Goal: Information Seeking & Learning: Learn about a topic

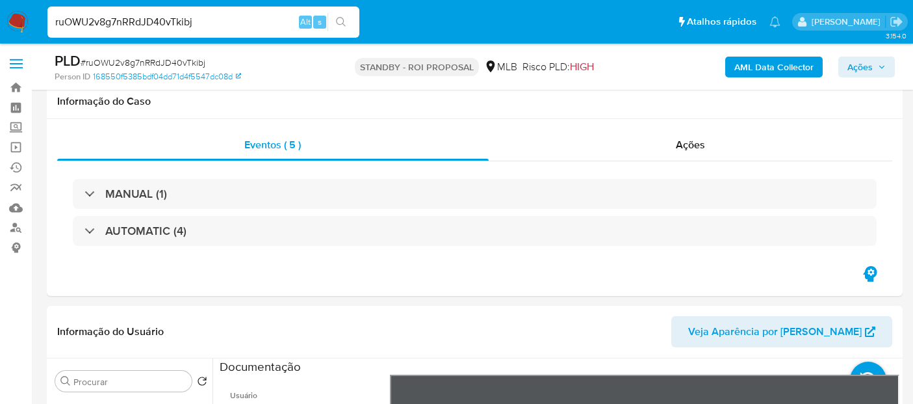
select select "10"
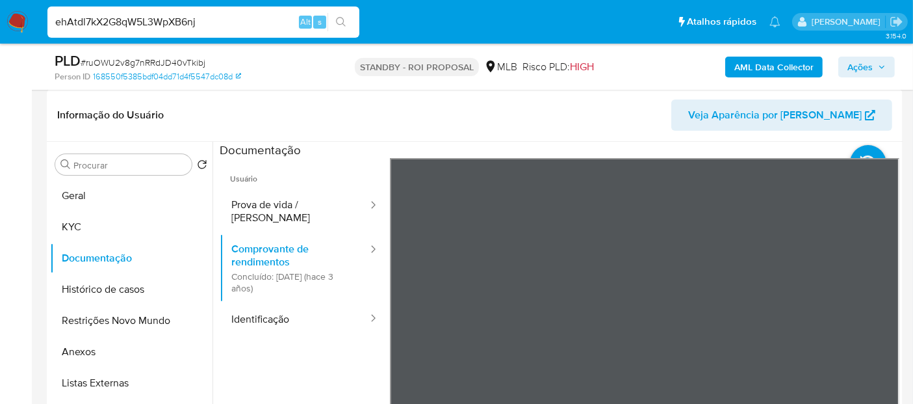
type input "ehAtdl7kX2G8qW5L3WpXB6nj"
click at [340, 17] on icon "search-icon" at bounding box center [341, 22] width 10 height 10
drag, startPoint x: 211, startPoint y: 23, endPoint x: 0, endPoint y: 25, distance: 211.2
click at [0, 25] on nav "Pausado Ver notificaciones ehAtdl7kX2G8qW5L3WpXB6nj Alt s Atalhos rápidos Presi…" at bounding box center [456, 22] width 913 height 44
click at [343, 21] on icon "search-icon" at bounding box center [341, 22] width 10 height 10
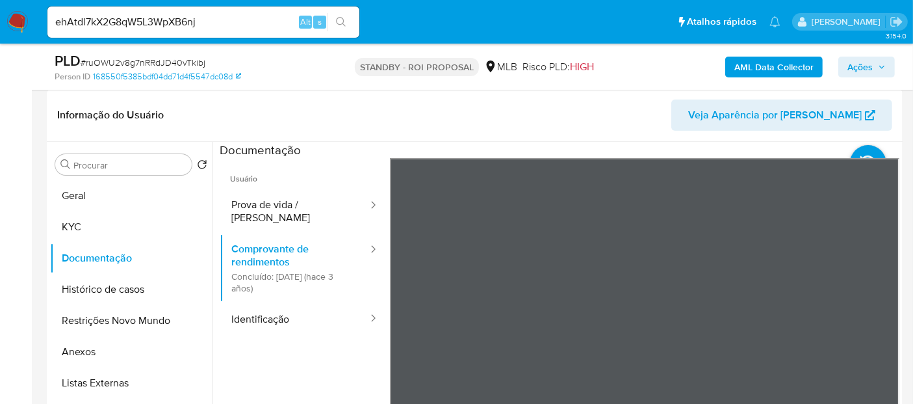
click at [16, 18] on img at bounding box center [17, 22] width 22 height 22
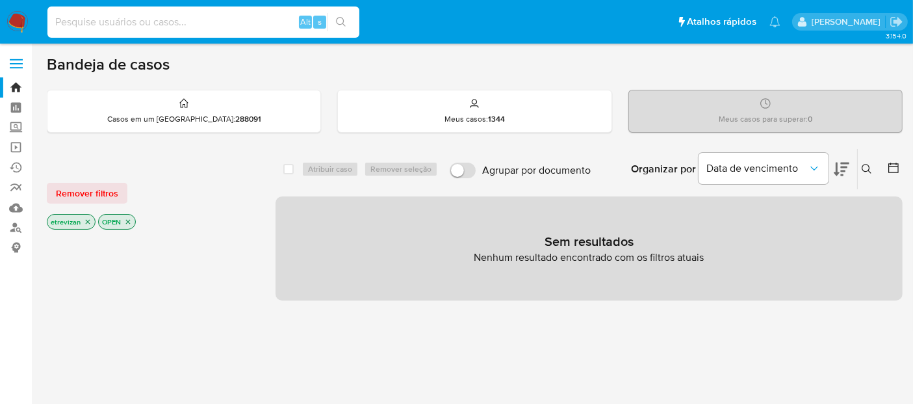
click at [213, 18] on input at bounding box center [203, 22] width 312 height 17
paste input "ehAtdl7kX2G8qW5L3WpXB6nj"
type input "ehAtdl7kX2G8qW5L3WpXB6nj"
click at [339, 17] on icon "search-icon" at bounding box center [341, 22] width 10 height 10
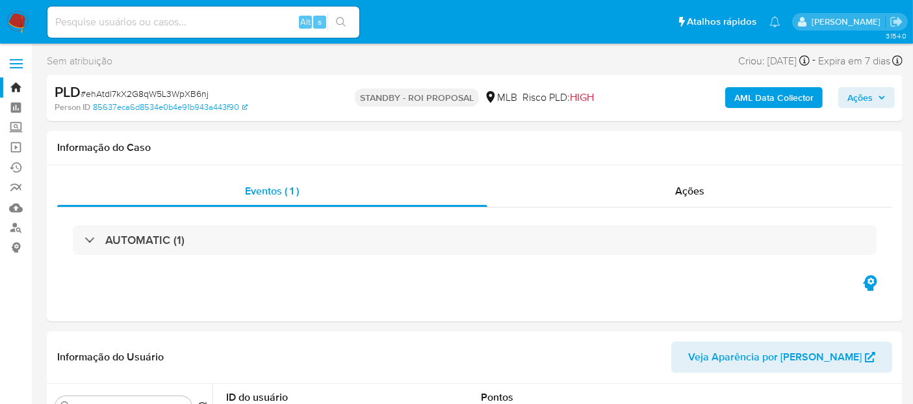
select select "10"
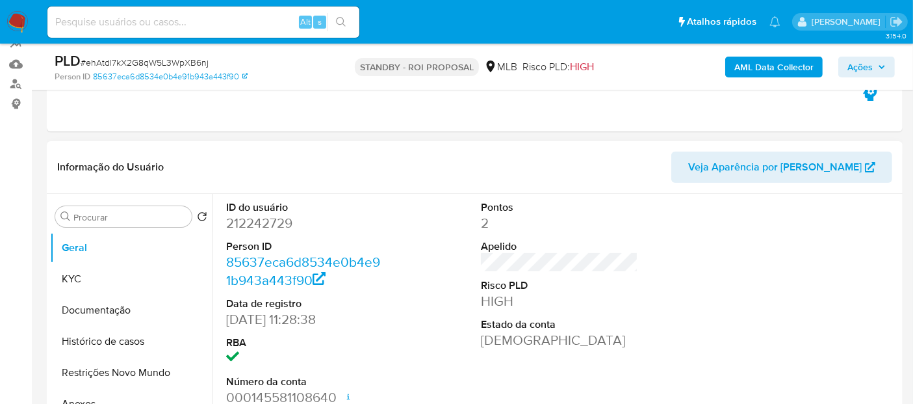
scroll to position [144, 0]
click at [86, 274] on button "KYC" at bounding box center [126, 278] width 152 height 31
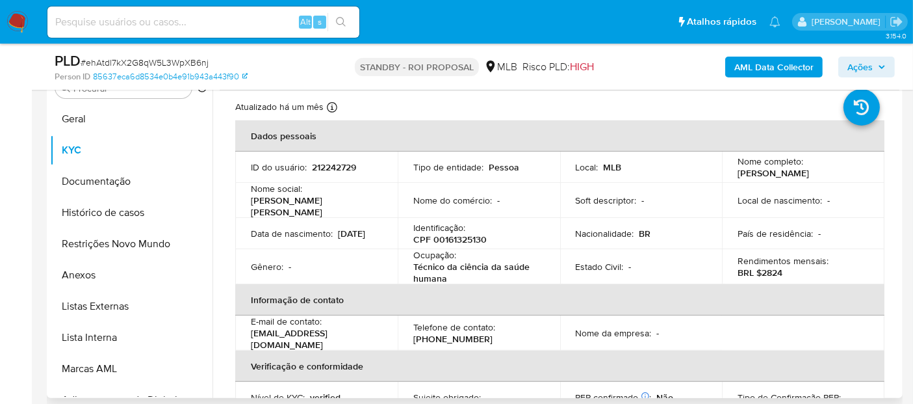
scroll to position [0, 0]
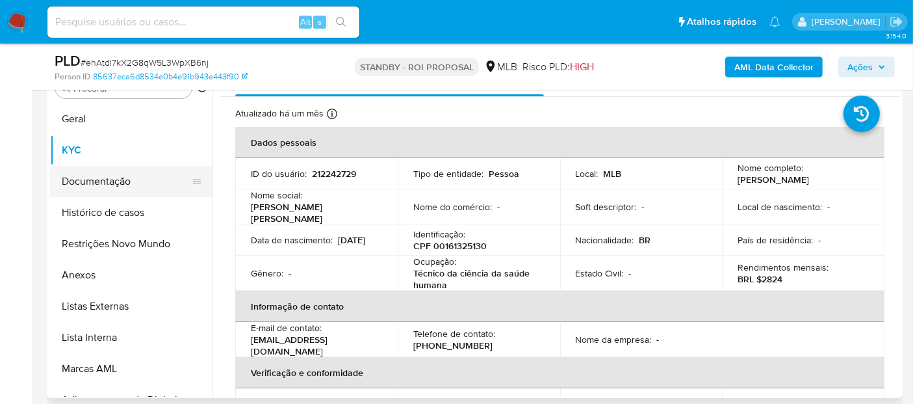
click at [81, 176] on button "Documentação" at bounding box center [126, 181] width 152 height 31
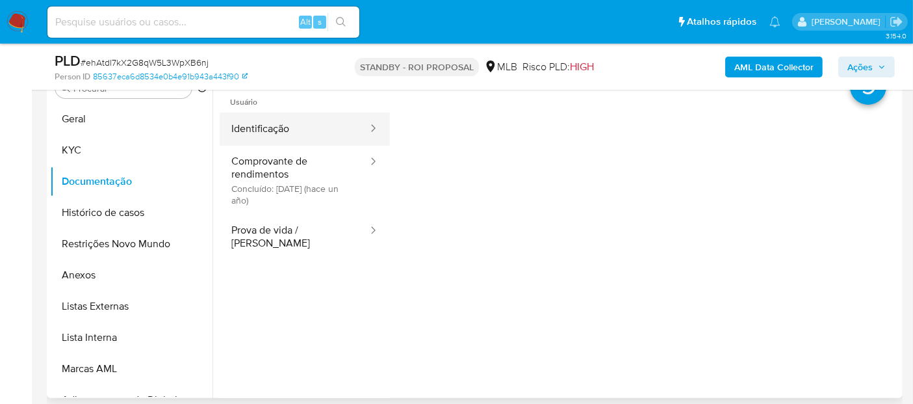
click at [299, 135] on button "Identificação" at bounding box center [294, 128] width 149 height 33
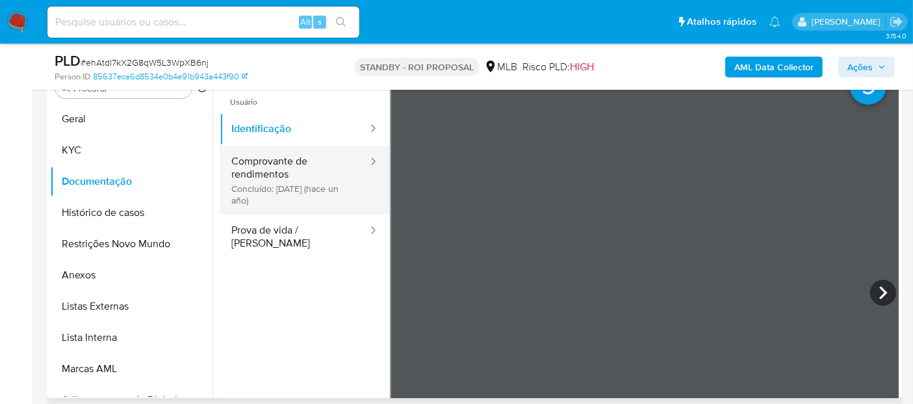
click at [306, 162] on button "Comprovante de rendimentos Concluído: 11/03/2024 (hace un año)" at bounding box center [294, 180] width 149 height 69
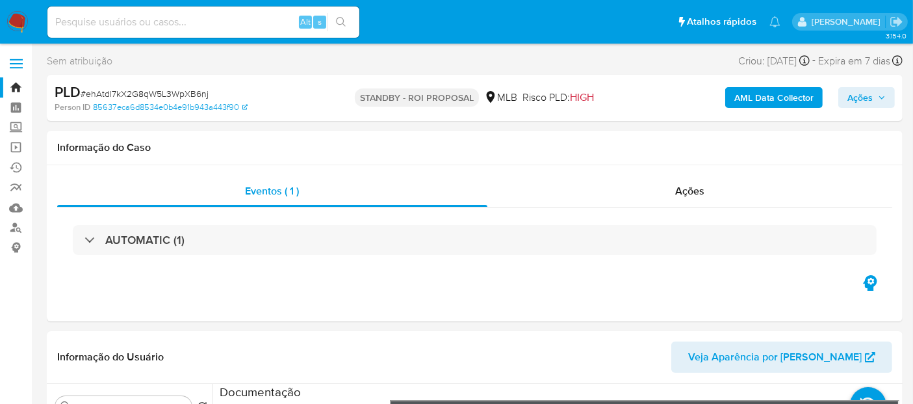
click at [185, 18] on input at bounding box center [203, 22] width 312 height 17
paste input "jewi2jPiNgDx2tXA7LwyTNRK"
type input "jewi2jPiNgDx2tXA7LwyTNRK"
click at [342, 18] on icon "search-icon" at bounding box center [341, 22] width 10 height 10
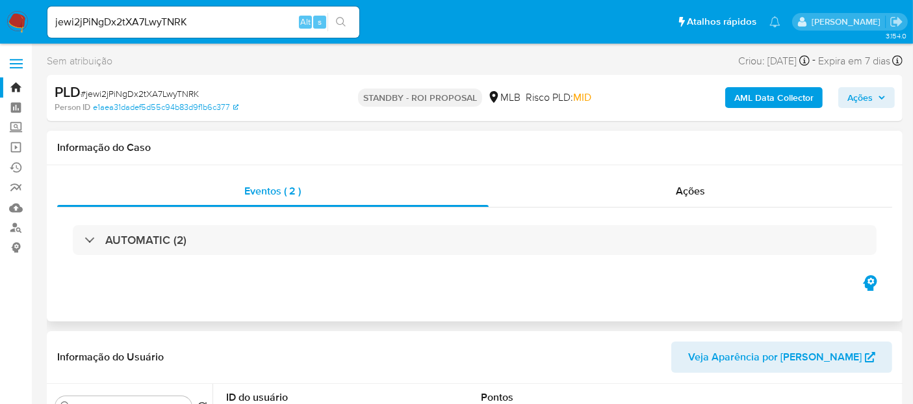
select select "10"
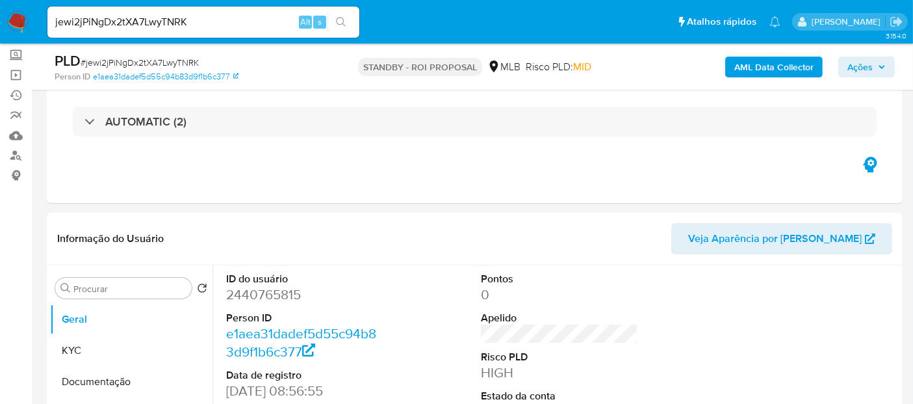
scroll to position [144, 0]
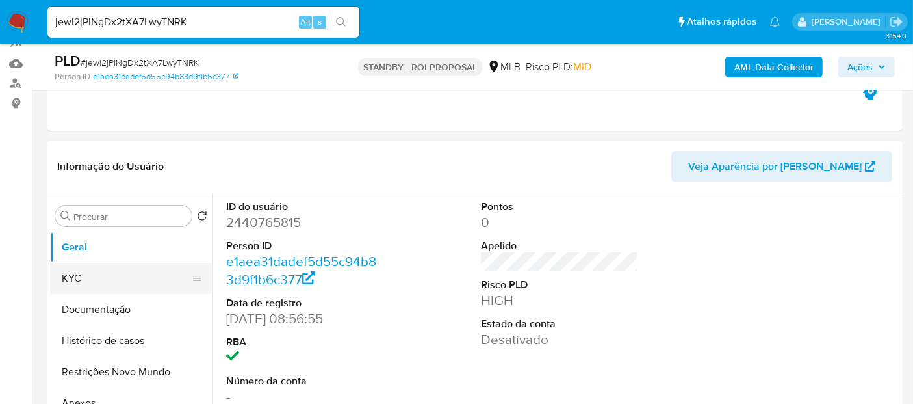
click at [70, 272] on button "KYC" at bounding box center [126, 278] width 152 height 31
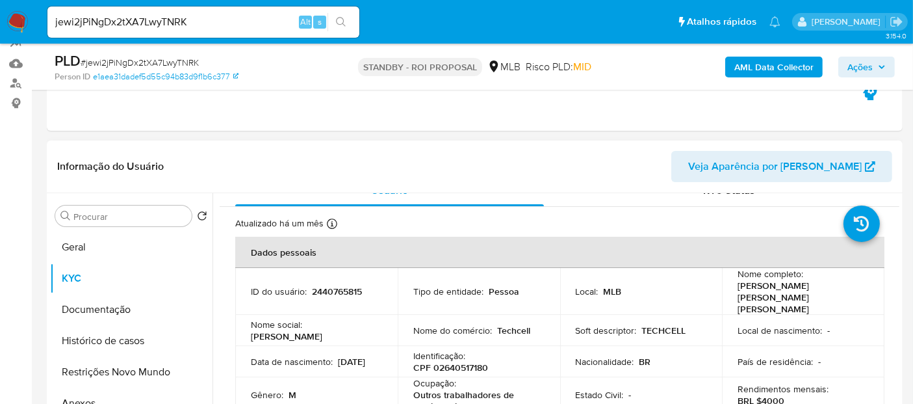
scroll to position [0, 0]
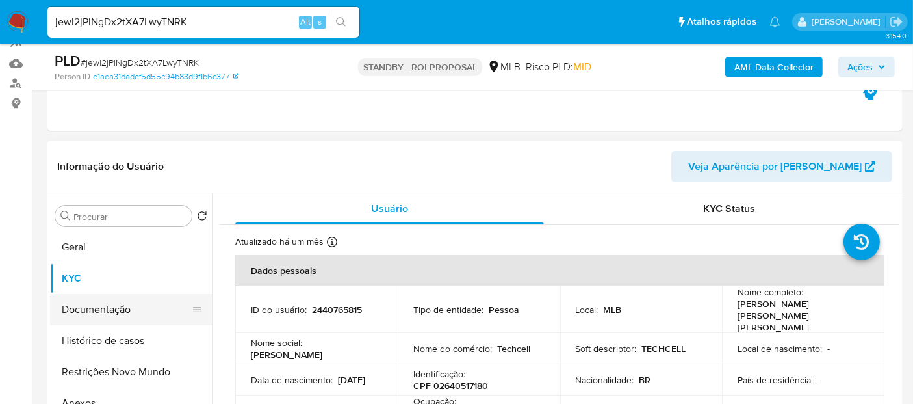
click at [108, 302] on button "Documentação" at bounding box center [126, 309] width 152 height 31
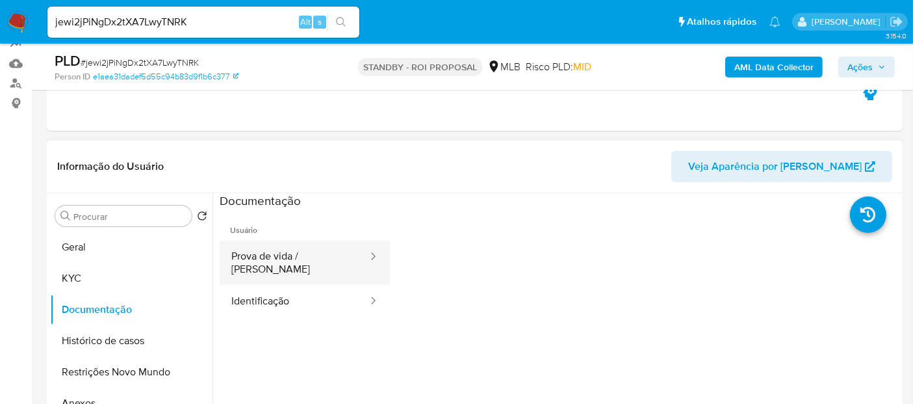
drag, startPoint x: 309, startPoint y: 248, endPoint x: 332, endPoint y: 248, distance: 22.8
click at [309, 248] on button "Prova de vida / Selfie" at bounding box center [294, 262] width 149 height 44
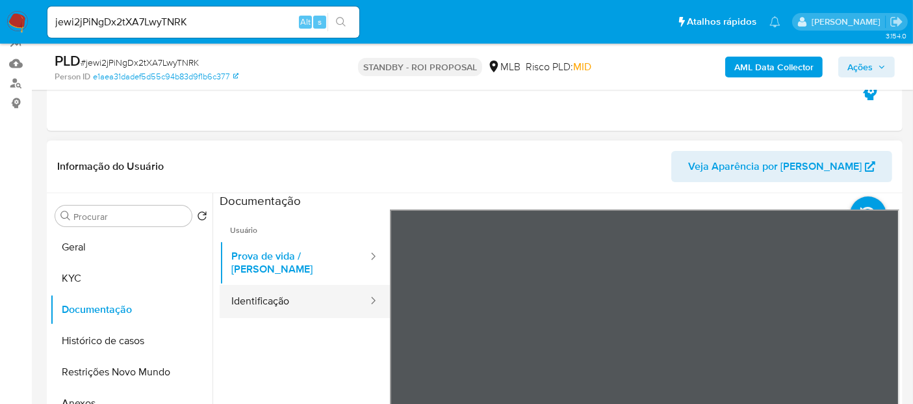
drag, startPoint x: 246, startPoint y: 289, endPoint x: 371, endPoint y: 288, distance: 124.8
click at [247, 289] on button "Identificação" at bounding box center [294, 301] width 149 height 33
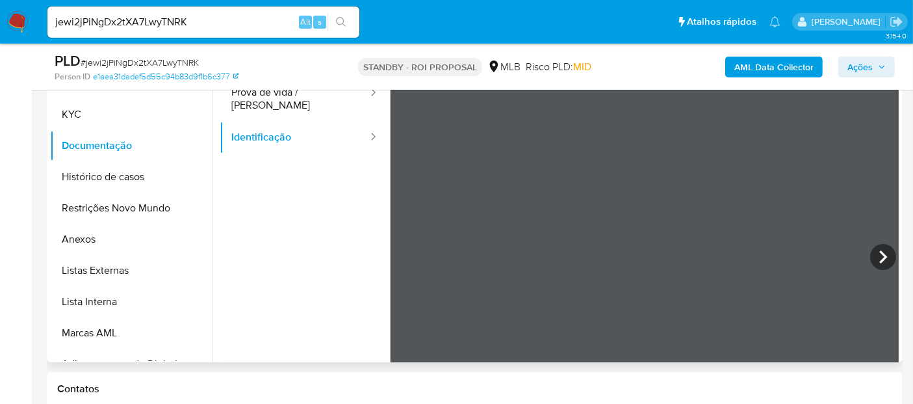
scroll to position [312, 0]
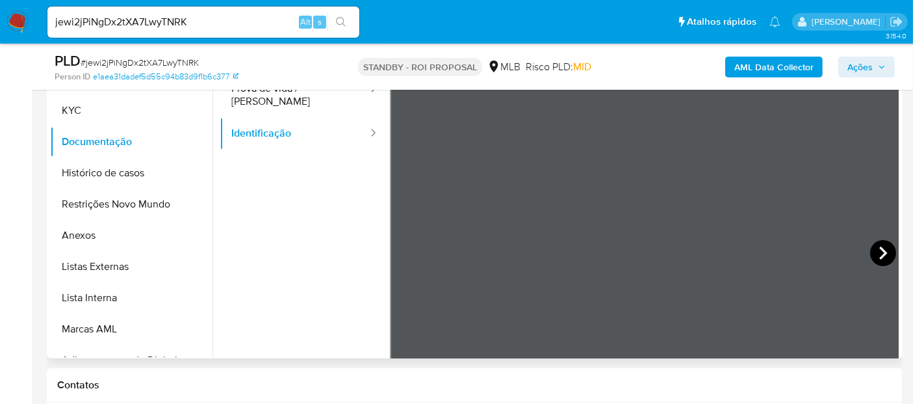
click at [881, 250] on icon at bounding box center [883, 253] width 26 height 26
drag, startPoint x: 106, startPoint y: 203, endPoint x: 452, endPoint y: 211, distance: 345.9
click at [107, 203] on button "Restrições Novo Mundo" at bounding box center [131, 203] width 162 height 31
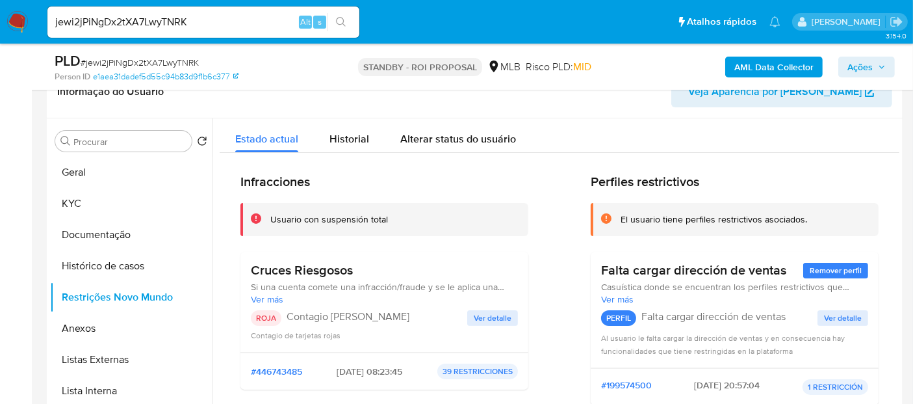
scroll to position [239, 0]
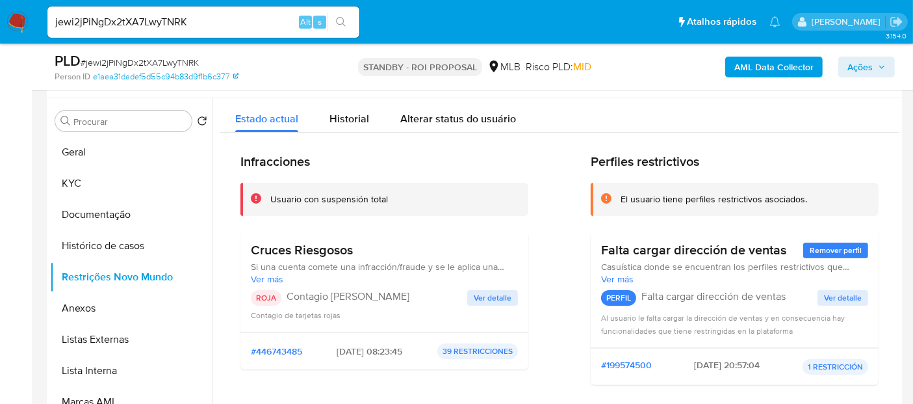
click at [494, 291] on span "Ver detalle" at bounding box center [493, 297] width 38 height 13
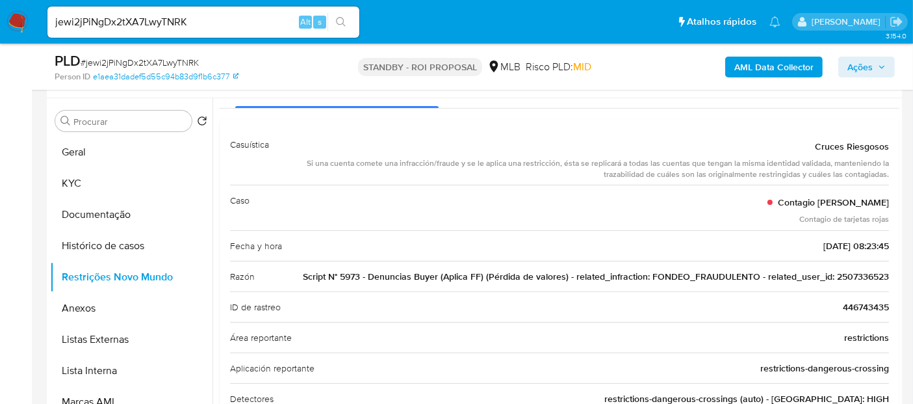
scroll to position [72, 0]
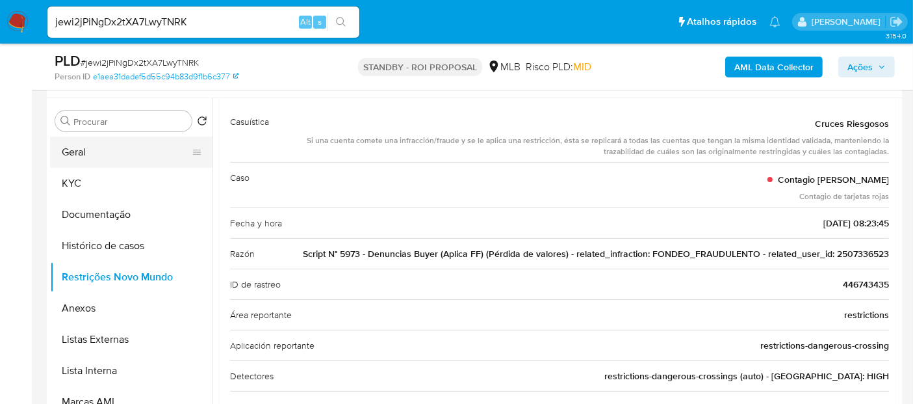
click at [79, 146] on button "Geral" at bounding box center [126, 151] width 152 height 31
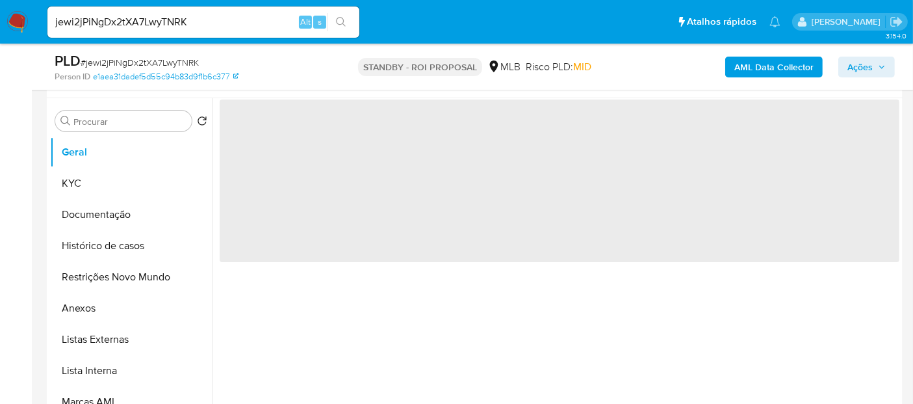
scroll to position [0, 0]
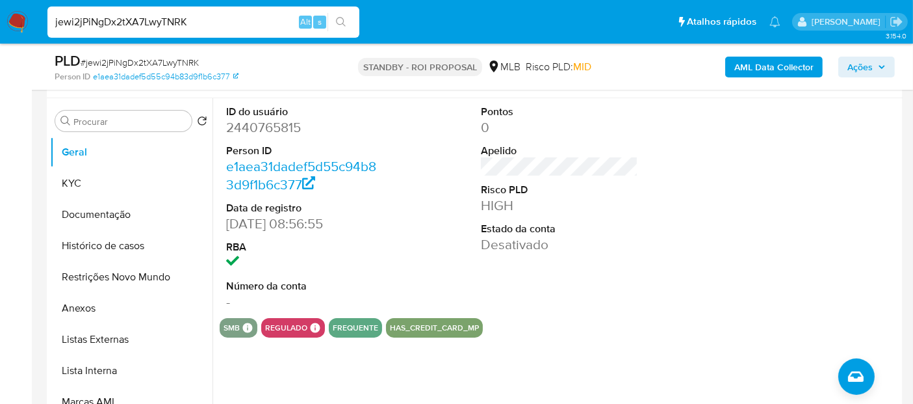
drag, startPoint x: 172, startPoint y: 16, endPoint x: 0, endPoint y: 75, distance: 182.1
paste input "xMSXpxf2kX8pgRJE63k8DrZm"
type input "xMSXpxf2kX8pgRJE63k8DrZm"
click at [343, 20] on icon "search-icon" at bounding box center [341, 22] width 10 height 10
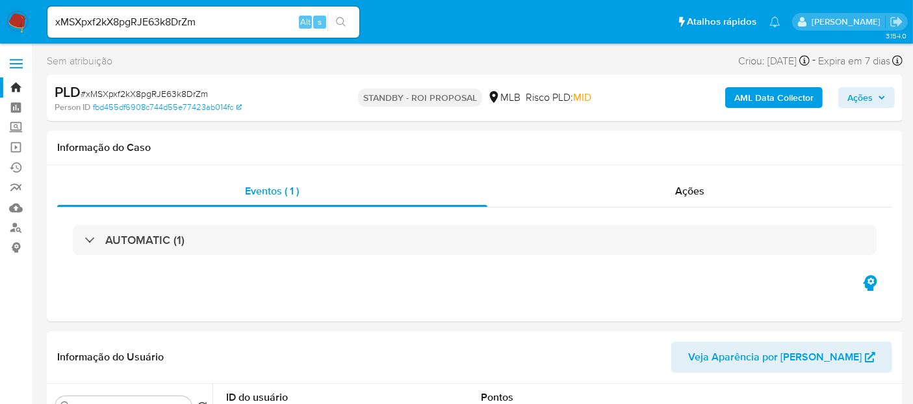
select select "10"
drag, startPoint x: 221, startPoint y: 18, endPoint x: 0, endPoint y: 62, distance: 225.4
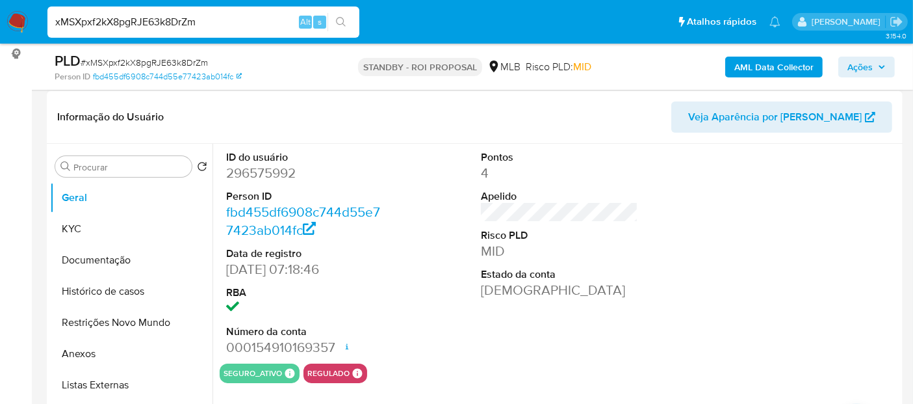
scroll to position [216, 0]
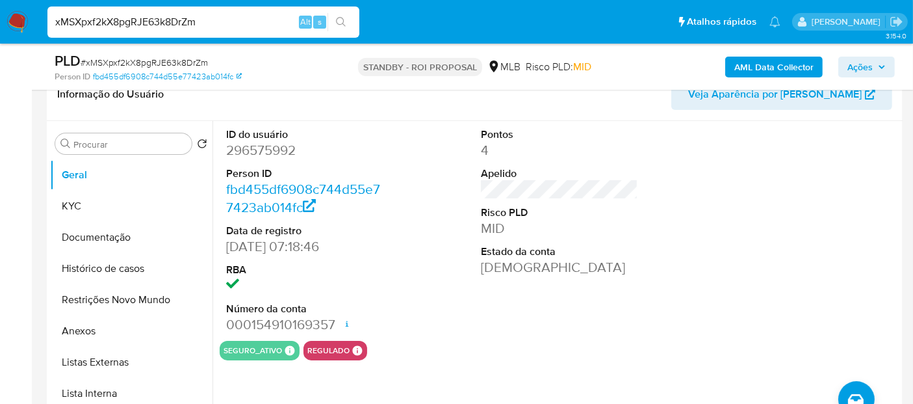
click at [233, 22] on input "xMSXpxf2kX8pgRJE63k8DrZm" at bounding box center [203, 22] width 312 height 17
drag, startPoint x: 232, startPoint y: 21, endPoint x: 0, endPoint y: 31, distance: 232.2
click at [0, 31] on nav "Pausado Ver notificaciones xMSXpxf2kX8pgRJE63k8DrZm Alt s Atalhos rápidos Presi…" at bounding box center [456, 22] width 913 height 44
paste input "XHbXMtMcZKpJ6ojmCloAg2ya"
type input "XHbXMtMcZKpJ6ojmCloAg2ya"
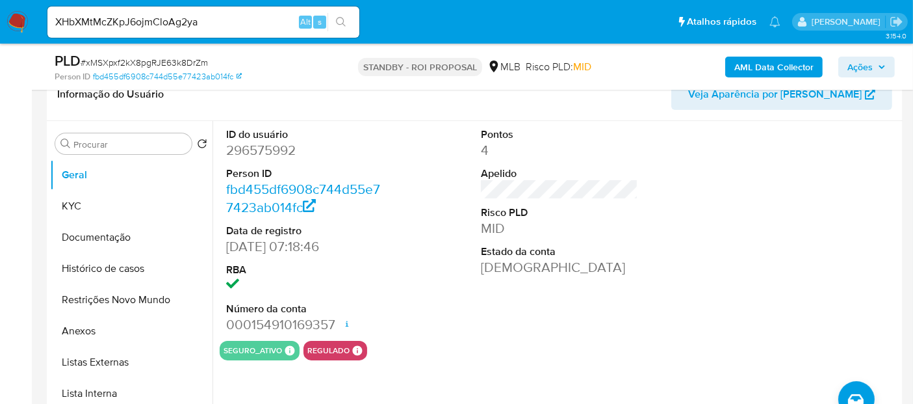
click at [342, 19] on icon "search-icon" at bounding box center [341, 22] width 10 height 10
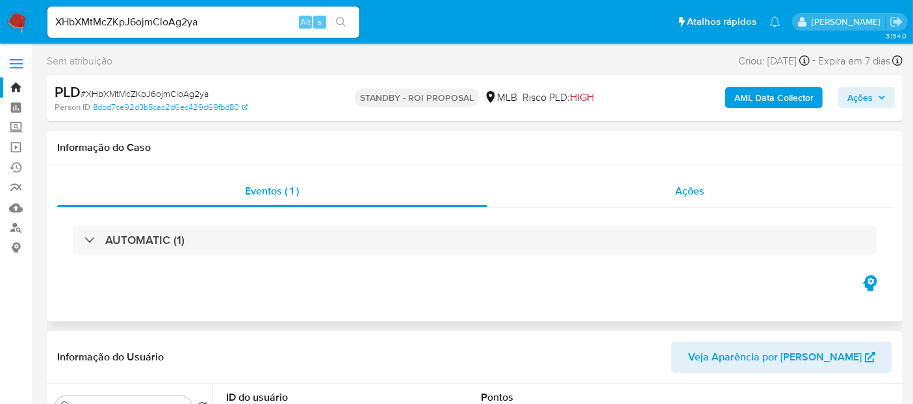
select select "10"
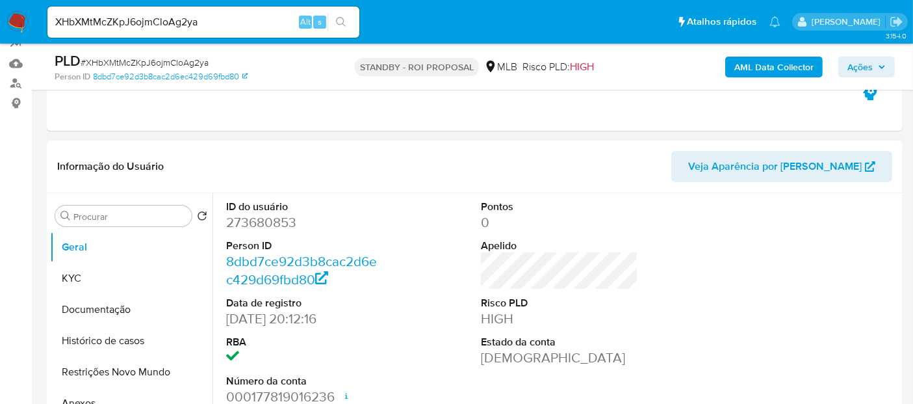
scroll to position [216, 0]
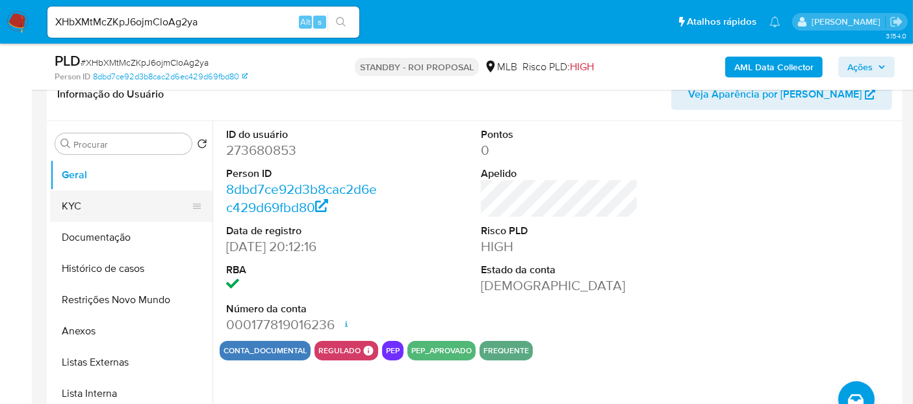
drag, startPoint x: 81, startPoint y: 200, endPoint x: 92, endPoint y: 201, distance: 11.2
click at [82, 200] on button "KYC" at bounding box center [126, 205] width 152 height 31
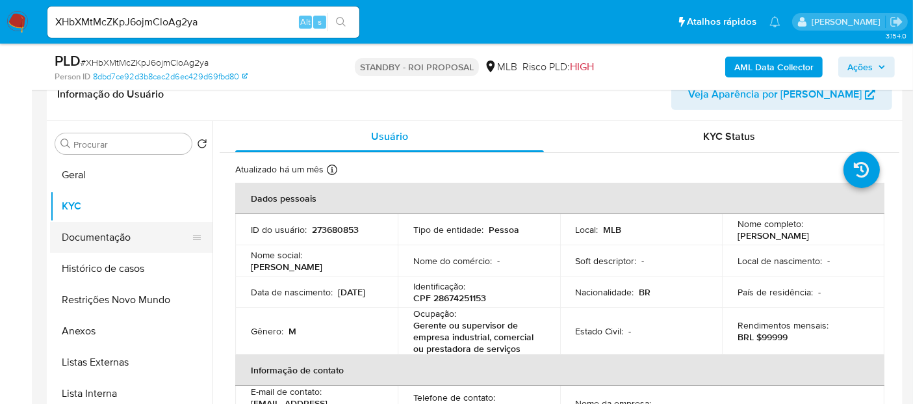
click at [90, 240] on button "Documentação" at bounding box center [126, 237] width 152 height 31
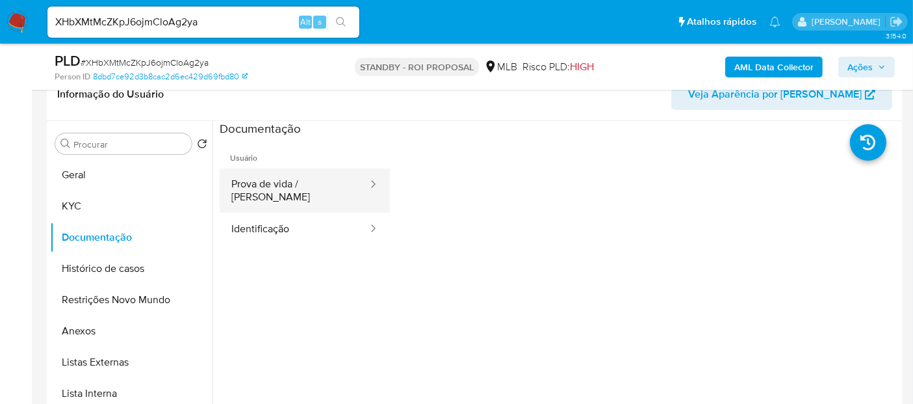
click at [314, 185] on button "Prova de vida / [PERSON_NAME]" at bounding box center [294, 190] width 149 height 44
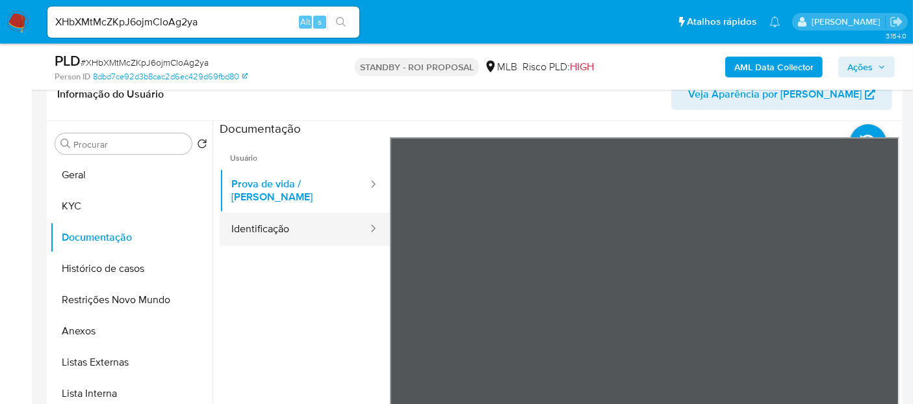
click at [269, 213] on button "Identificação" at bounding box center [294, 229] width 149 height 33
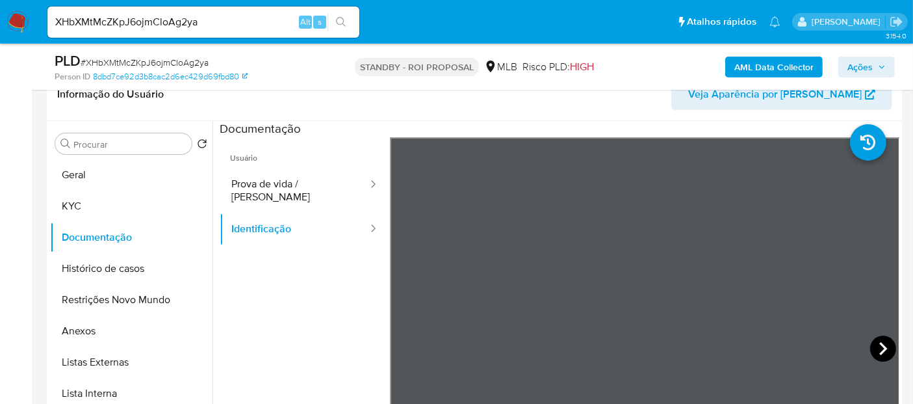
click at [884, 348] on icon at bounding box center [883, 348] width 26 height 26
drag, startPoint x: 0, startPoint y: 43, endPoint x: 0, endPoint y: 78, distance: 35.1
paste input "lAhnF0TEliXztWjZ3405oByD"
type input "lAhnF0TEliXztWjZ3405oByD"
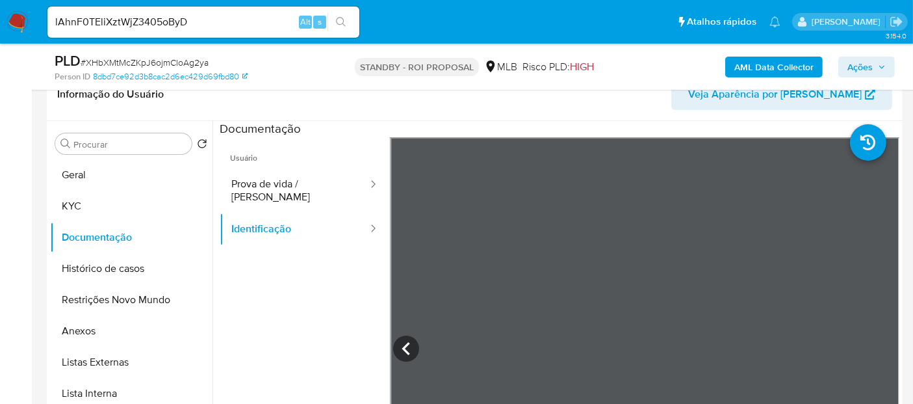
click at [341, 17] on icon "search-icon" at bounding box center [341, 22] width 10 height 10
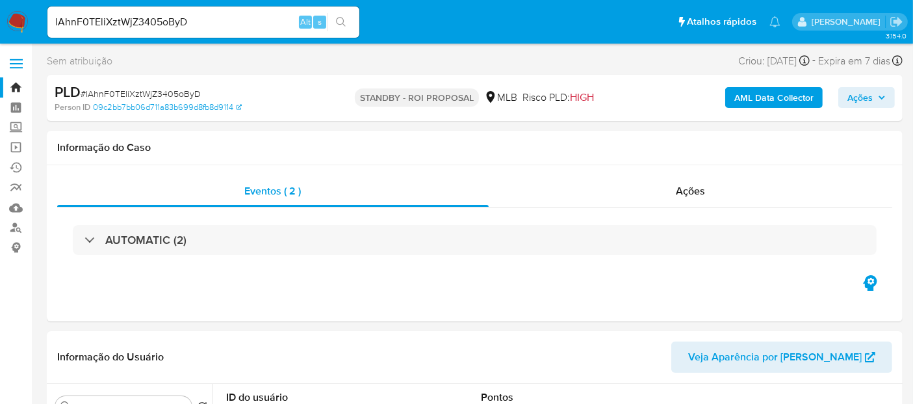
select select "10"
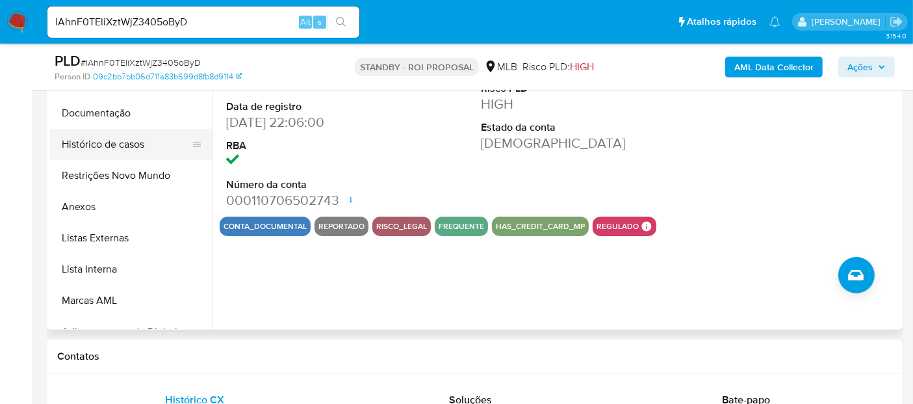
scroll to position [289, 0]
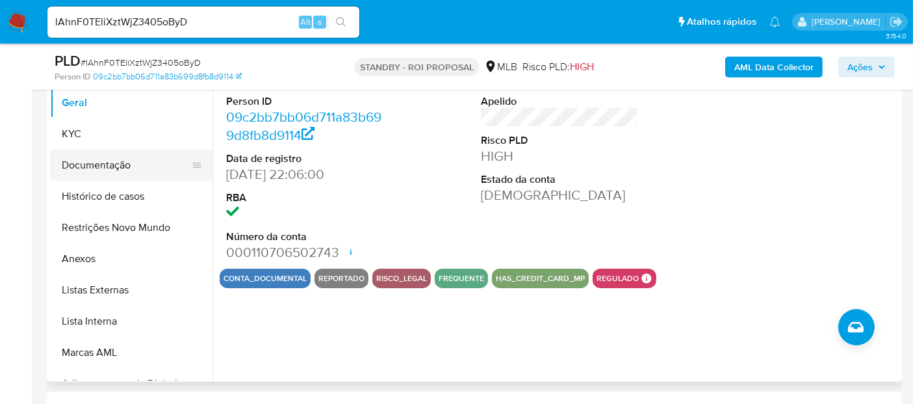
click at [122, 170] on button "Documentação" at bounding box center [126, 164] width 152 height 31
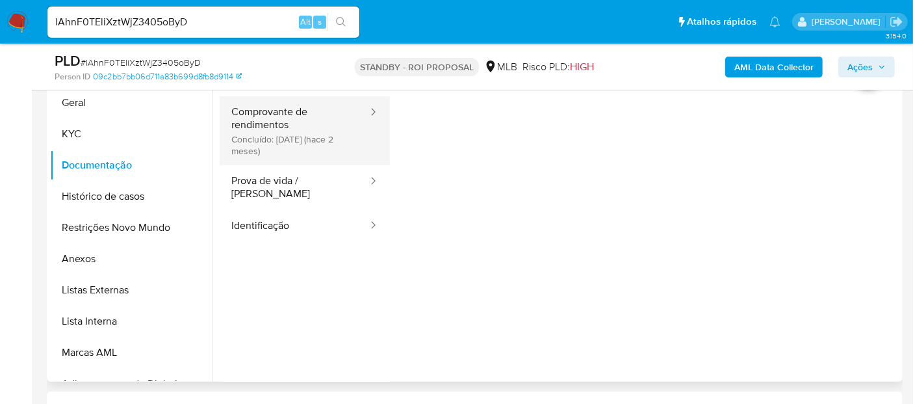
click at [310, 117] on button "Comprovante de rendimentos Concluído: 18/06/2025 (hace 2 meses)" at bounding box center [294, 130] width 149 height 69
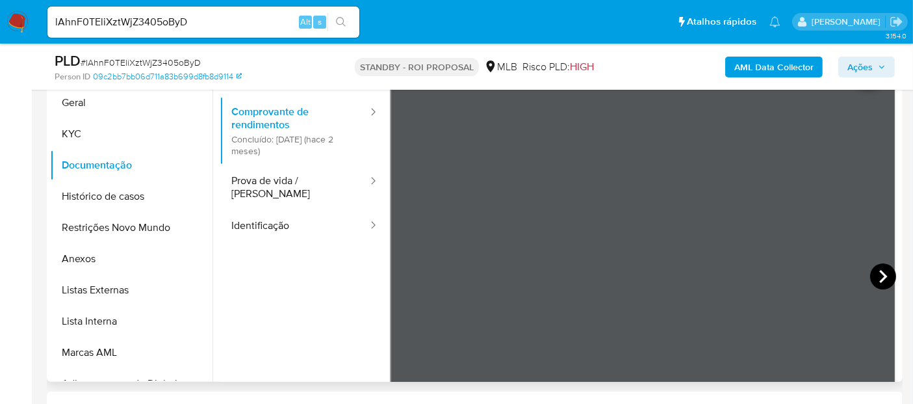
click at [878, 269] on icon at bounding box center [883, 276] width 26 height 26
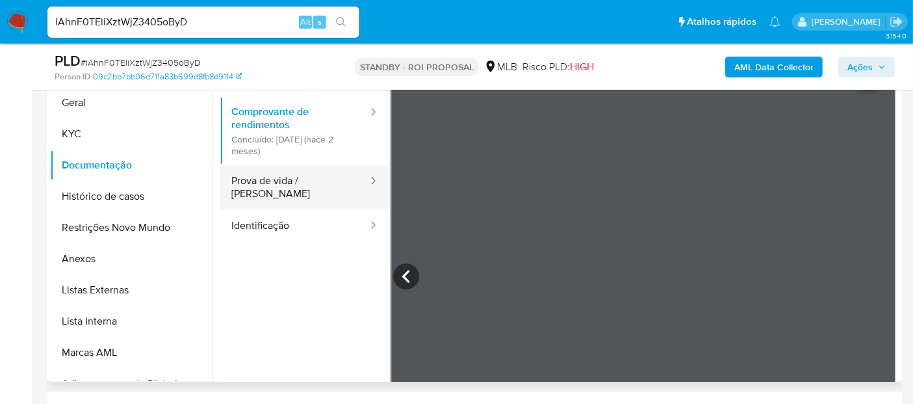
click at [311, 181] on button "Prova de vida / [PERSON_NAME]" at bounding box center [294, 187] width 149 height 44
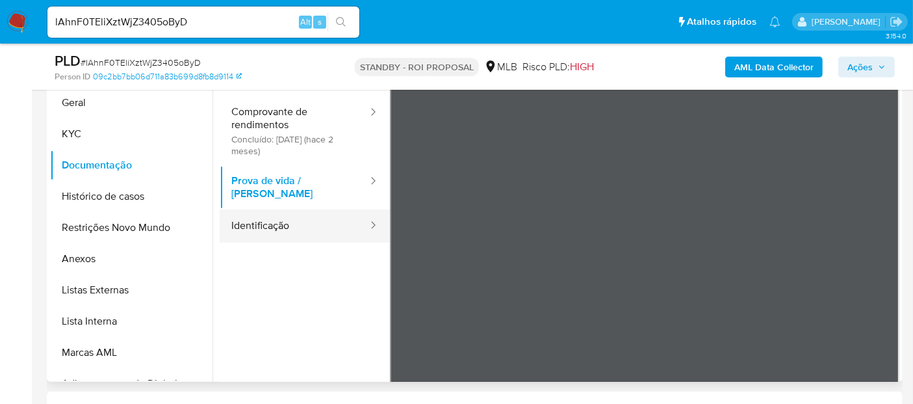
click at [277, 209] on button "Identificação" at bounding box center [294, 225] width 149 height 33
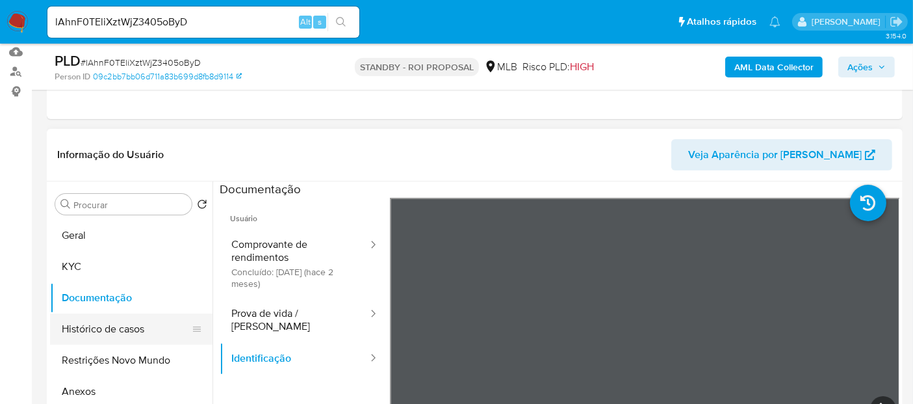
scroll to position [144, 0]
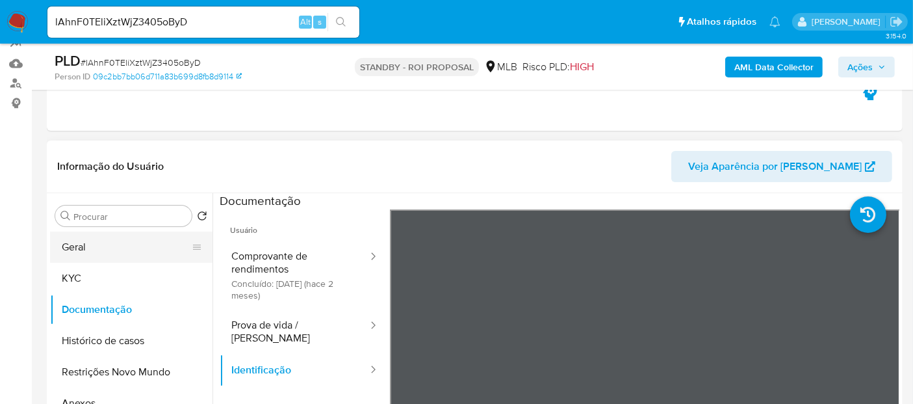
click at [88, 246] on button "Geral" at bounding box center [126, 246] width 152 height 31
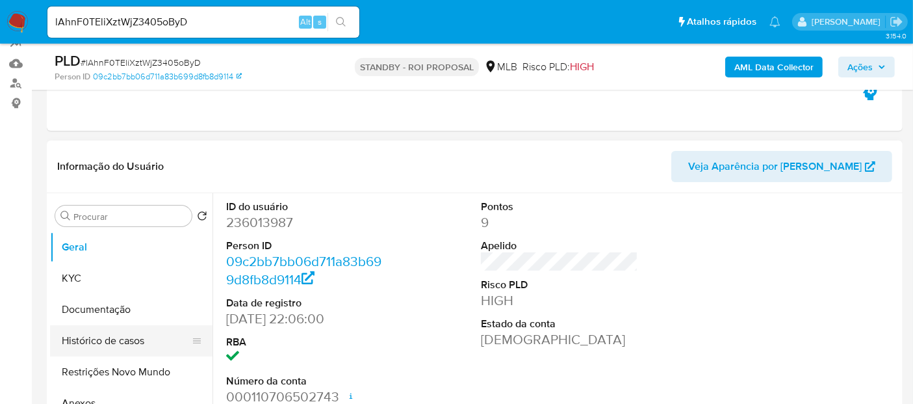
click at [101, 341] on button "Histórico de casos" at bounding box center [126, 340] width 152 height 31
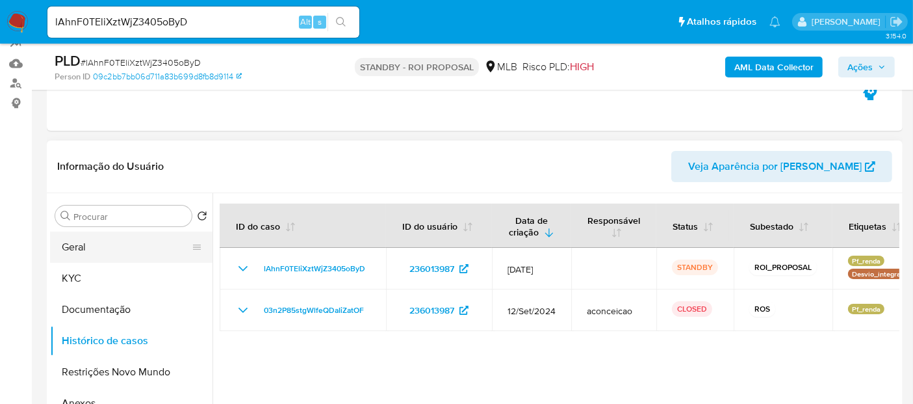
click at [74, 244] on button "Geral" at bounding box center [126, 246] width 152 height 31
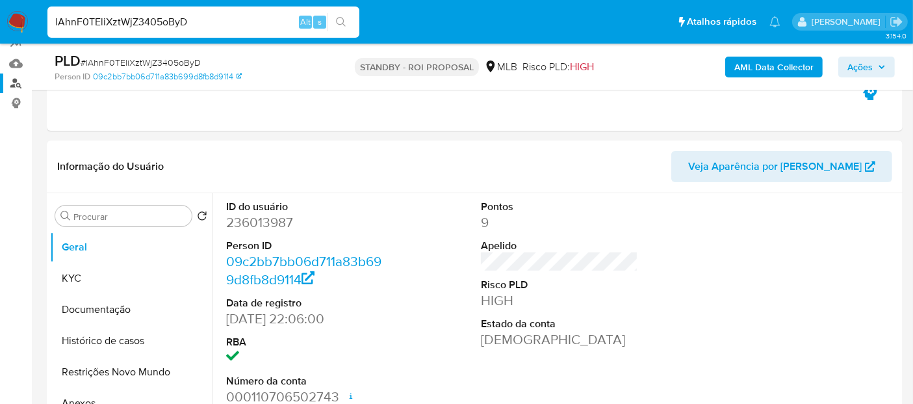
drag, startPoint x: 219, startPoint y: 18, endPoint x: 0, endPoint y: 75, distance: 226.5
paste input "kaA0pAkWb9QIRhnrLGT54fmy"
type input "kaA0pAkWb9QIRhnrLGT54fmy"
click at [343, 16] on button "search-icon" at bounding box center [341, 22] width 27 height 18
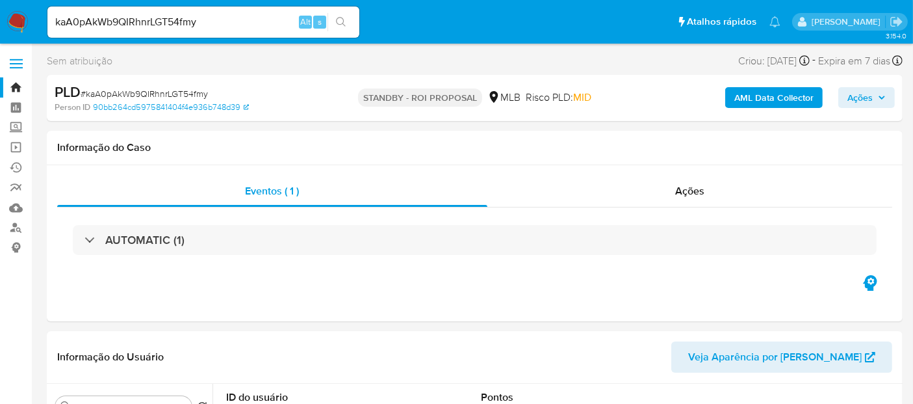
select select "10"
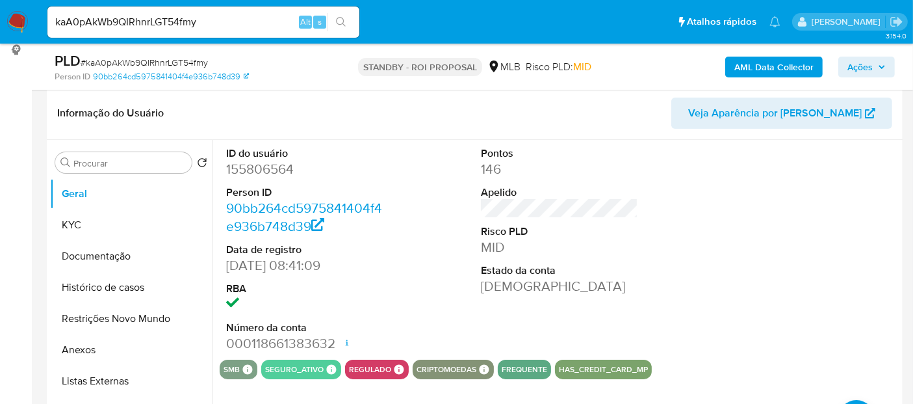
scroll to position [216, 0]
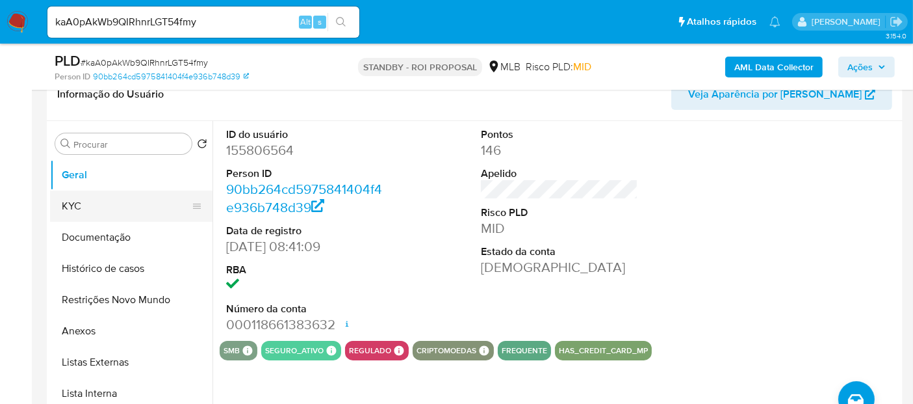
click at [79, 200] on button "KYC" at bounding box center [126, 205] width 152 height 31
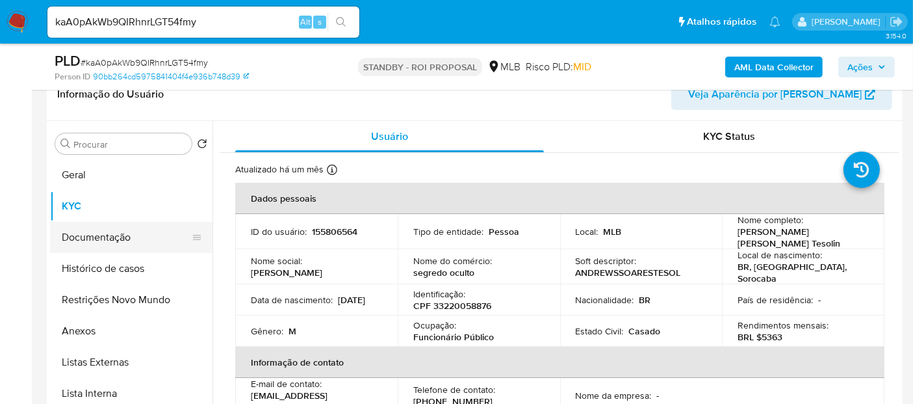
click at [94, 231] on button "Documentação" at bounding box center [126, 237] width 152 height 31
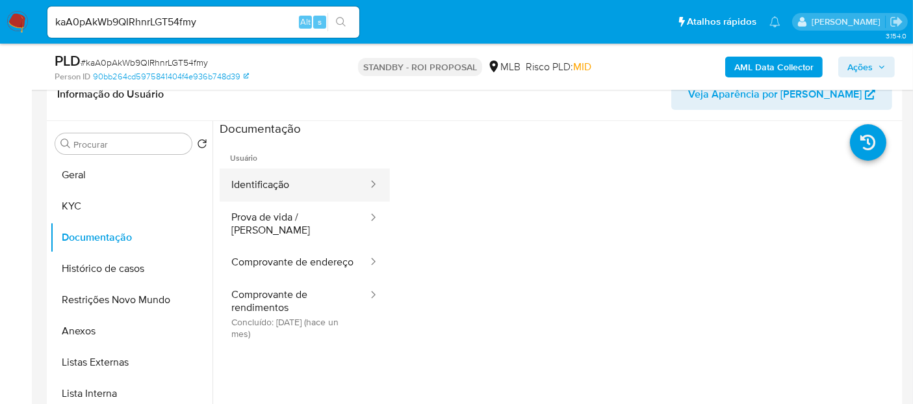
click at [289, 187] on button "Identificação" at bounding box center [294, 184] width 149 height 33
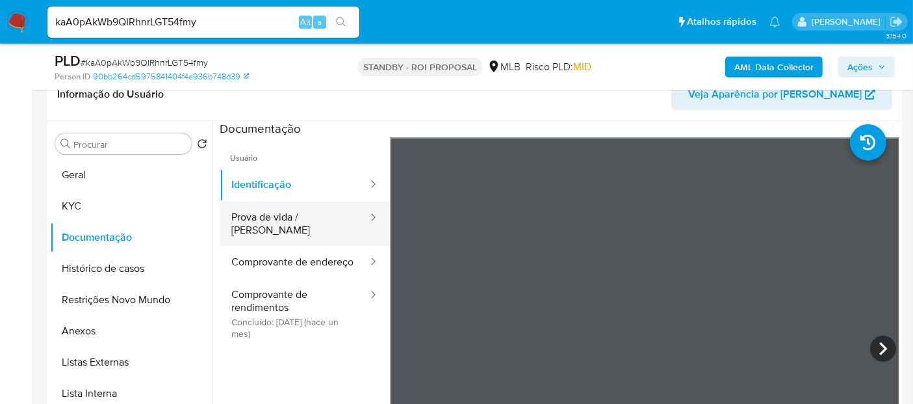
click at [297, 214] on button "Prova de vida / [PERSON_NAME]" at bounding box center [294, 223] width 149 height 44
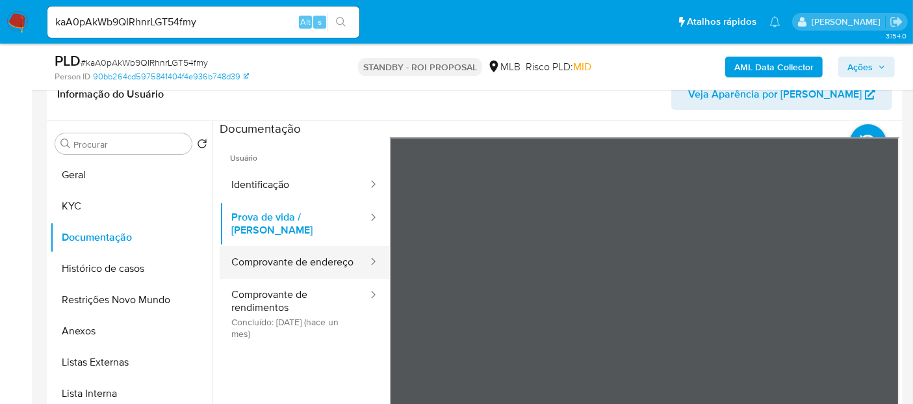
click at [261, 254] on button "Comprovante de endereço" at bounding box center [294, 262] width 149 height 33
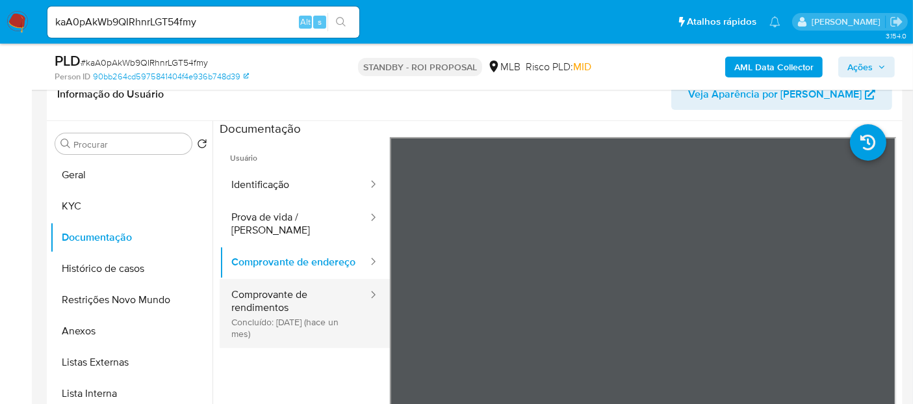
click at [297, 303] on button "Comprovante de rendimentos Concluído: 16/07/2025 (hace un mes)" at bounding box center [294, 313] width 149 height 69
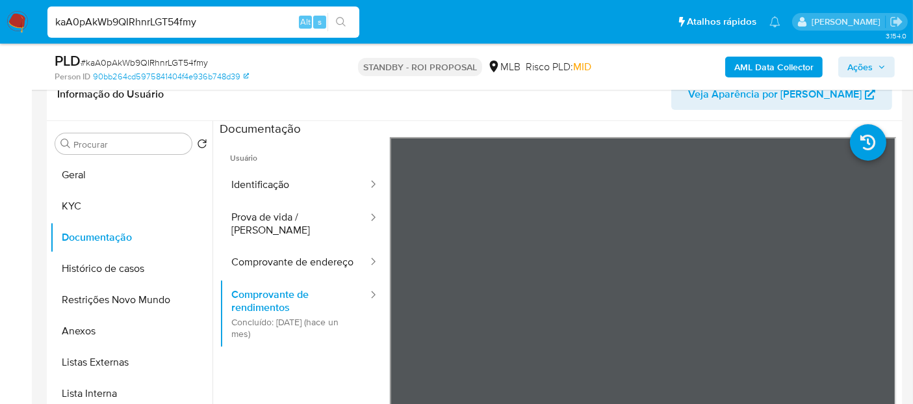
drag, startPoint x: 220, startPoint y: 18, endPoint x: 0, endPoint y: 50, distance: 222.1
paste input "RffaUcbsb5cA9YGN18g8i2n5"
type input "RffaUcbsb5cA9YGN18g8i2n5"
click at [343, 22] on icon "search-icon" at bounding box center [341, 22] width 10 height 10
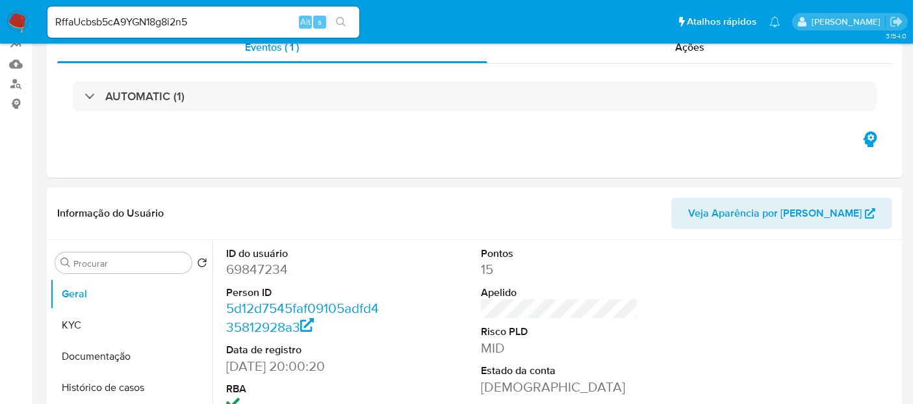
select select "10"
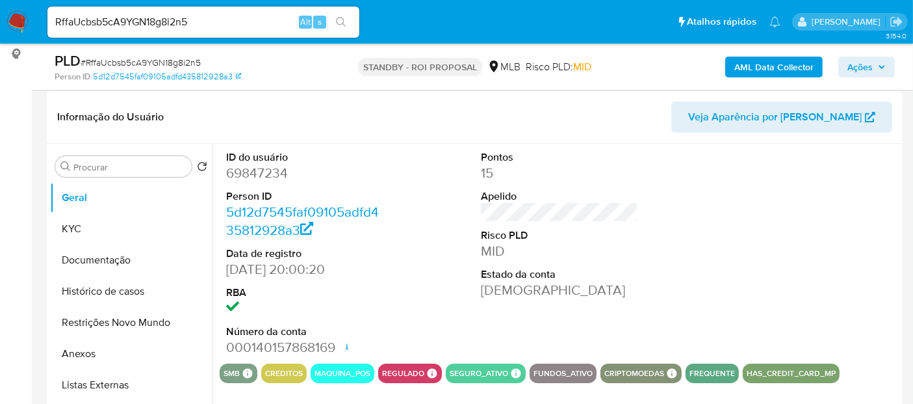
scroll to position [216, 0]
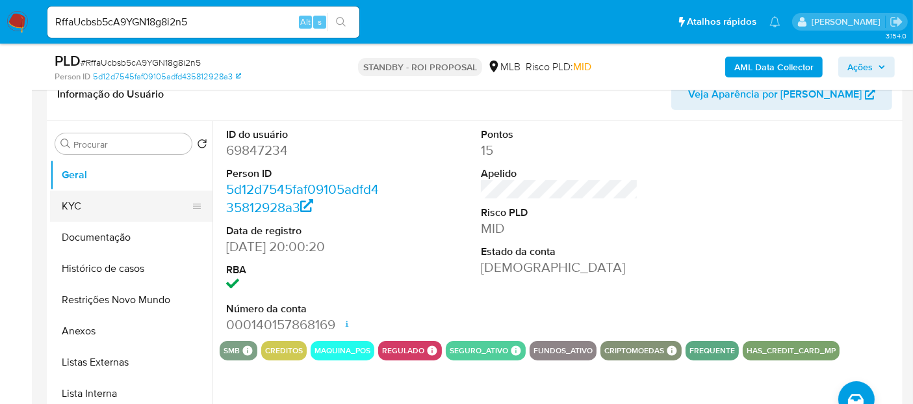
click at [113, 209] on button "KYC" at bounding box center [126, 205] width 152 height 31
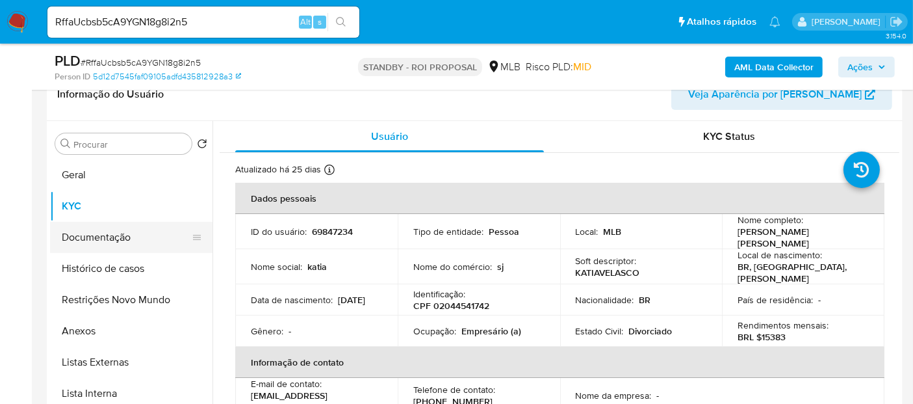
click at [128, 238] on button "Documentação" at bounding box center [126, 237] width 152 height 31
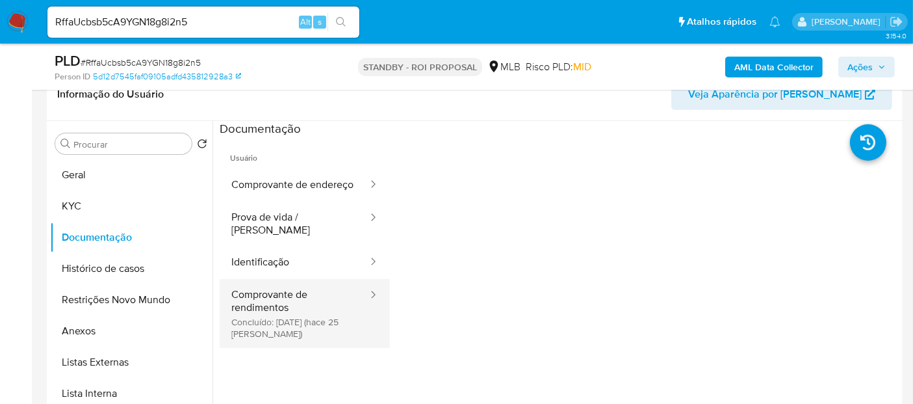
click at [284, 309] on button "Comprovante de rendimentos Concluído: 24/07/2025 (hace 25 días)" at bounding box center [294, 313] width 149 height 69
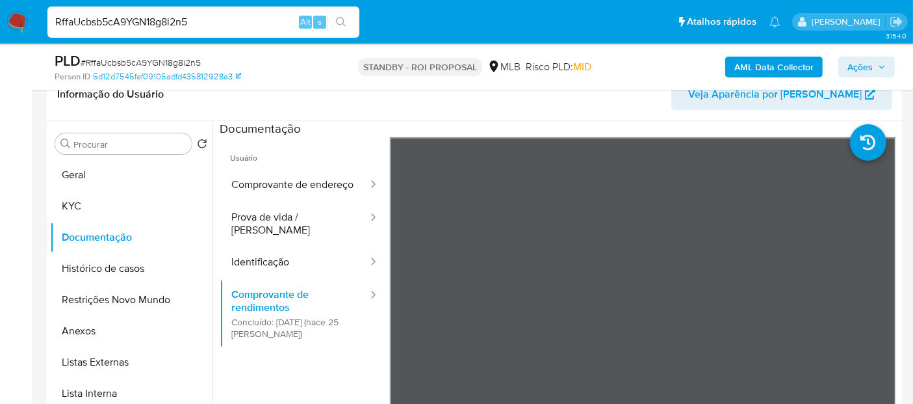
click at [0, 19] on nav "Pausado Ver notificaciones RffaUcbsb5cA9YGN18g8i2n5 Alt s Atalhos rápidos Presi…" at bounding box center [456, 22] width 913 height 44
paste input "xkoqufMQds6lPnpaqdaV7Py"
type input "RxkoqufMQds6lPnpaqdaV7Py"
click at [337, 21] on icon "search-icon" at bounding box center [341, 22] width 10 height 10
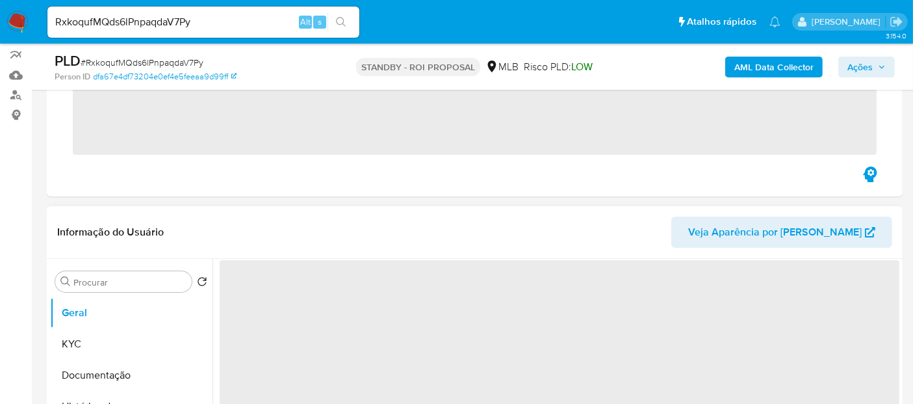
scroll to position [144, 0]
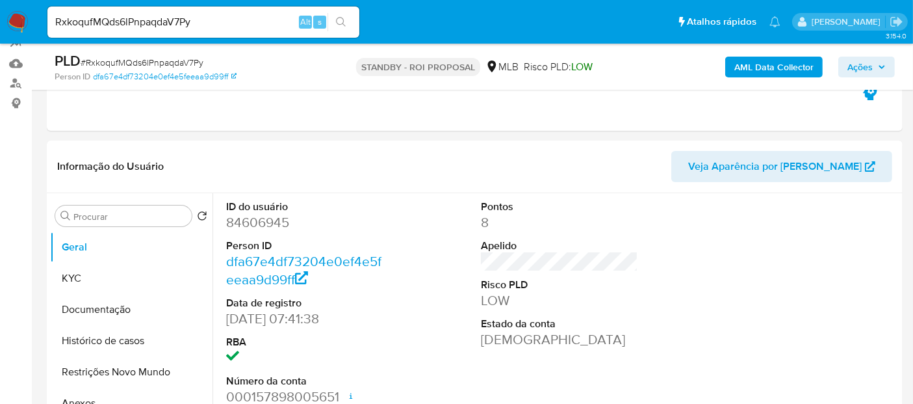
select select "10"
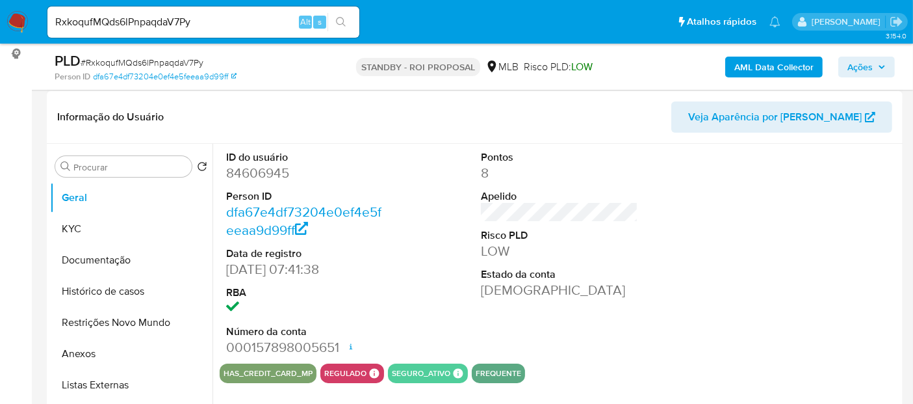
scroll to position [216, 0]
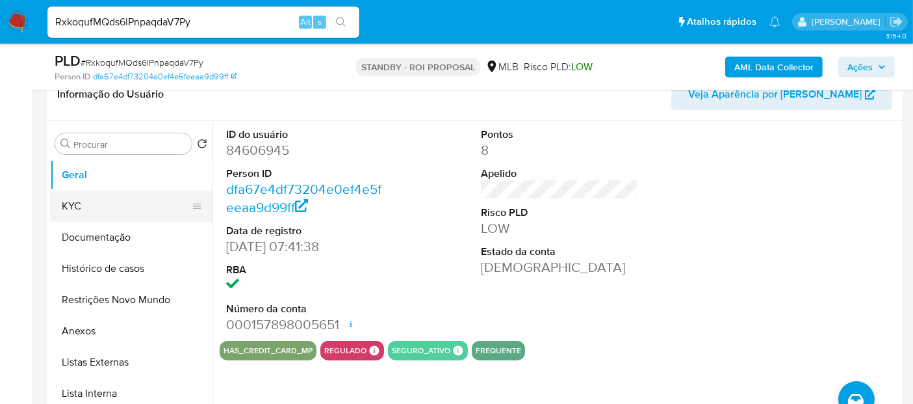
click at [59, 210] on button "KYC" at bounding box center [126, 205] width 152 height 31
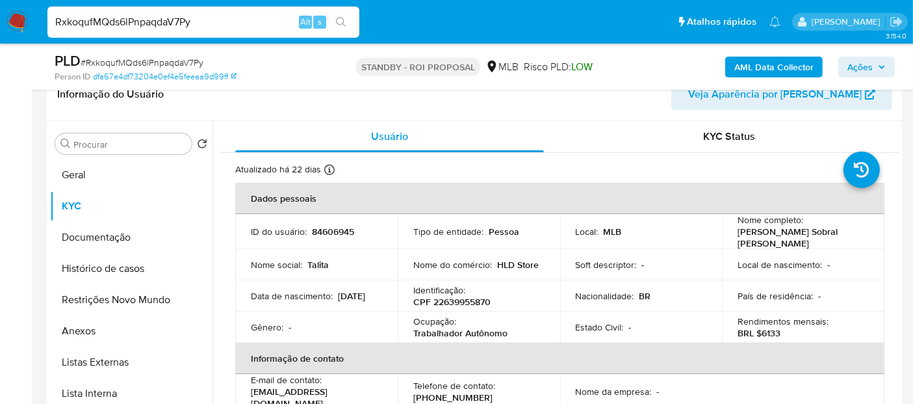
drag, startPoint x: 54, startPoint y: 19, endPoint x: 190, endPoint y: 25, distance: 136.6
click at [190, 25] on input "RxkoqufMQds6lPnpaqdaV7Py" at bounding box center [203, 22] width 312 height 17
paste input "SAzWSjei6pCQoFtip0QDrjyW"
type input "SAzWSjei6pCQoFtip0QDrjyW"
click at [341, 19] on icon "search-icon" at bounding box center [341, 22] width 10 height 10
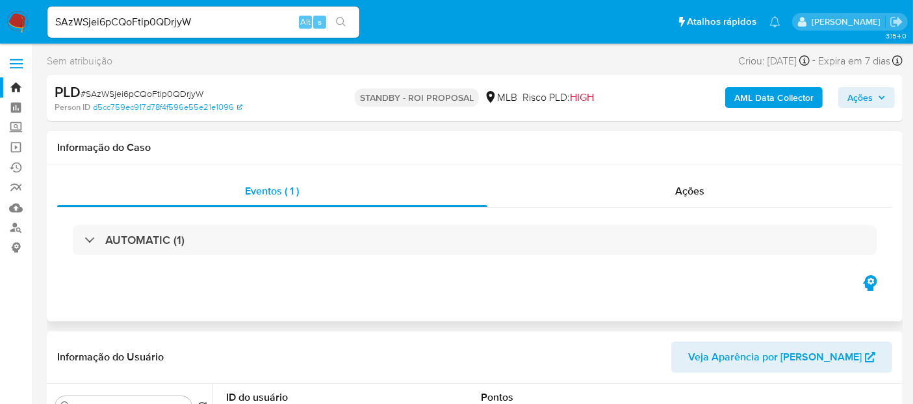
select select "10"
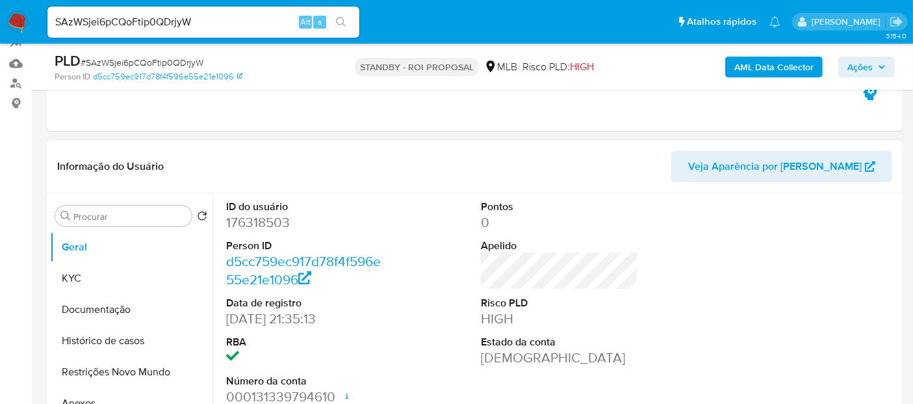
scroll to position [216, 0]
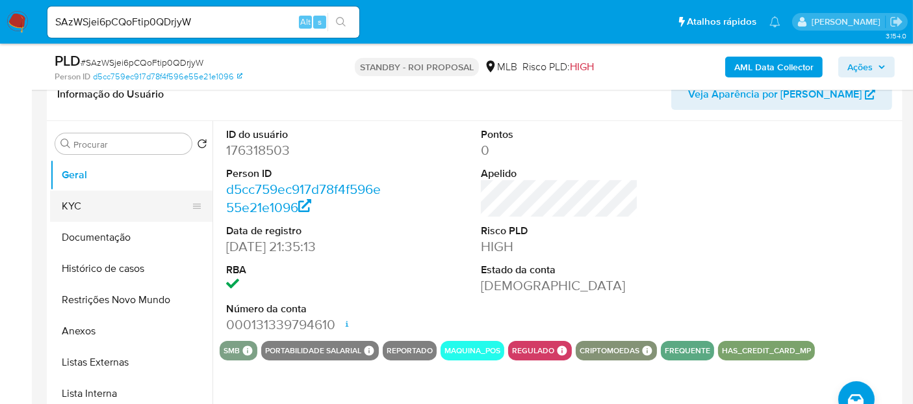
click at [66, 198] on button "KYC" at bounding box center [126, 205] width 152 height 31
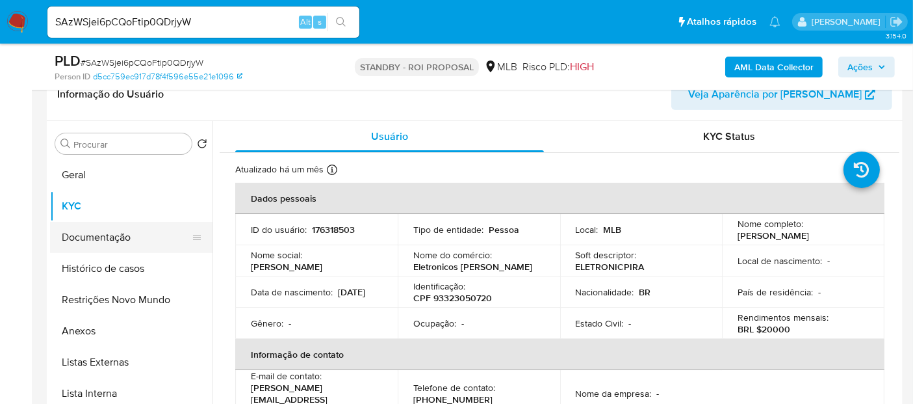
drag, startPoint x: 83, startPoint y: 236, endPoint x: 96, endPoint y: 237, distance: 12.4
click at [83, 235] on button "Documentação" at bounding box center [126, 237] width 152 height 31
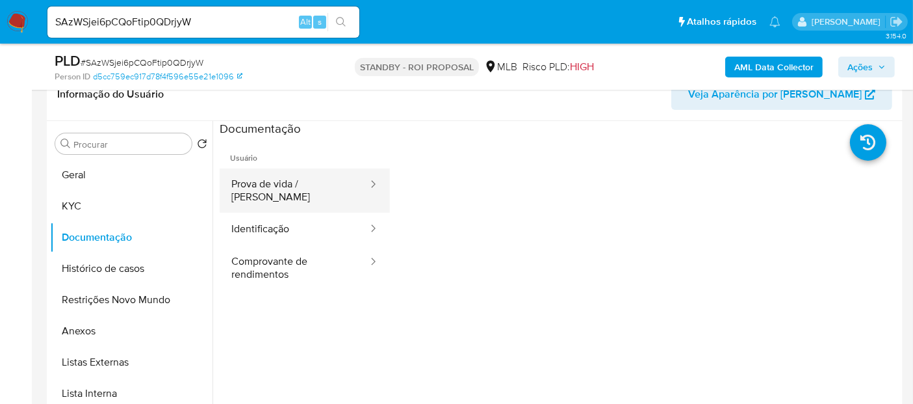
click at [313, 177] on button "Prova de vida / [PERSON_NAME]" at bounding box center [294, 190] width 149 height 44
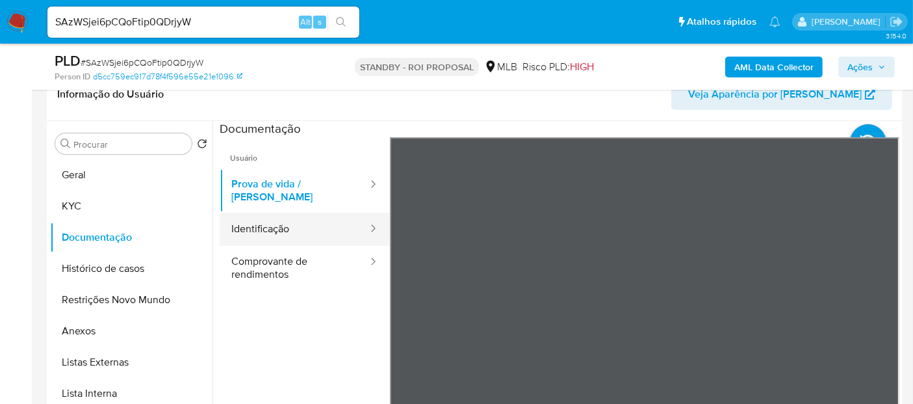
click at [279, 214] on button "Identificação" at bounding box center [294, 229] width 149 height 33
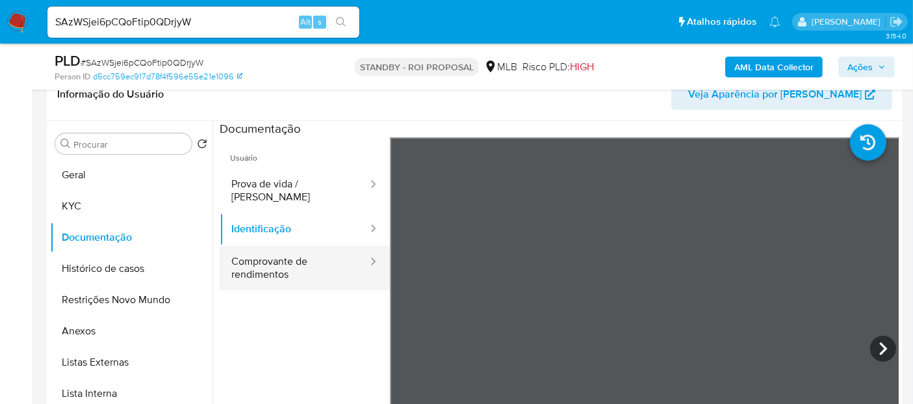
click at [266, 248] on button "Comprovante de rendimentos" at bounding box center [294, 268] width 149 height 44
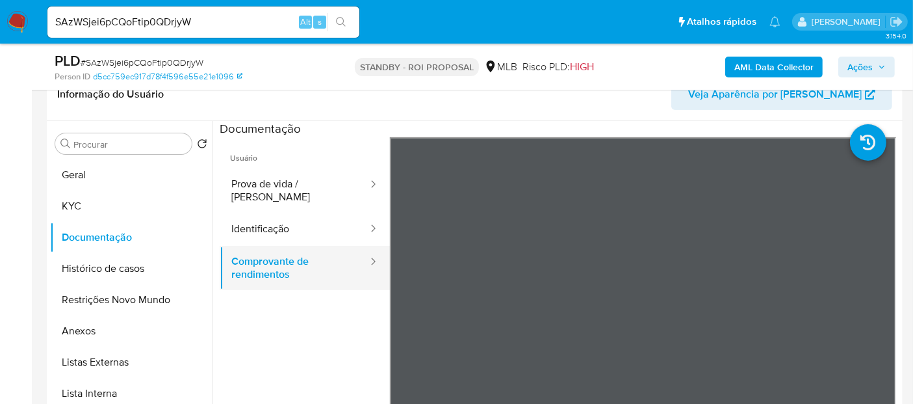
scroll to position [72, 0]
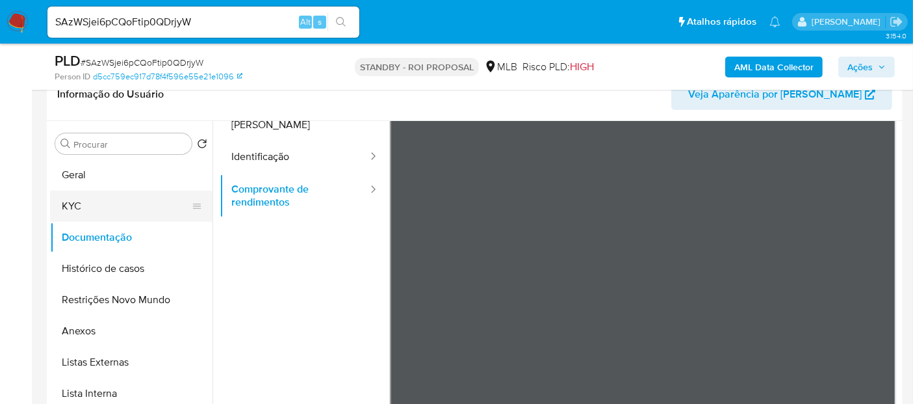
click at [89, 200] on button "KYC" at bounding box center [126, 205] width 152 height 31
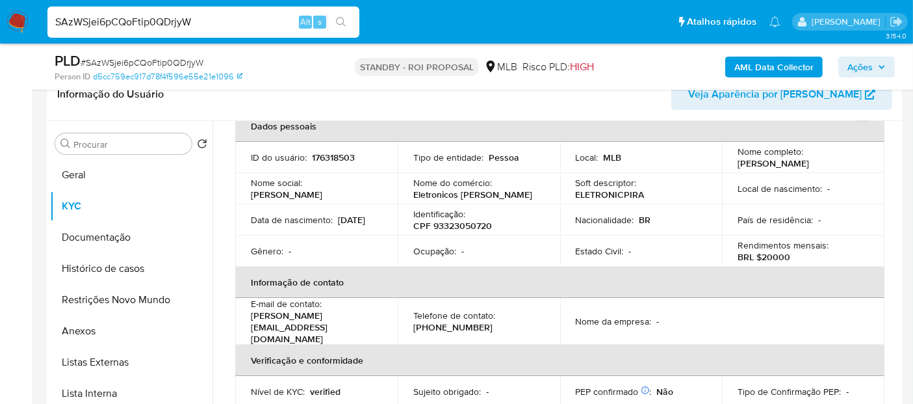
drag, startPoint x: 202, startPoint y: 18, endPoint x: 0, endPoint y: -6, distance: 203.6
paste input "FhWbPnMD0YtcJm2MK4PZ8yIF"
type input "FhWbPnMD0YtcJm2MK4PZ8yIF"
click at [341, 23] on icon "search-icon" at bounding box center [341, 22] width 10 height 10
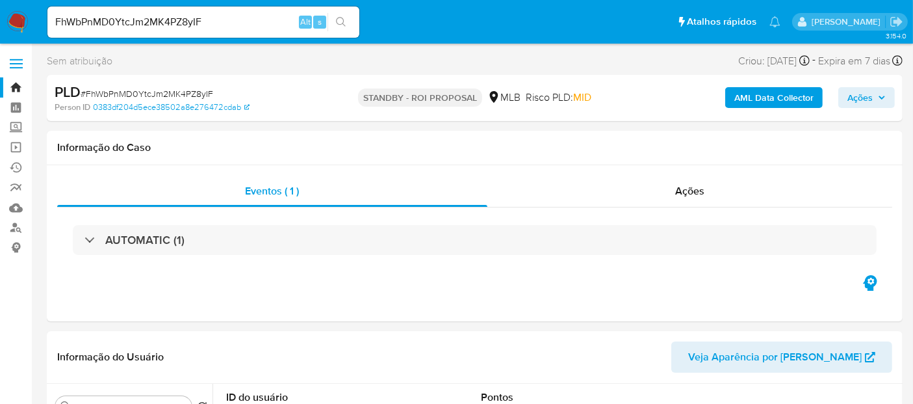
select select "10"
drag, startPoint x: 221, startPoint y: 21, endPoint x: 0, endPoint y: 45, distance: 222.4
click at [343, 16] on button "search-icon" at bounding box center [341, 22] width 27 height 18
click at [339, 17] on icon "search-icon" at bounding box center [341, 22] width 10 height 10
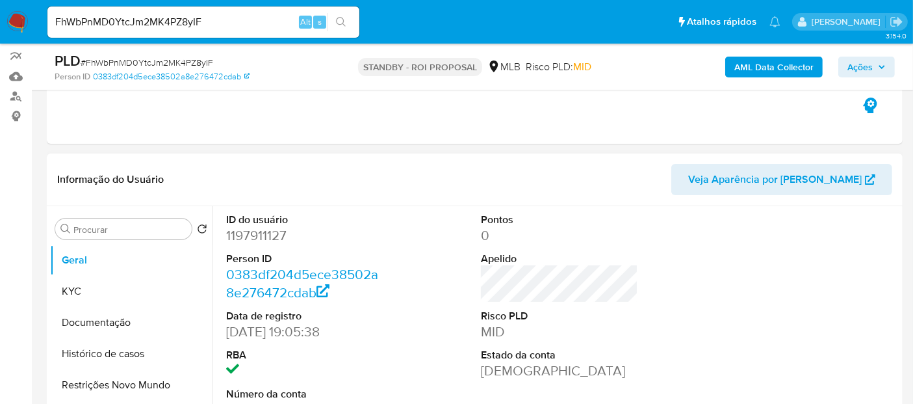
scroll to position [144, 0]
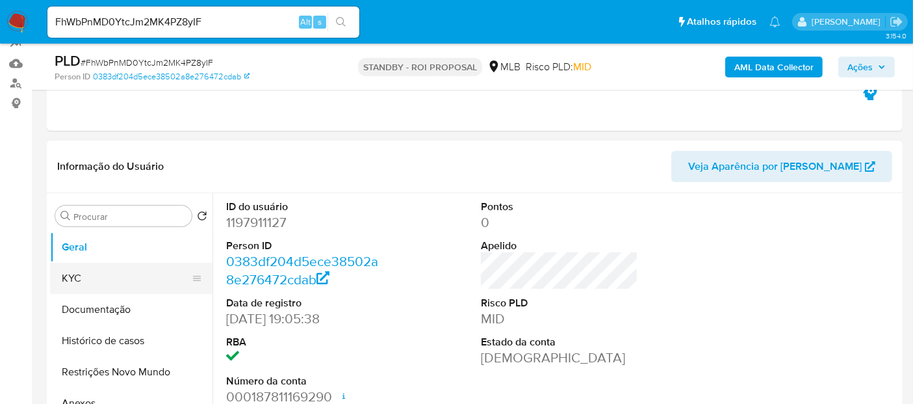
click at [92, 276] on button "KYC" at bounding box center [126, 278] width 152 height 31
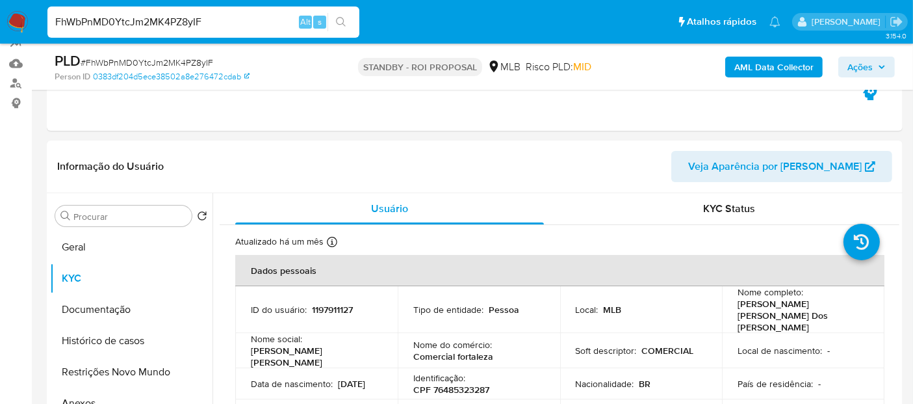
drag, startPoint x: 231, startPoint y: 19, endPoint x: 0, endPoint y: 19, distance: 230.7
click at [0, 19] on nav "Pausado Ver notificaciones FhWbPnMD0YtcJm2MK4PZ8yIF Alt s Atalhos rápidos Presi…" at bounding box center [456, 22] width 913 height 44
click at [339, 21] on icon "search-icon" at bounding box center [341, 22] width 10 height 10
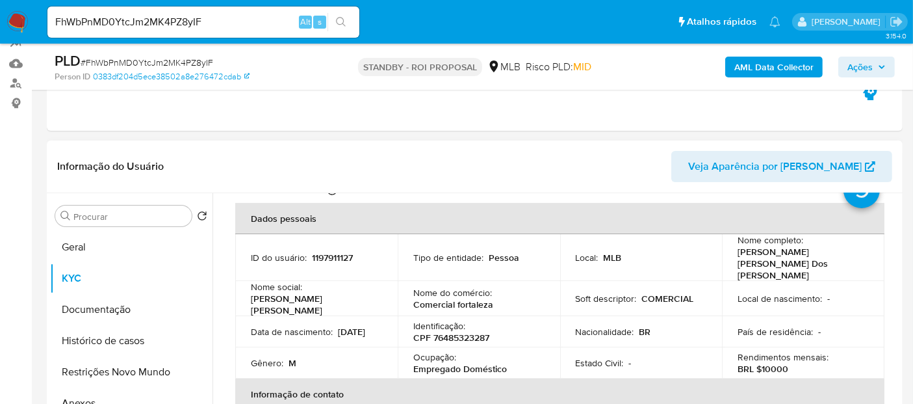
scroll to position [72, 0]
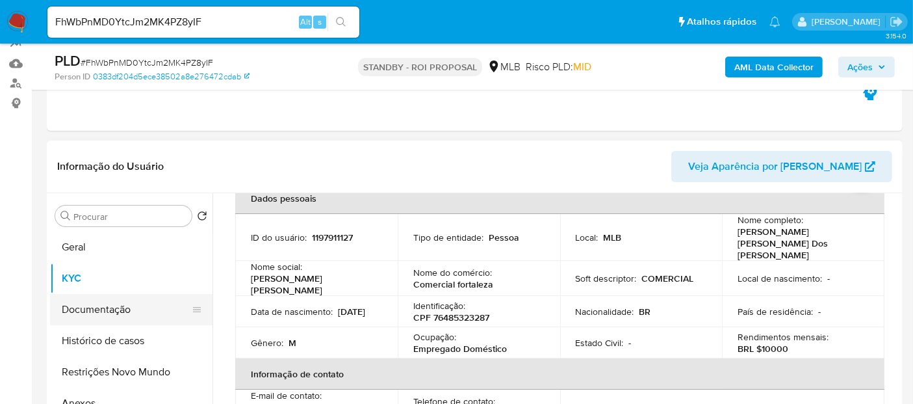
click at [86, 306] on button "Documentação" at bounding box center [126, 309] width 152 height 31
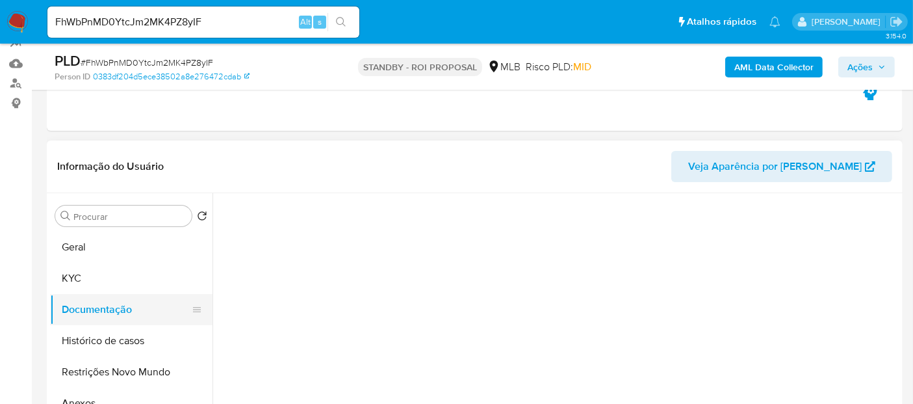
scroll to position [0, 0]
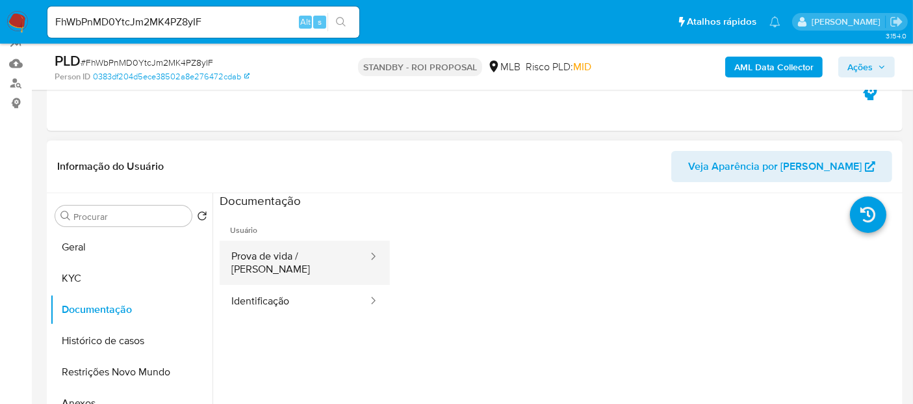
click at [261, 255] on button "Prova de vida / [PERSON_NAME]" at bounding box center [294, 262] width 149 height 44
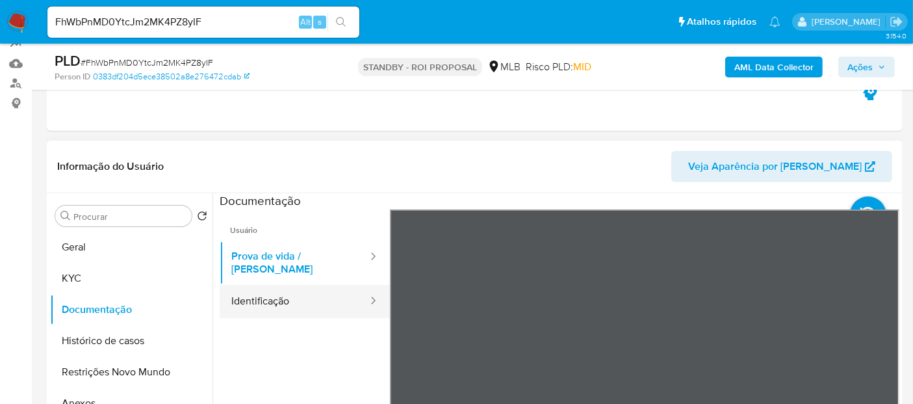
click at [272, 296] on button "Identificação" at bounding box center [294, 301] width 149 height 33
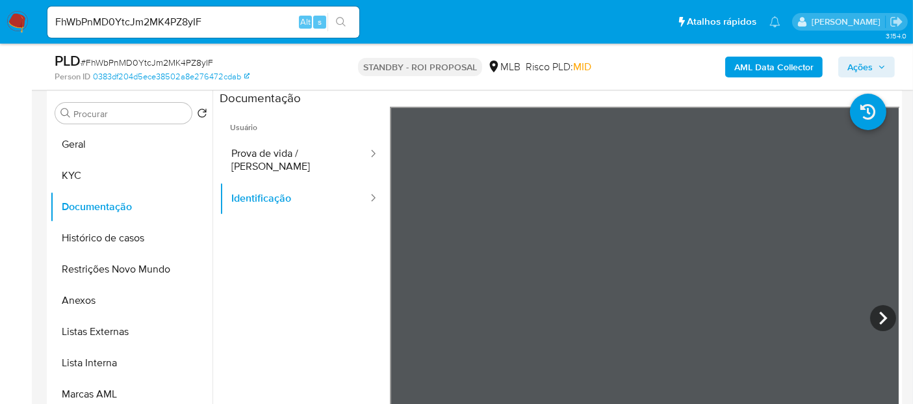
scroll to position [250, 0]
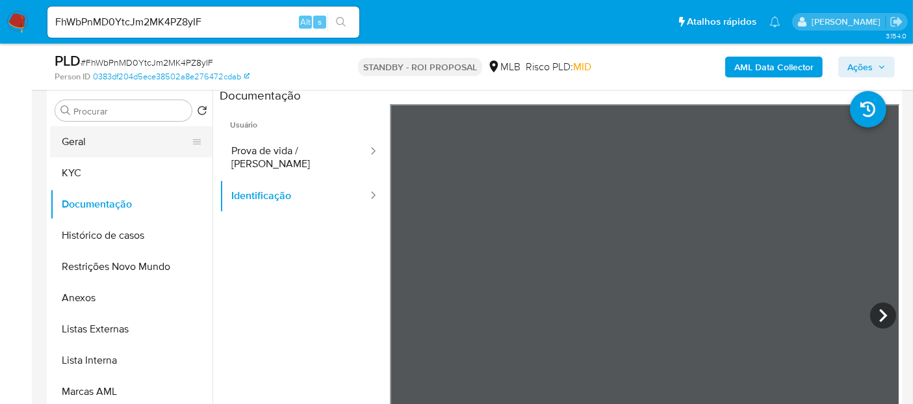
click at [105, 135] on button "Geral" at bounding box center [126, 141] width 152 height 31
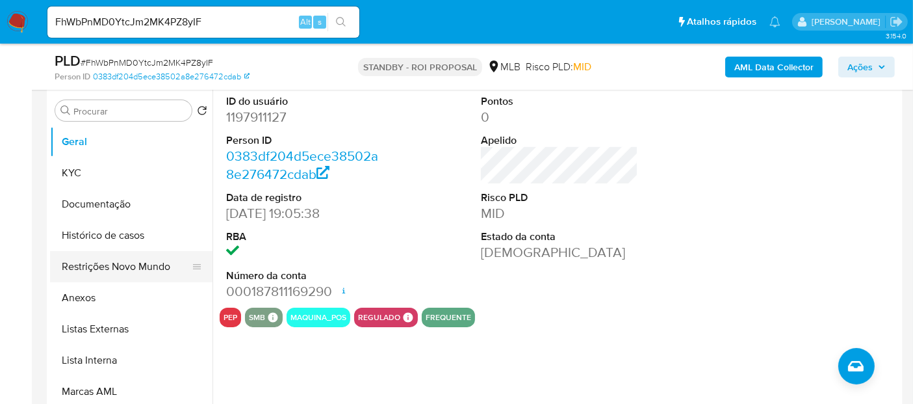
click at [97, 268] on button "Restrições Novo Mundo" at bounding box center [126, 266] width 152 height 31
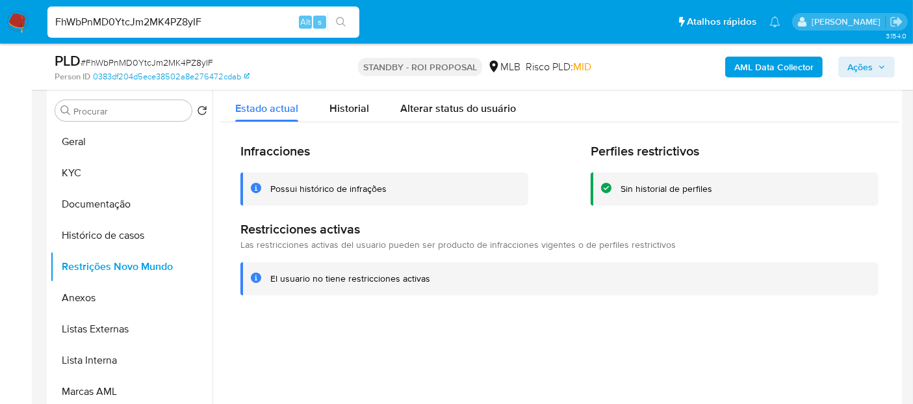
drag, startPoint x: 194, startPoint y: 21, endPoint x: 0, endPoint y: 21, distance: 193.7
click at [0, 21] on nav "Pausado Ver notificaciones FhWbPnMD0YtcJm2MK4PZ8yIF Alt s Atalhos rápidos Presi…" at bounding box center [456, 22] width 913 height 44
paste input "nzpejcWdHMkpikE2KoyVe1rW"
type input "nzpejcWdHMkpikE2KoyVe1rW"
click at [347, 15] on button "search-icon" at bounding box center [341, 22] width 27 height 18
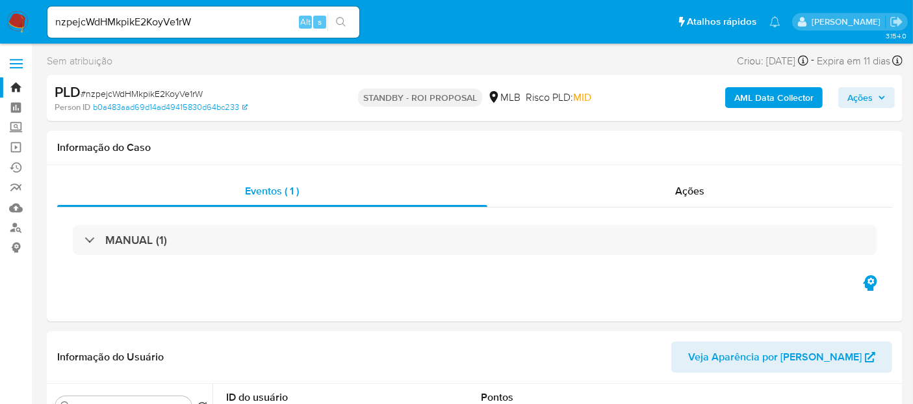
select select "10"
drag, startPoint x: 210, startPoint y: 23, endPoint x: 0, endPoint y: 38, distance: 210.5
click at [0, 38] on nav "Pausado Ver notificaciones nzpejcWdHMkpikE2KoyVe1rW Alt s Atalhos rápidos Presi…" at bounding box center [456, 22] width 913 height 44
paste input "L8RkTYKyMouCR15mQ3F81OmF"
type input "L8RkTYKyMouCR15mQ3F81OmF"
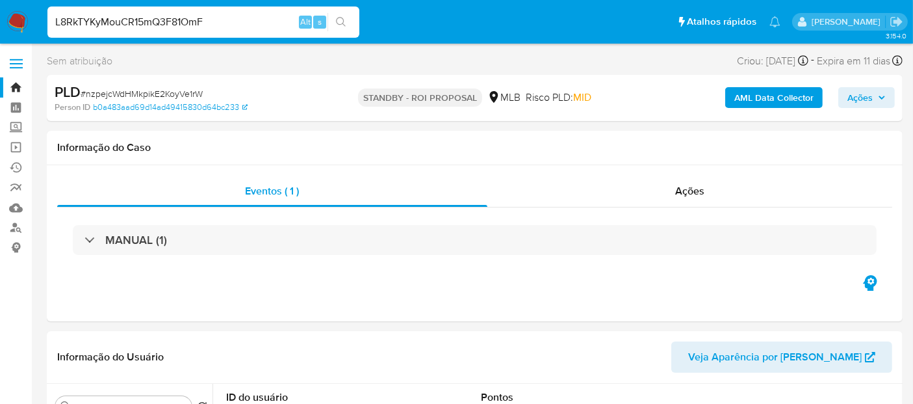
click at [343, 21] on icon "search-icon" at bounding box center [341, 22] width 10 height 10
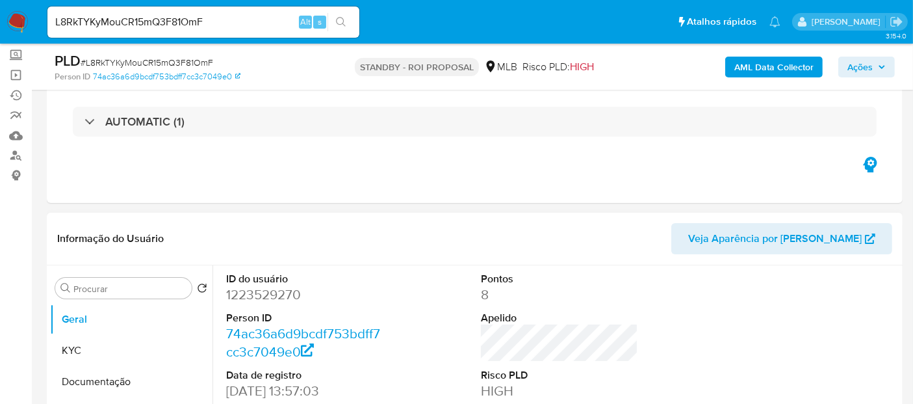
select select "10"
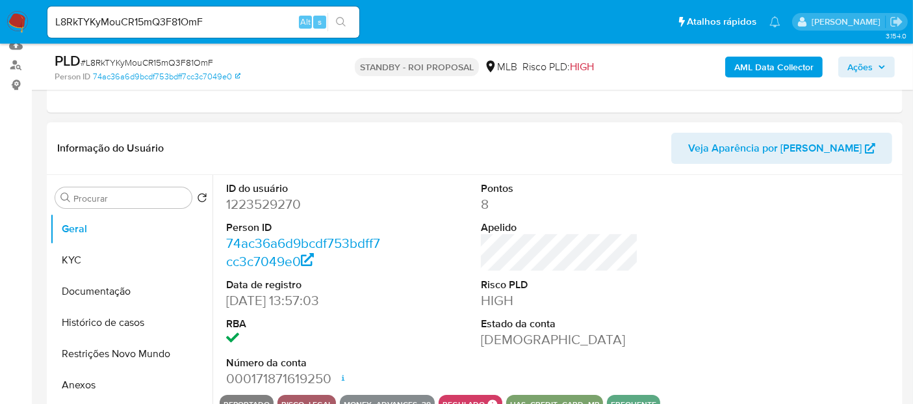
scroll to position [216, 0]
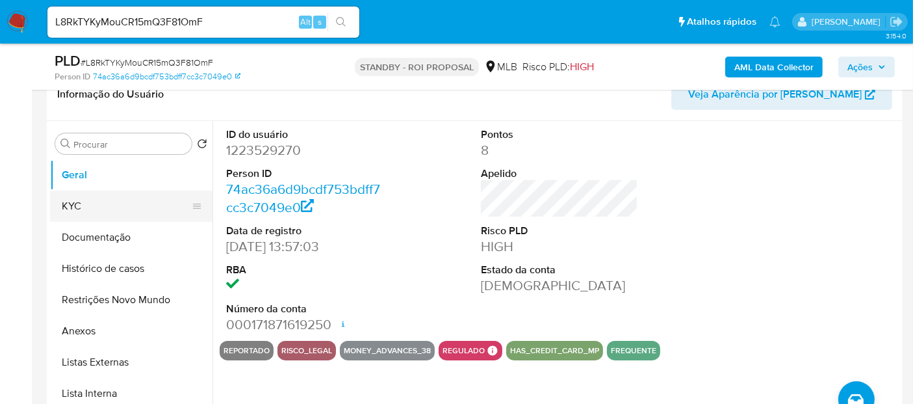
click at [87, 208] on button "KYC" at bounding box center [126, 205] width 152 height 31
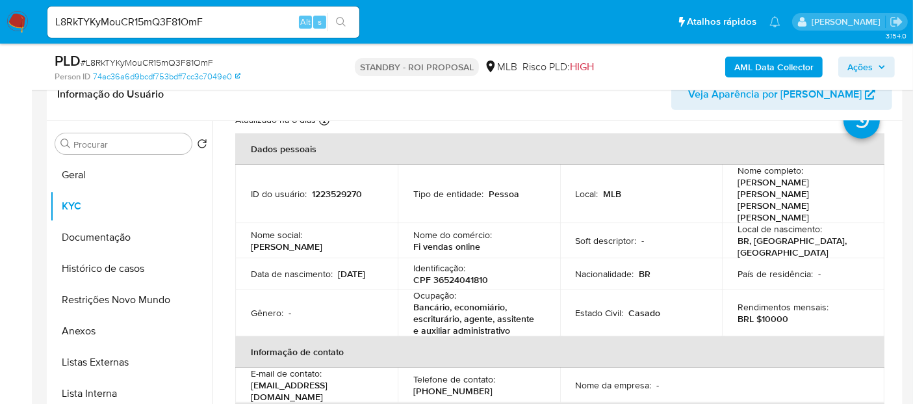
scroll to position [72, 0]
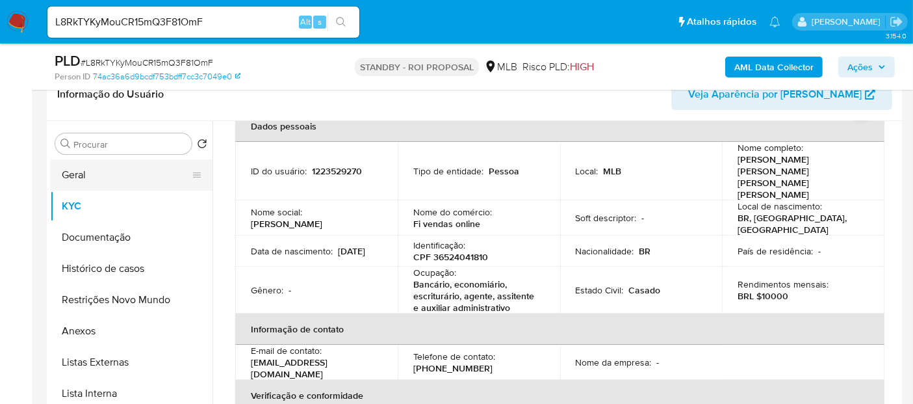
click at [73, 174] on button "Geral" at bounding box center [126, 174] width 152 height 31
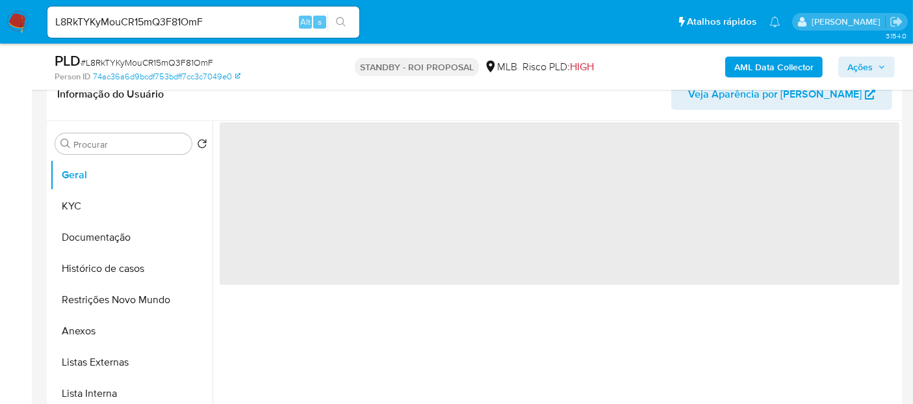
scroll to position [0, 0]
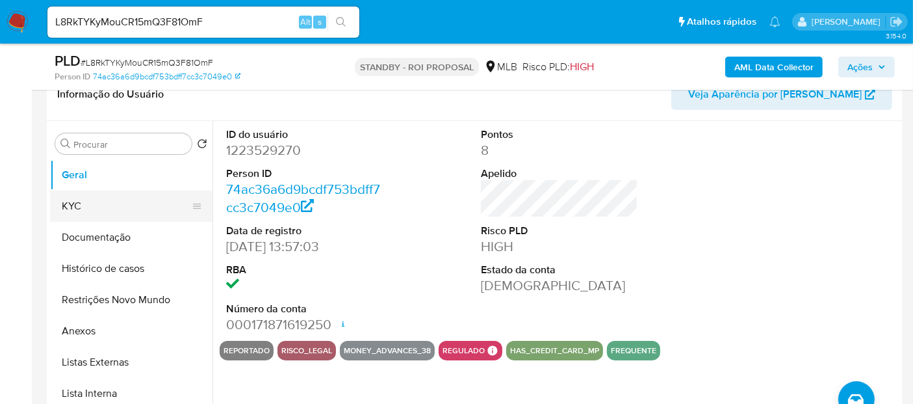
click at [84, 203] on button "KYC" at bounding box center [126, 205] width 152 height 31
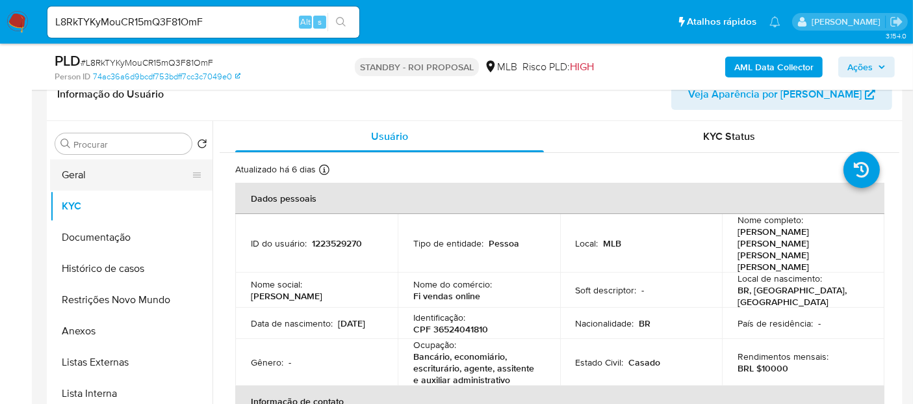
click at [85, 175] on button "Geral" at bounding box center [126, 174] width 152 height 31
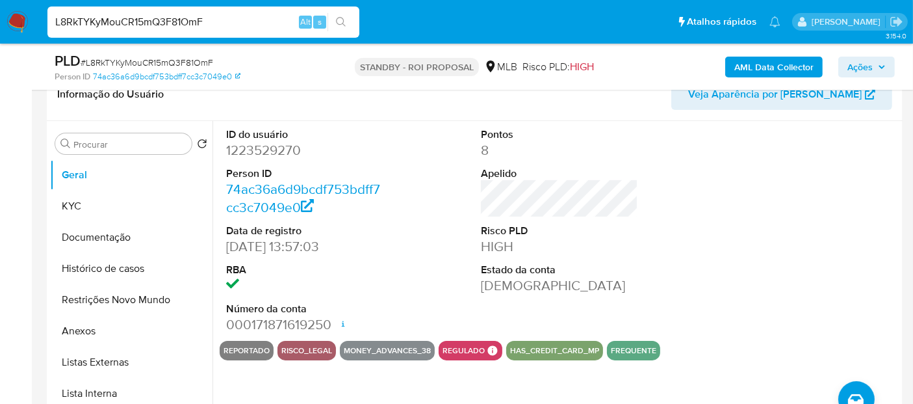
click at [0, 35] on nav "Pausado Ver notificaciones L8RkTYKyMouCR15mQ3F81OmF Alt s Atalhos rápidos Presi…" at bounding box center [456, 22] width 913 height 44
paste input "k5K8Wq3OXIRbxkj8Fo2ERcEe"
type input "k5K8Wq3OXIRbxkj8Fo2ERcEe"
click at [339, 17] on icon "search-icon" at bounding box center [341, 22] width 10 height 10
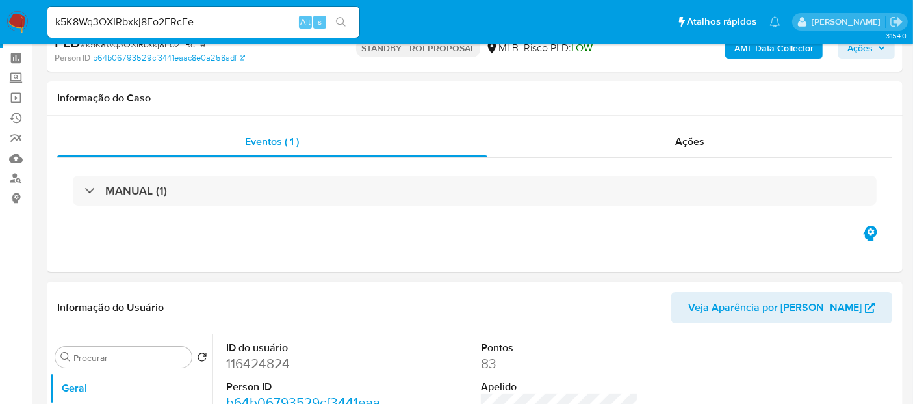
scroll to position [72, 0]
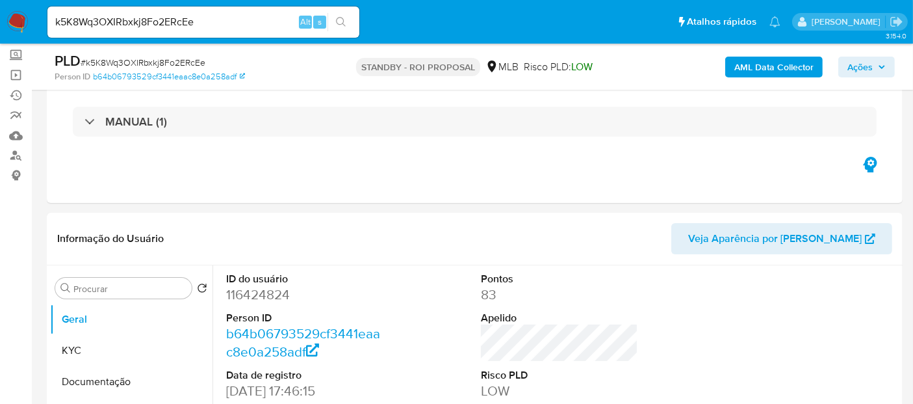
select select "10"
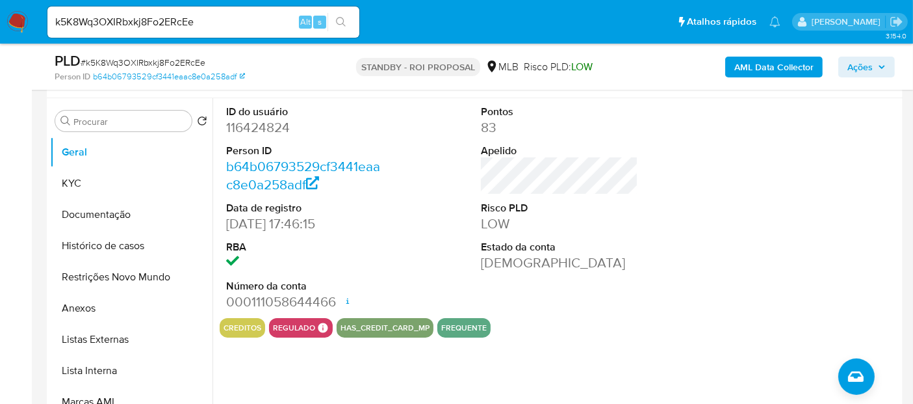
scroll to position [216, 0]
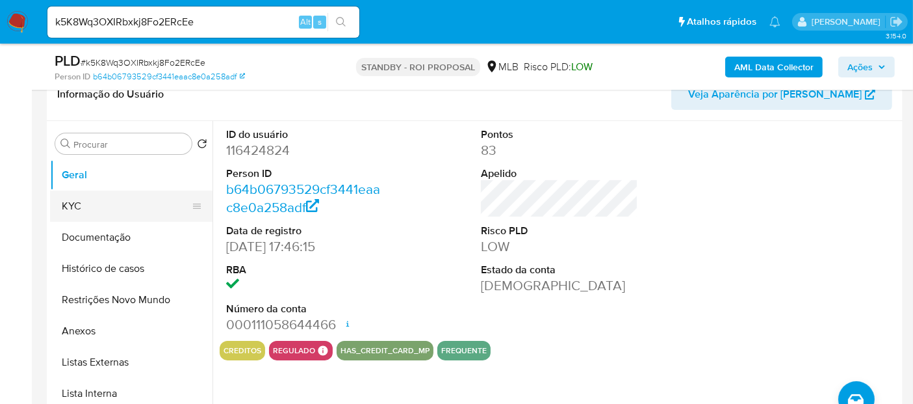
click at [101, 205] on button "KYC" at bounding box center [126, 205] width 152 height 31
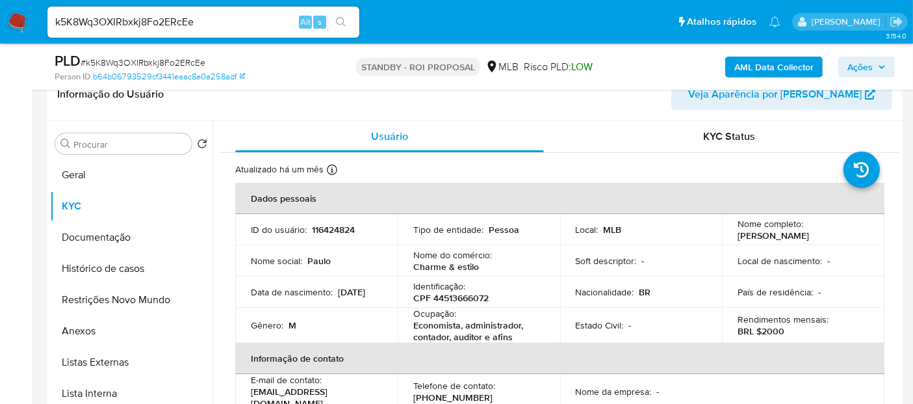
drag, startPoint x: 98, startPoint y: 239, endPoint x: 222, endPoint y: 228, distance: 124.6
click at [99, 239] on button "Documentação" at bounding box center [131, 237] width 162 height 31
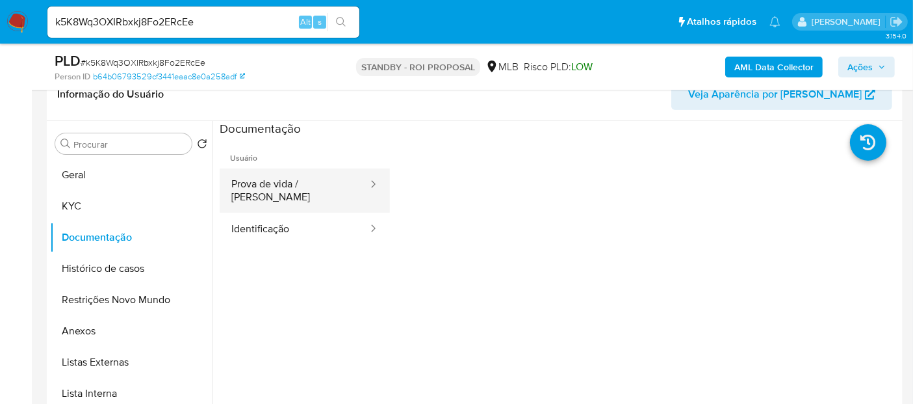
drag, startPoint x: 281, startPoint y: 183, endPoint x: 289, endPoint y: 185, distance: 8.7
click at [281, 184] on button "Prova de vida / [PERSON_NAME]" at bounding box center [294, 190] width 149 height 44
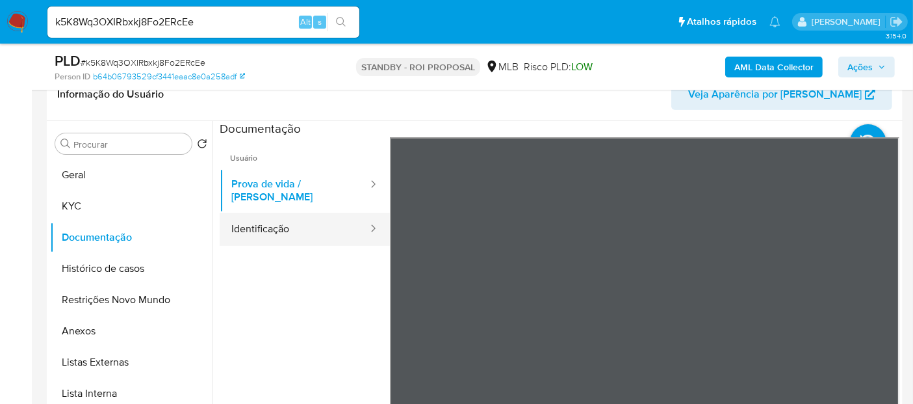
drag, startPoint x: 278, startPoint y: 223, endPoint x: 320, endPoint y: 223, distance: 42.2
click at [278, 223] on button "Identificação" at bounding box center [294, 229] width 149 height 33
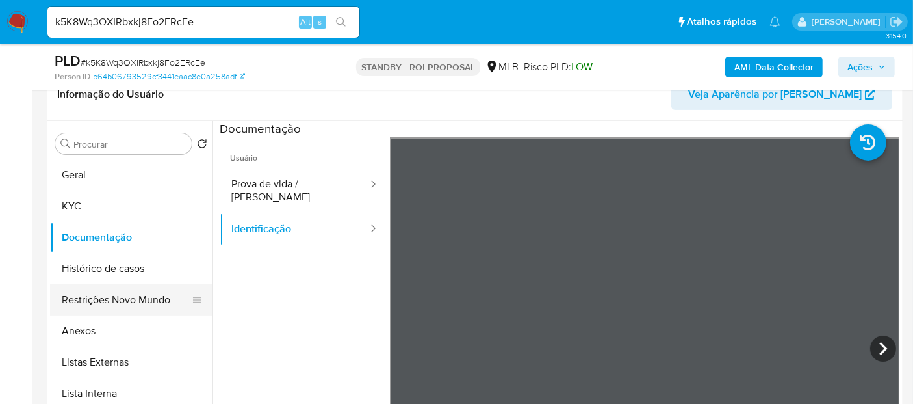
click at [109, 302] on button "Restrições Novo Mundo" at bounding box center [126, 299] width 152 height 31
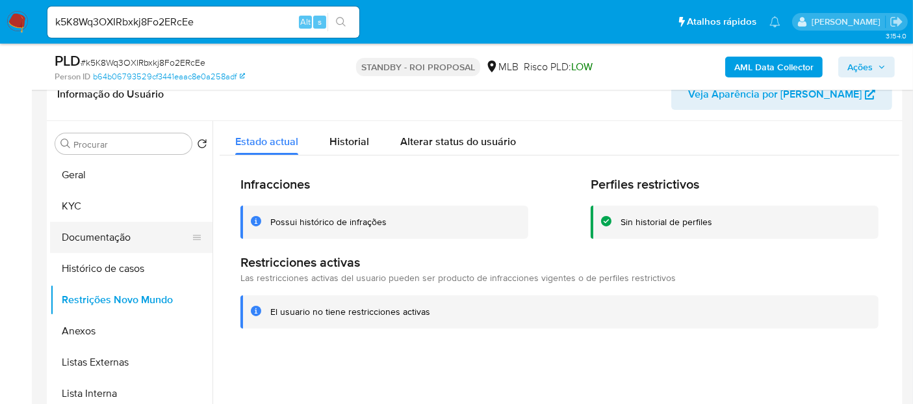
click at [92, 239] on button "Documentação" at bounding box center [126, 237] width 152 height 31
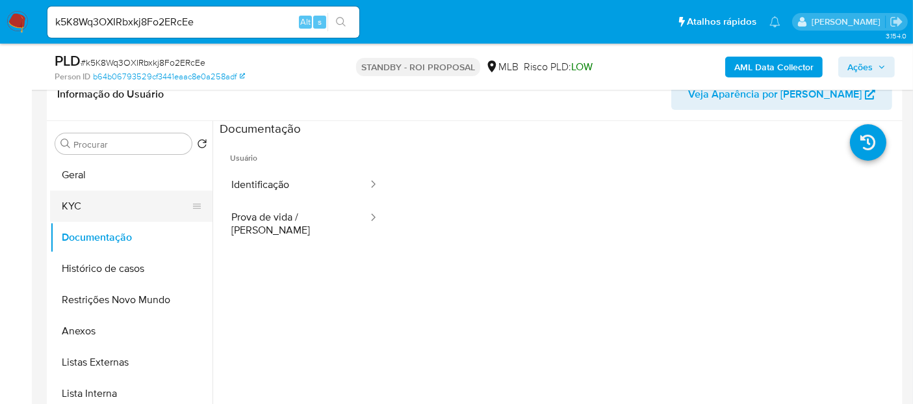
click at [68, 196] on button "KYC" at bounding box center [126, 205] width 152 height 31
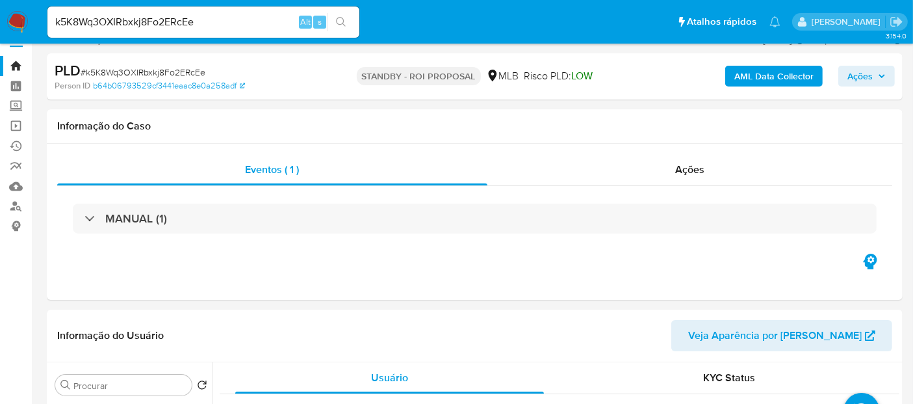
scroll to position [0, 0]
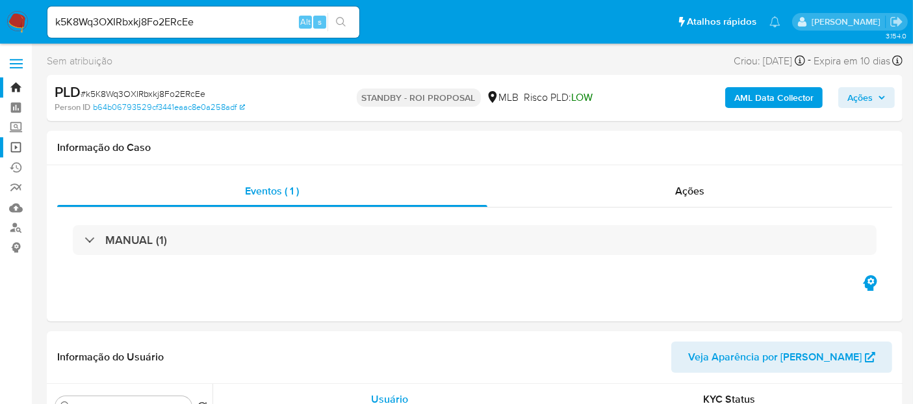
click at [18, 146] on link "Operações em massa" at bounding box center [77, 147] width 155 height 20
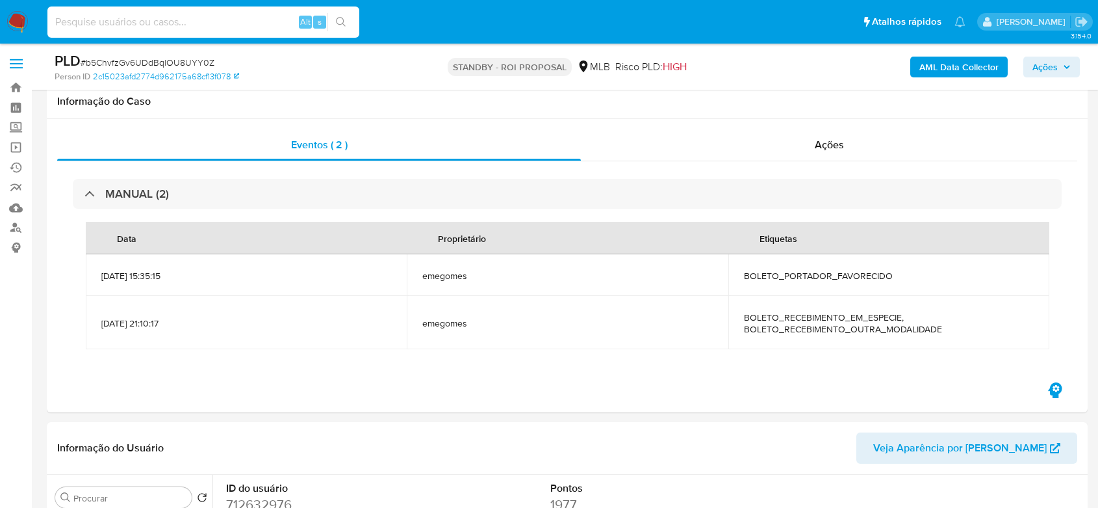
select select "10"
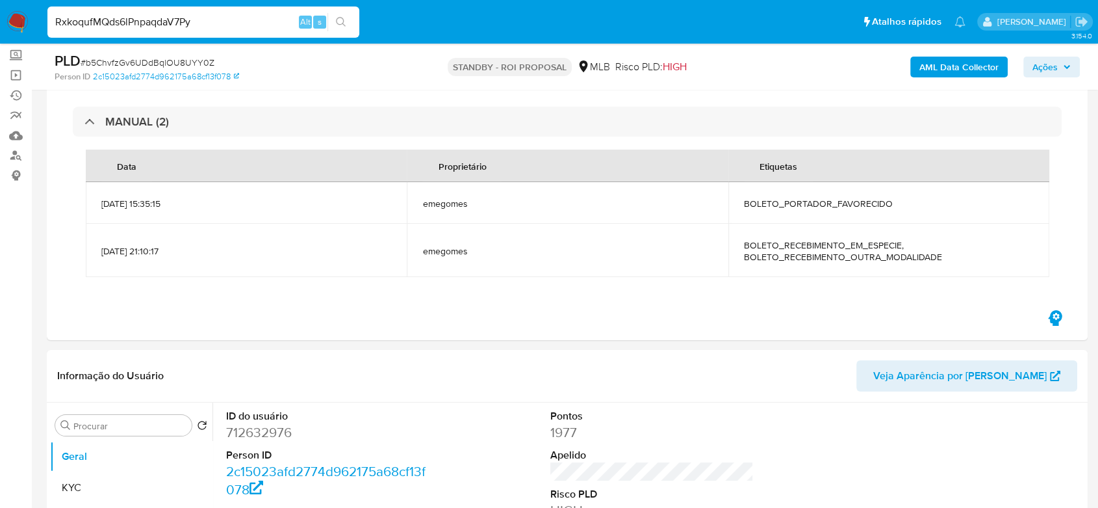
type input "RxkoqufMQds6lPnpaqdaV7Py"
click at [341, 18] on icon "search-icon" at bounding box center [341, 22] width 10 height 10
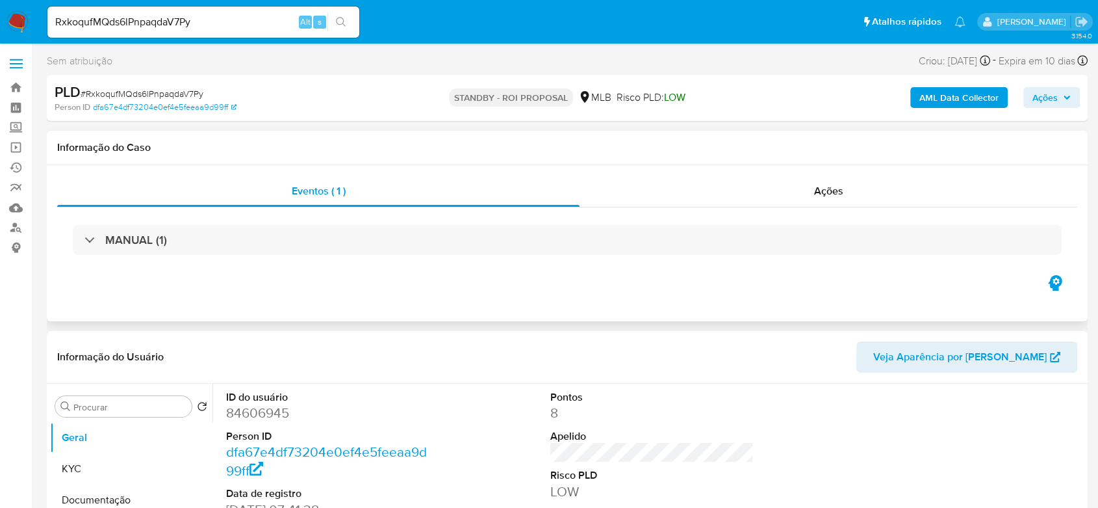
select select "10"
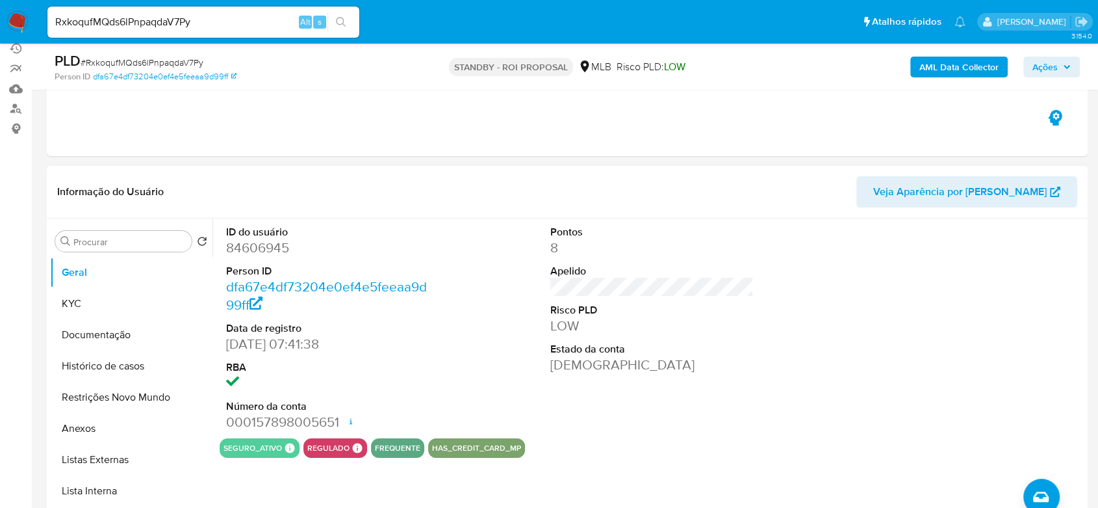
scroll to position [144, 0]
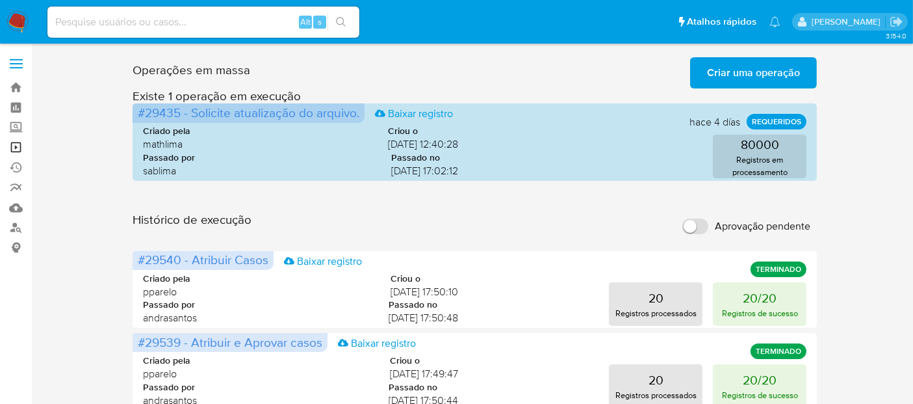
click at [19, 142] on link "Operações em massa" at bounding box center [77, 147] width 155 height 20
click at [753, 66] on span "Criar uma operação" at bounding box center [753, 72] width 93 height 29
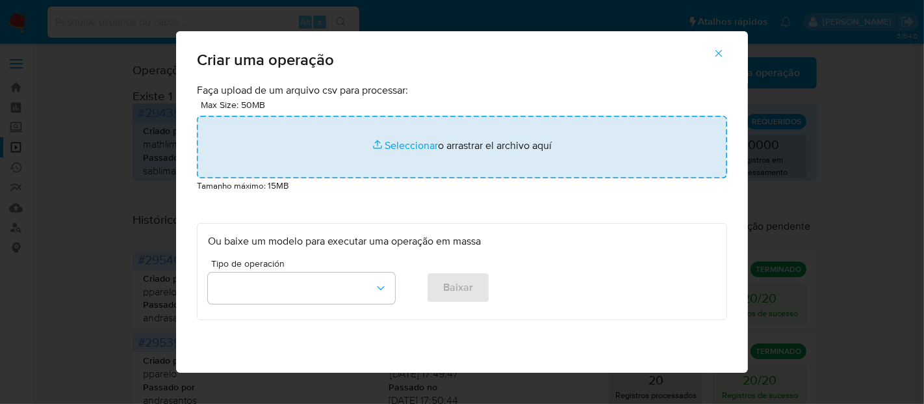
click at [403, 144] on input "file" at bounding box center [462, 147] width 530 height 62
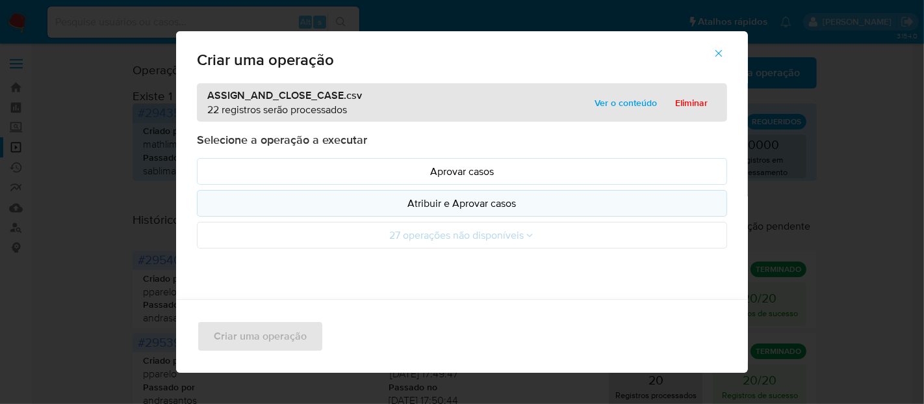
click at [495, 202] on p "Atribuir e Aprovar casos" at bounding box center [462, 203] width 508 height 15
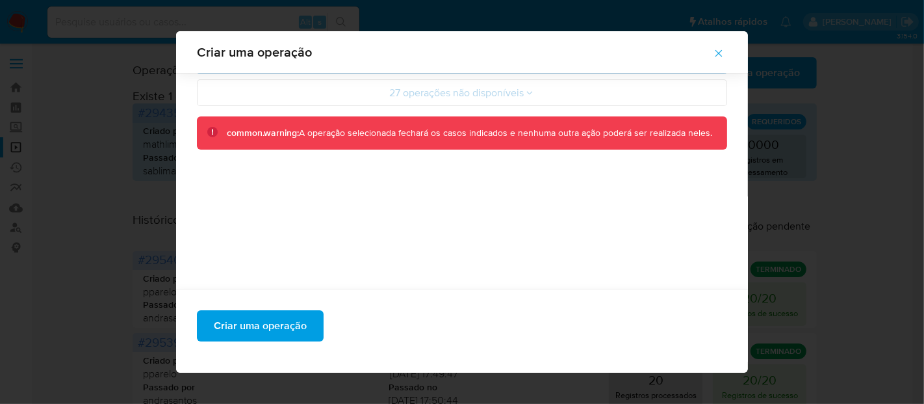
scroll to position [161, 0]
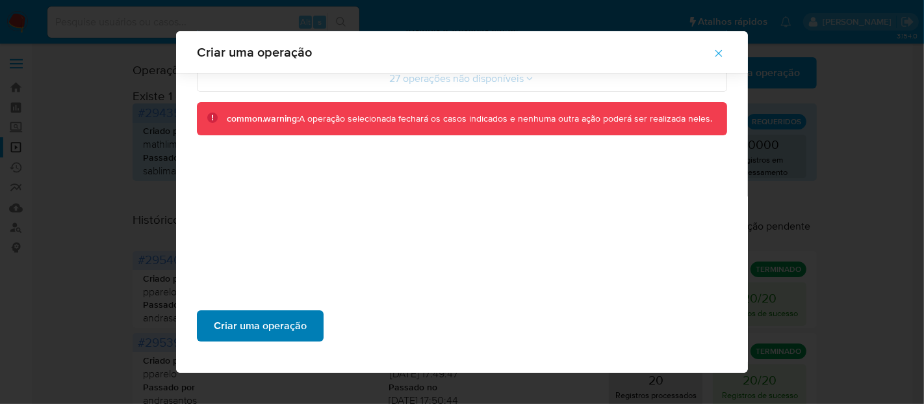
click at [272, 328] on span "Criar uma operação" at bounding box center [260, 325] width 93 height 29
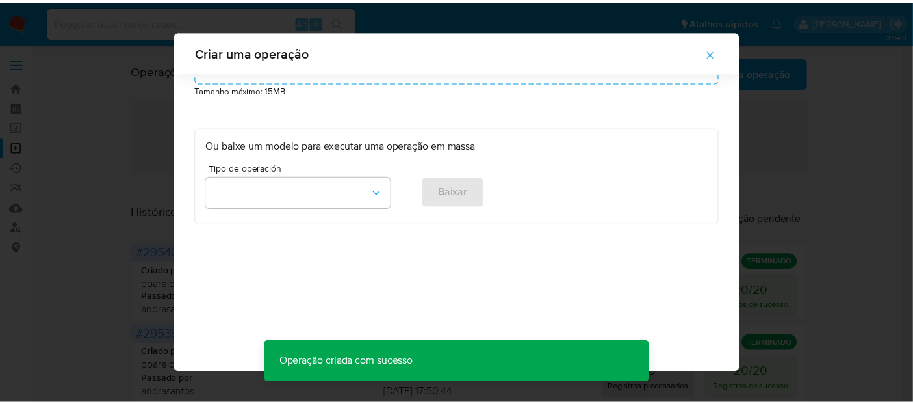
scroll to position [85, 0]
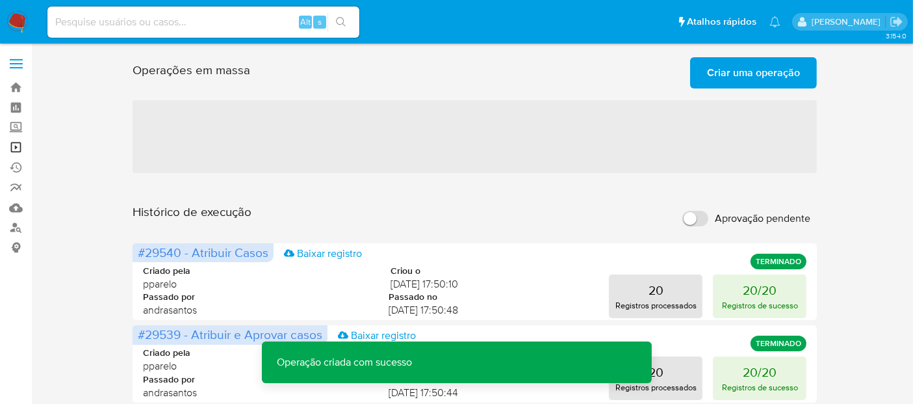
click at [13, 142] on link "Operações em massa" at bounding box center [77, 147] width 155 height 20
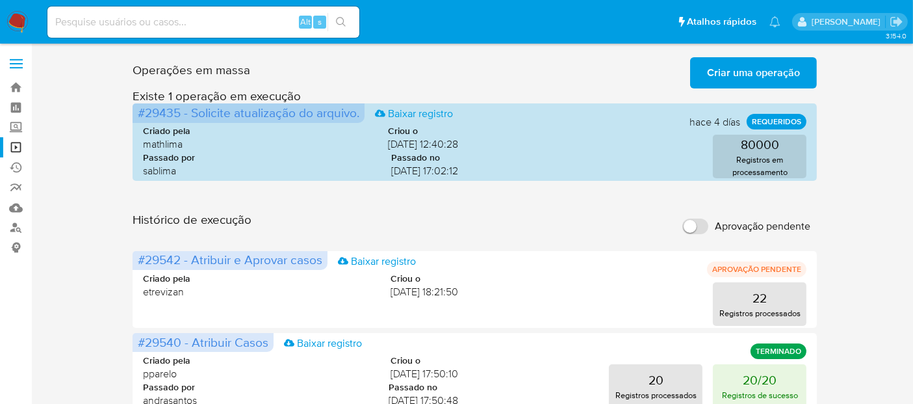
click at [766, 75] on span "Criar uma operação" at bounding box center [753, 72] width 93 height 29
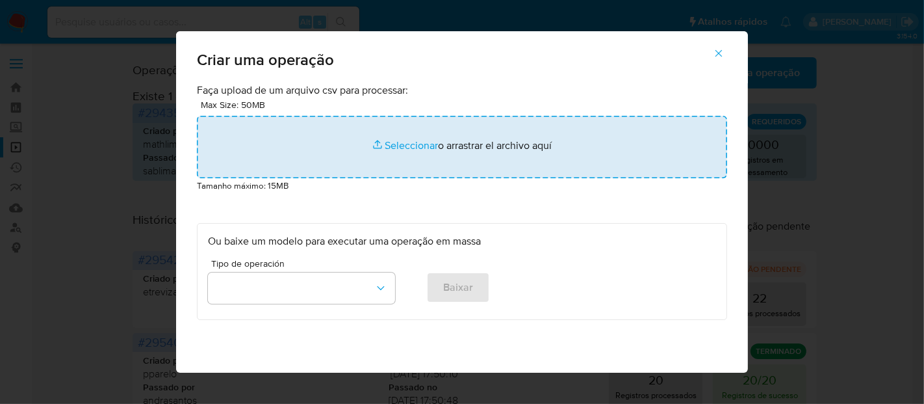
click at [406, 146] on input "file" at bounding box center [462, 147] width 530 height 62
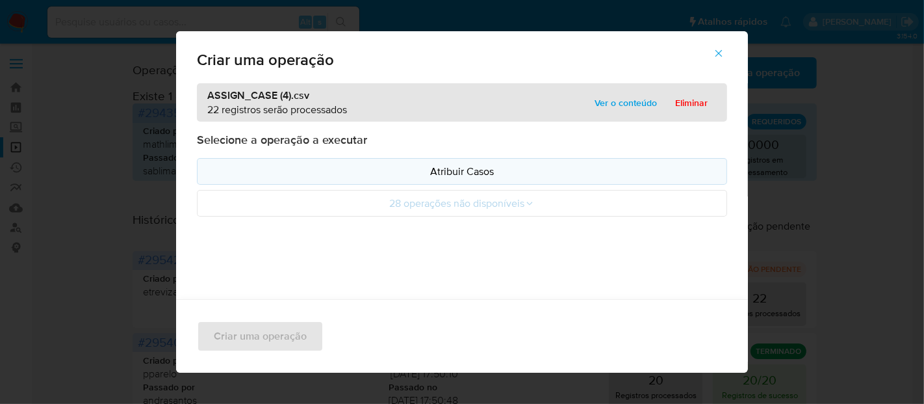
click at [454, 169] on p "Atribuir Casos" at bounding box center [462, 171] width 508 height 15
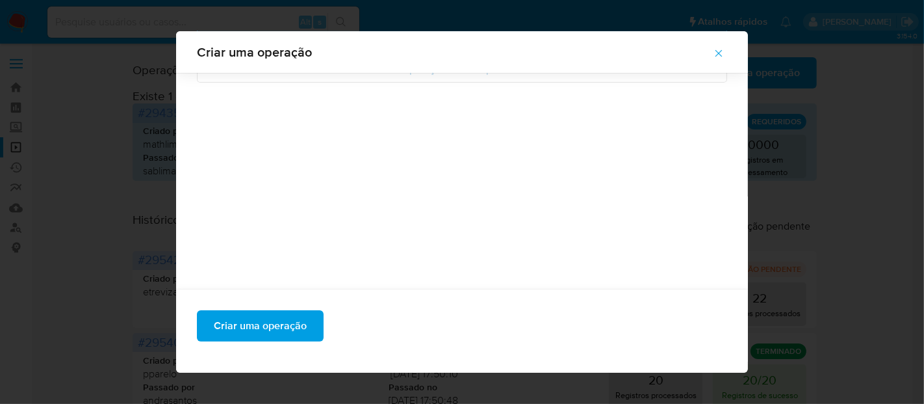
scroll to position [168, 0]
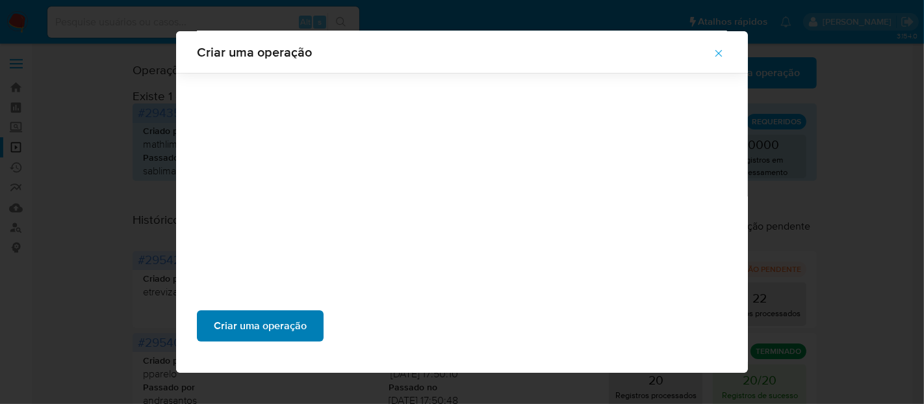
click at [245, 331] on span "Criar uma operação" at bounding box center [260, 325] width 93 height 29
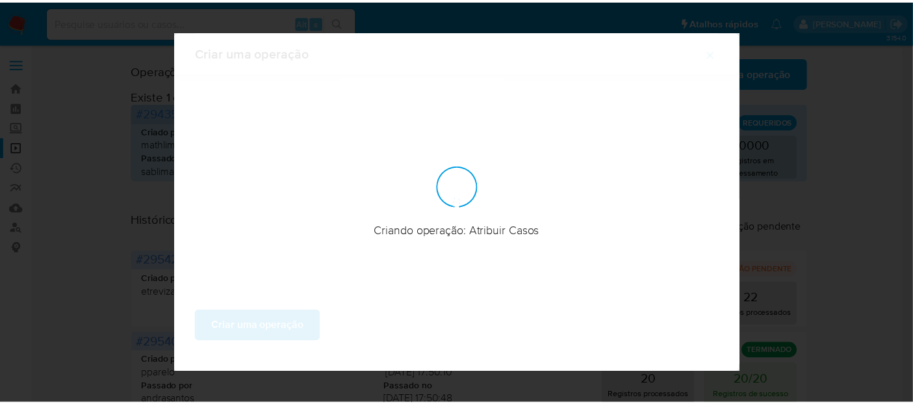
scroll to position [85, 0]
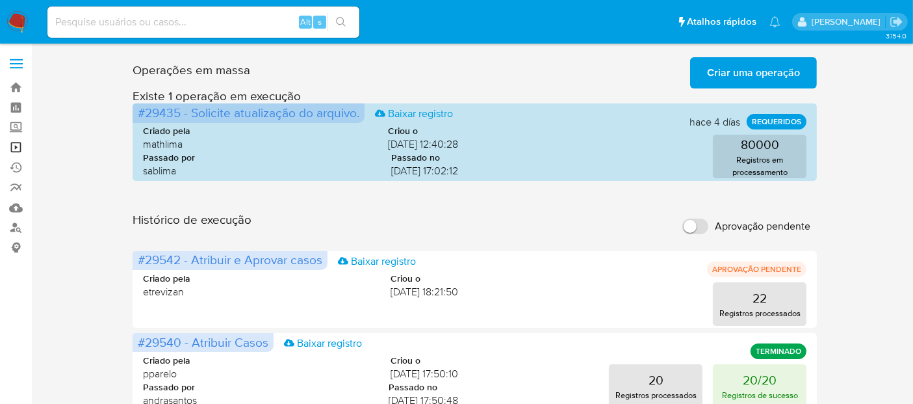
click at [12, 148] on link "Operações em massa" at bounding box center [77, 147] width 155 height 20
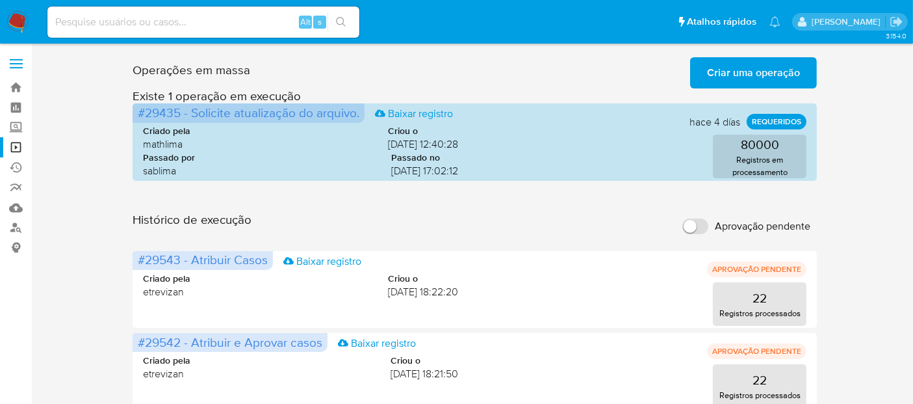
click at [8, 15] on img at bounding box center [17, 22] width 22 height 22
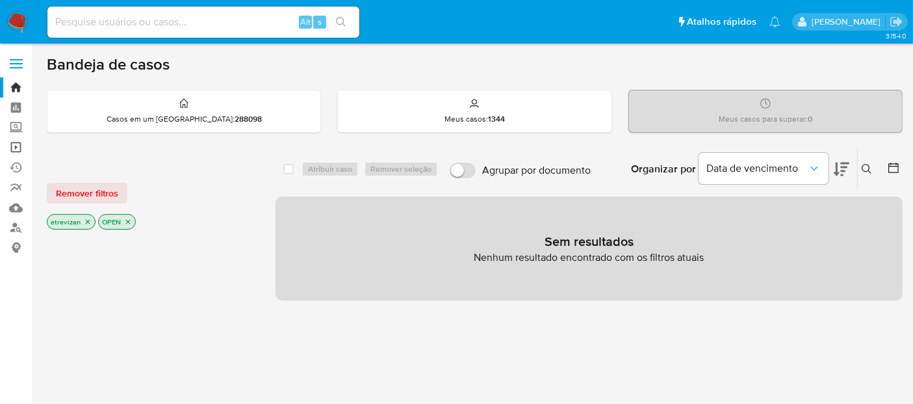
click at [17, 147] on link "Operações em massa" at bounding box center [77, 147] width 155 height 20
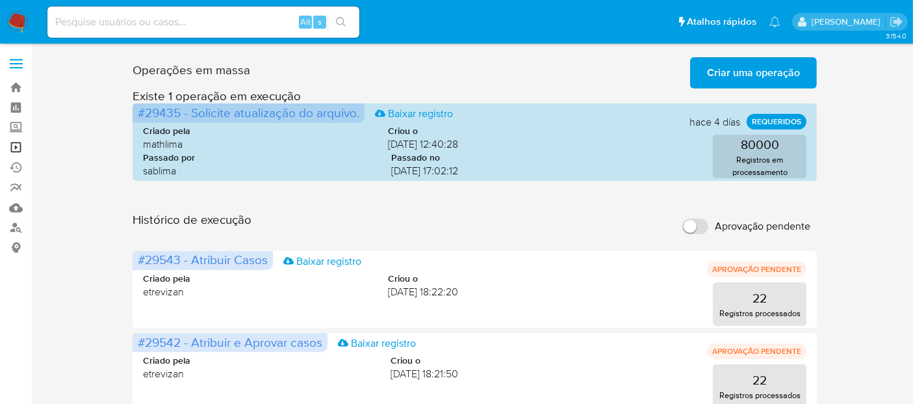
click at [14, 145] on link "Operações em massa" at bounding box center [77, 147] width 155 height 20
click at [16, 146] on link "Operações em massa" at bounding box center [77, 147] width 155 height 20
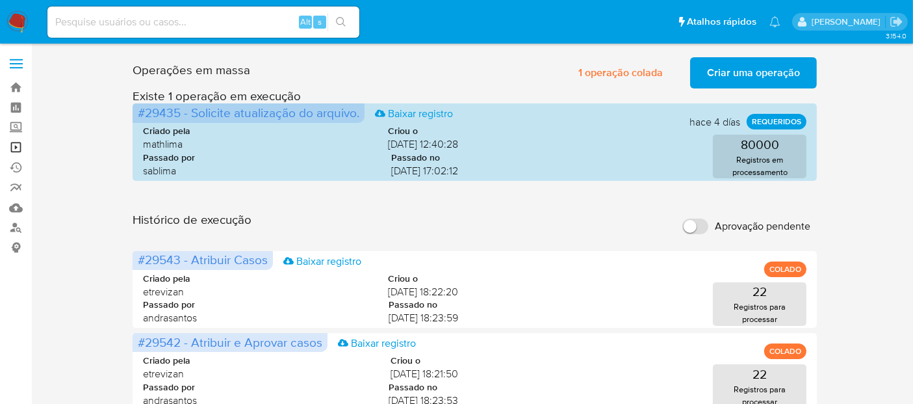
click at [18, 141] on link "Operações em massa" at bounding box center [77, 147] width 155 height 20
click at [18, 143] on link "Operações em massa" at bounding box center [77, 147] width 155 height 20
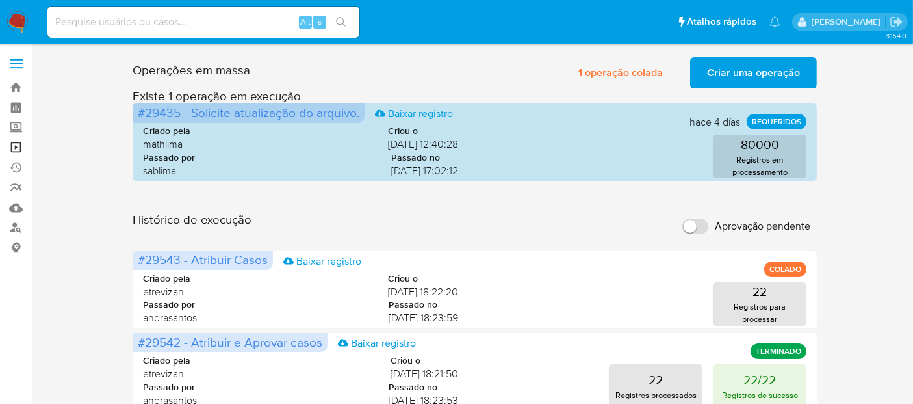
click at [14, 148] on link "Operações em massa" at bounding box center [77, 147] width 155 height 20
click at [12, 143] on link "Operações em massa" at bounding box center [77, 147] width 155 height 20
click at [18, 146] on link "Operações em massa" at bounding box center [77, 147] width 155 height 20
click at [15, 147] on link "Operações em massa" at bounding box center [77, 147] width 155 height 20
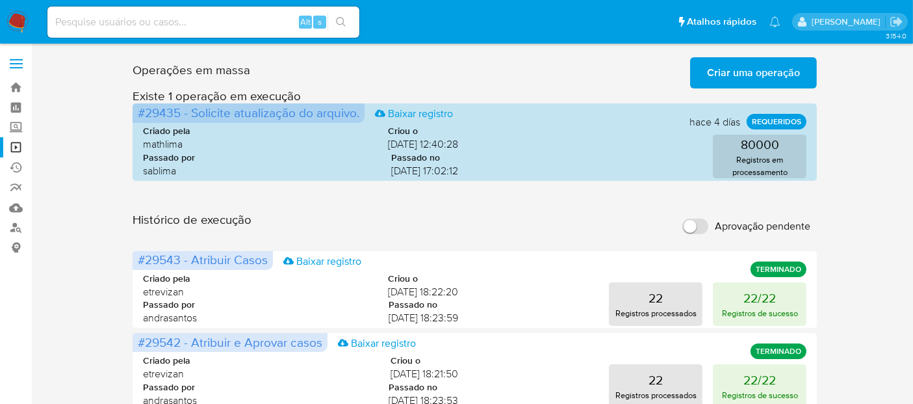
click at [99, 23] on input at bounding box center [203, 22] width 312 height 17
paste input "xZz1GZb59C4sFn5uc5c36Lyx"
type input "xZz1GZb59C4sFn5uc5c36Lyx"
click at [345, 20] on icon "search-icon" at bounding box center [341, 22] width 10 height 10
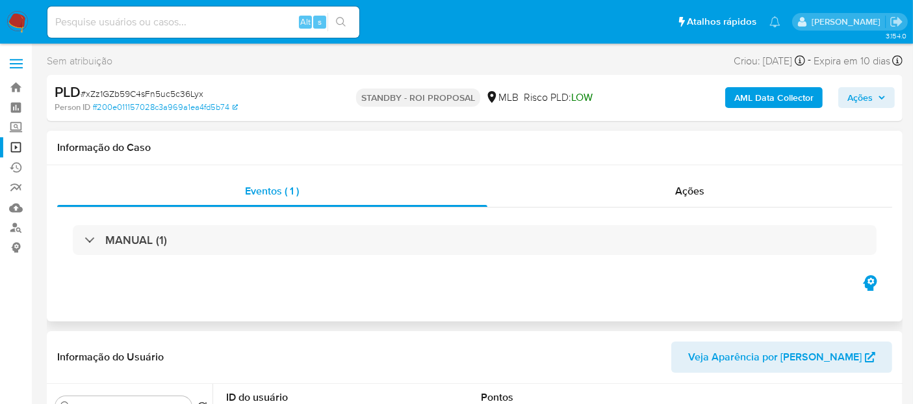
select select "10"
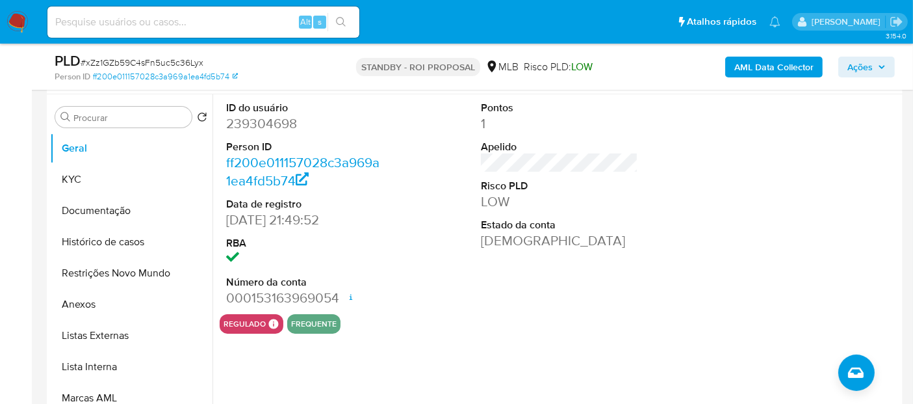
scroll to position [289, 0]
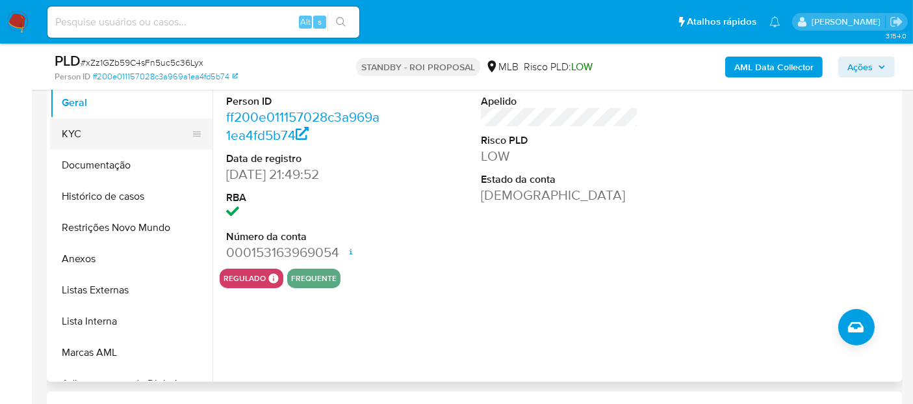
click at [78, 132] on button "KYC" at bounding box center [126, 133] width 152 height 31
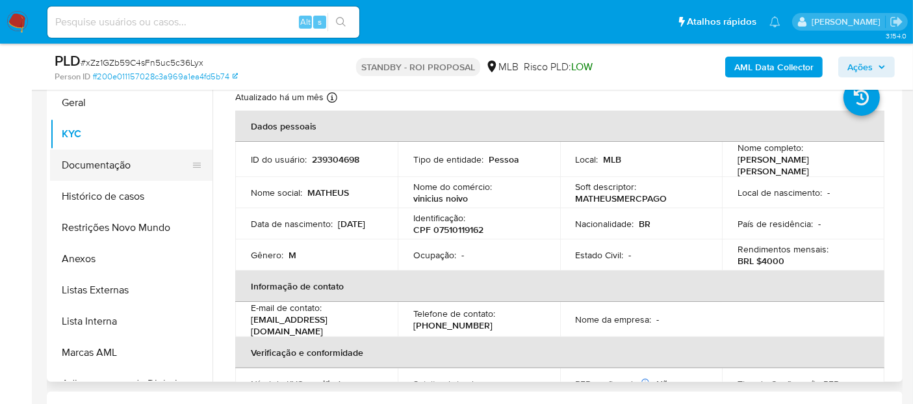
click at [104, 162] on button "Documentação" at bounding box center [126, 164] width 152 height 31
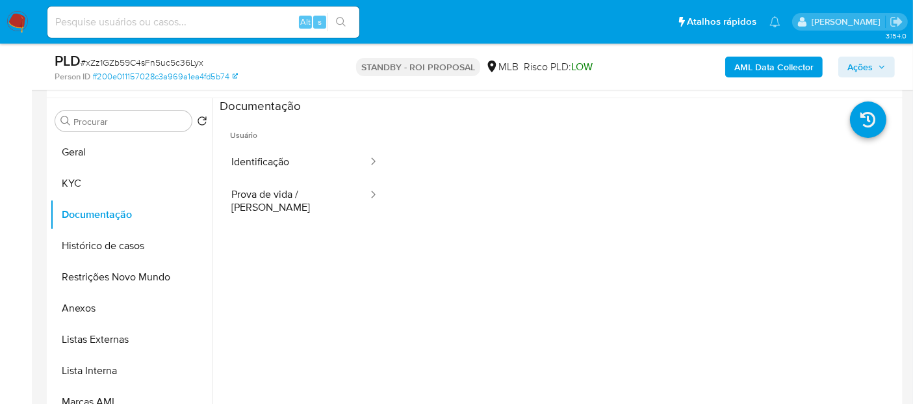
scroll to position [216, 0]
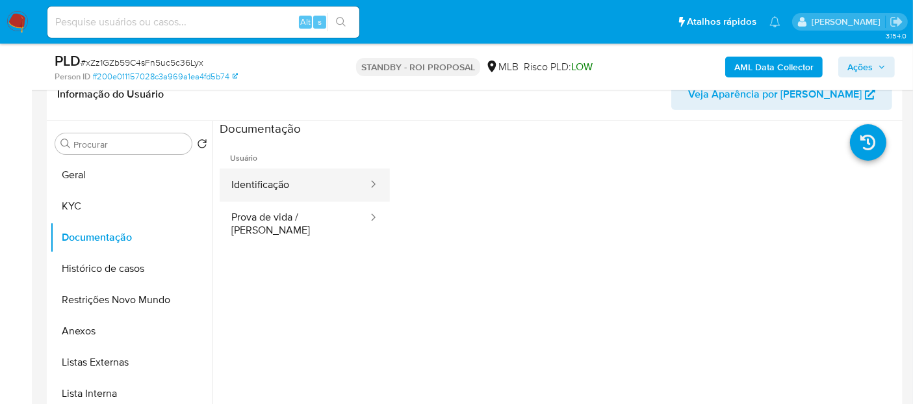
click at [293, 185] on button "Identificação" at bounding box center [294, 184] width 149 height 33
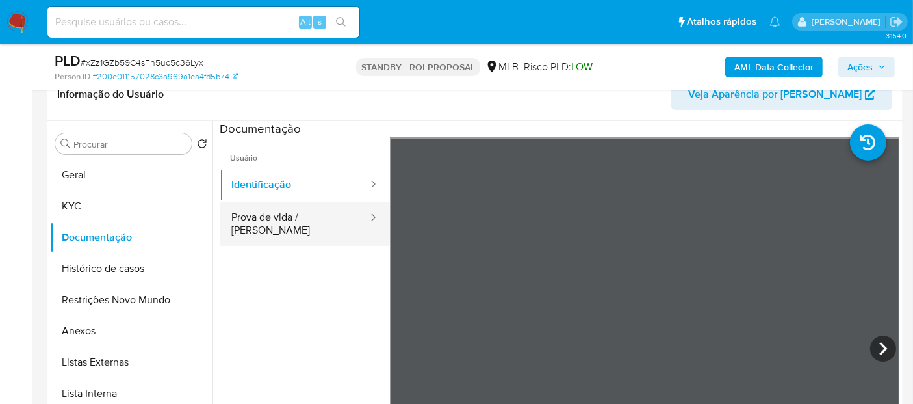
drag, startPoint x: 282, startPoint y: 215, endPoint x: 361, endPoint y: 229, distance: 80.5
click at [283, 217] on button "Prova de vida / [PERSON_NAME]" at bounding box center [294, 223] width 149 height 44
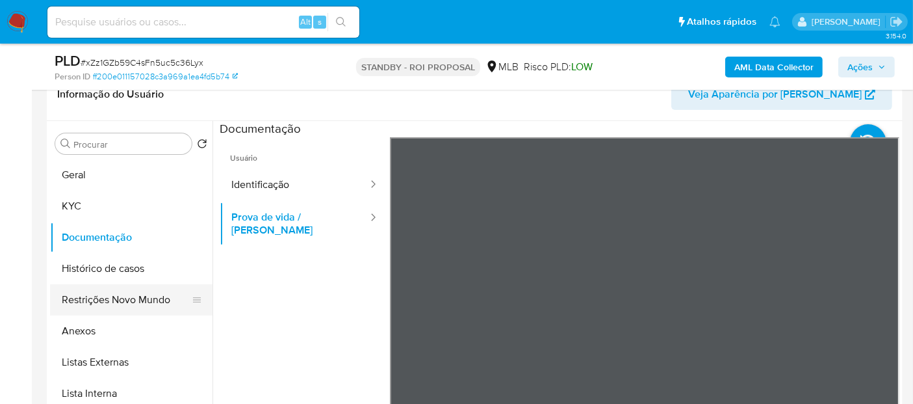
click at [117, 304] on button "Restrições Novo Mundo" at bounding box center [126, 299] width 152 height 31
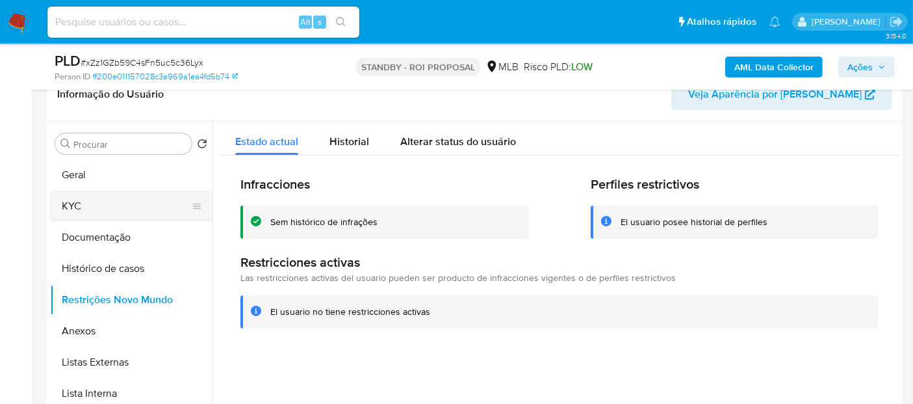
drag, startPoint x: 78, startPoint y: 205, endPoint x: 105, endPoint y: 206, distance: 27.3
click at [81, 205] on button "KYC" at bounding box center [126, 205] width 152 height 31
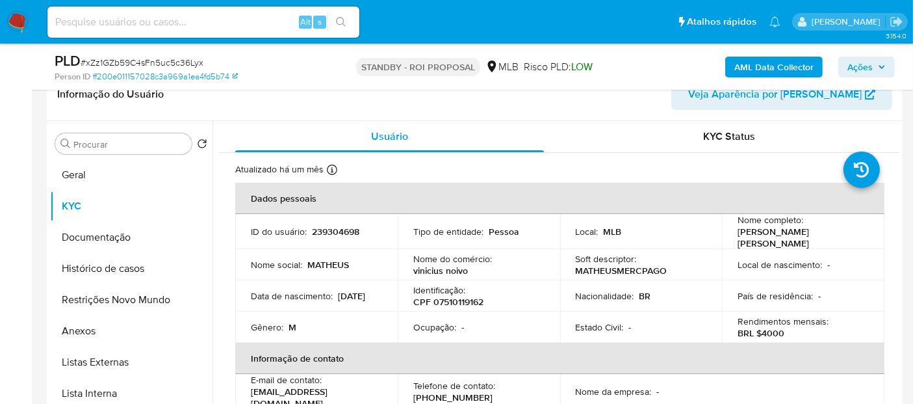
drag, startPoint x: 248, startPoint y: 298, endPoint x: 302, endPoint y: 298, distance: 53.9
click at [302, 298] on td "Data [PERSON_NAME] : [DEMOGRAPHIC_DATA]" at bounding box center [316, 295] width 162 height 31
copy p "[DATE]"
click at [178, 12] on div "Alt s" at bounding box center [203, 21] width 312 height 31
click at [164, 17] on input at bounding box center [203, 22] width 312 height 17
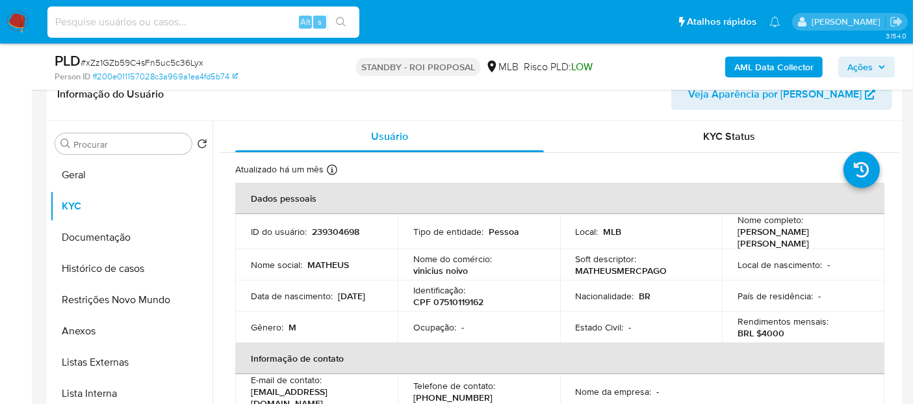
paste input "5opQN9I2I6lEDACRMwlp2vks"
type input "5opQN9I2I6lEDACRMwlp2vks"
click at [343, 18] on icon "search-icon" at bounding box center [341, 22] width 10 height 10
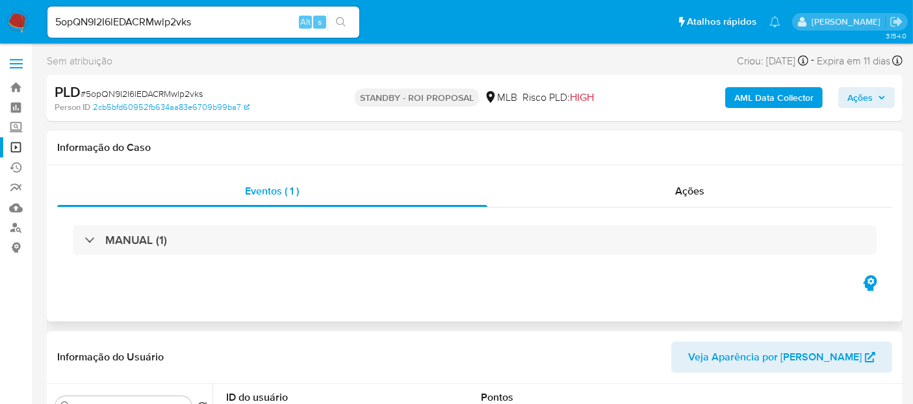
select select "10"
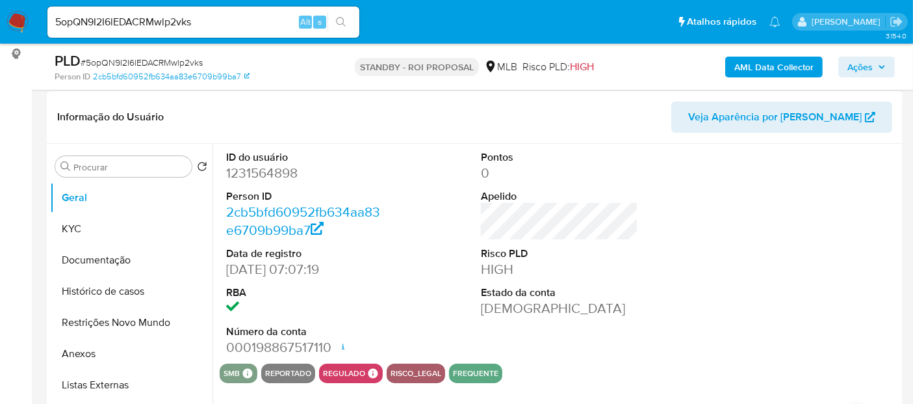
scroll to position [216, 0]
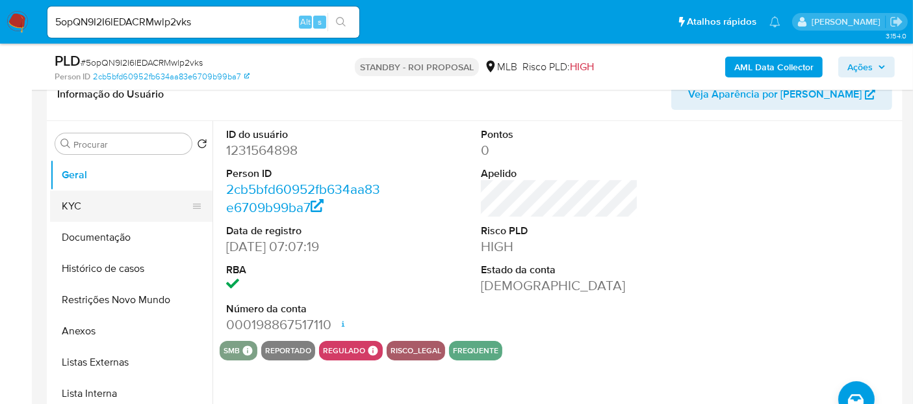
click at [66, 207] on button "KYC" at bounding box center [126, 205] width 152 height 31
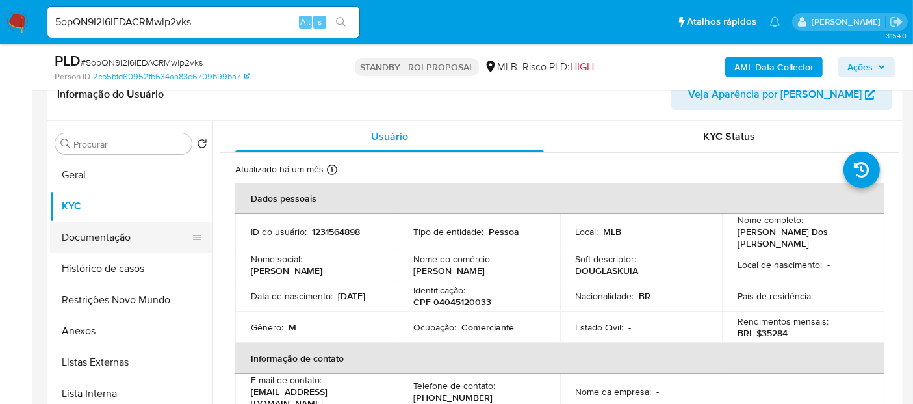
click at [97, 246] on button "Documentação" at bounding box center [126, 237] width 152 height 31
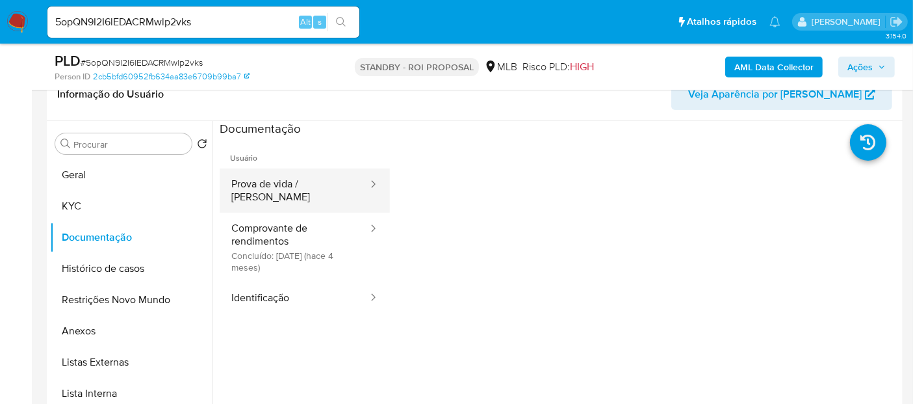
click at [284, 186] on button "Prova de vida / [PERSON_NAME]" at bounding box center [294, 190] width 149 height 44
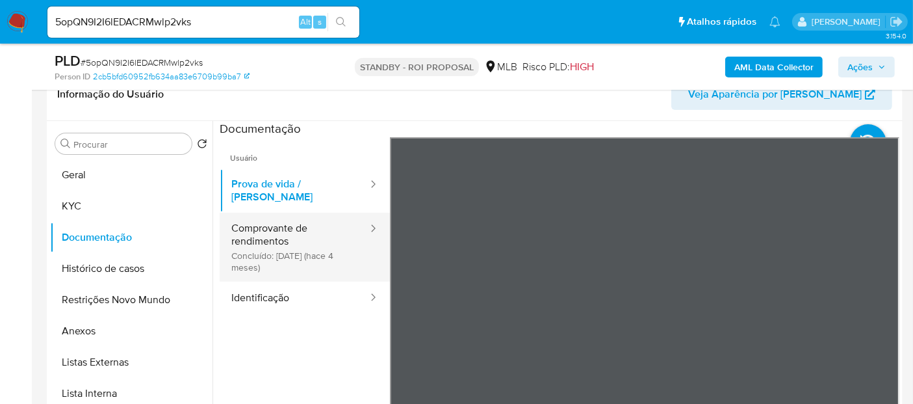
click at [262, 226] on button "Comprovante de rendimentos Concluído: [DATE] (hace 4 meses)" at bounding box center [294, 247] width 149 height 69
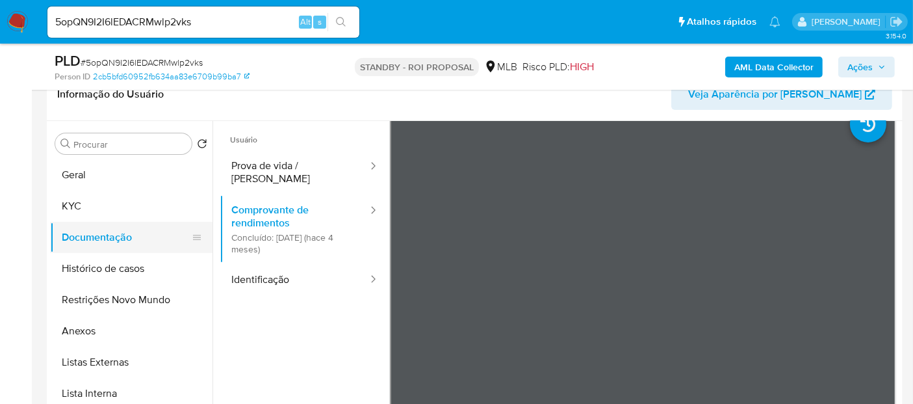
scroll to position [0, 0]
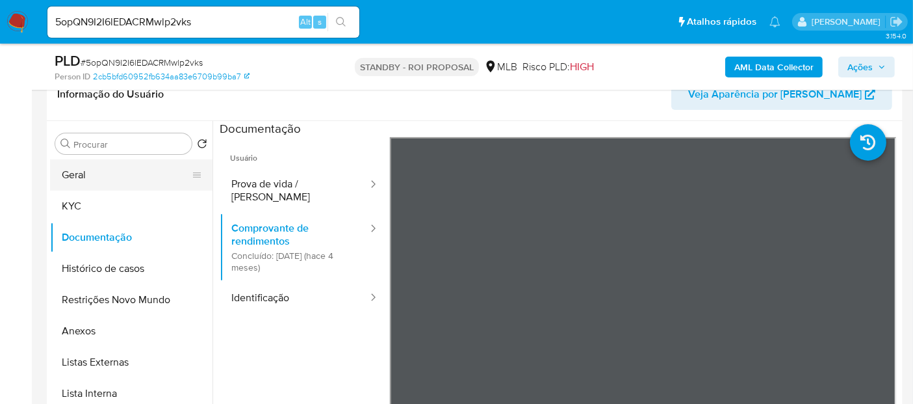
click at [79, 181] on button "Geral" at bounding box center [126, 174] width 152 height 31
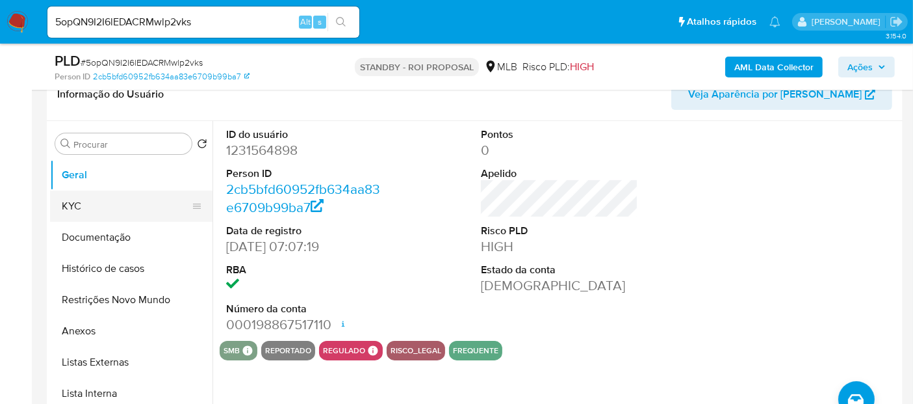
click at [86, 207] on button "KYC" at bounding box center [126, 205] width 152 height 31
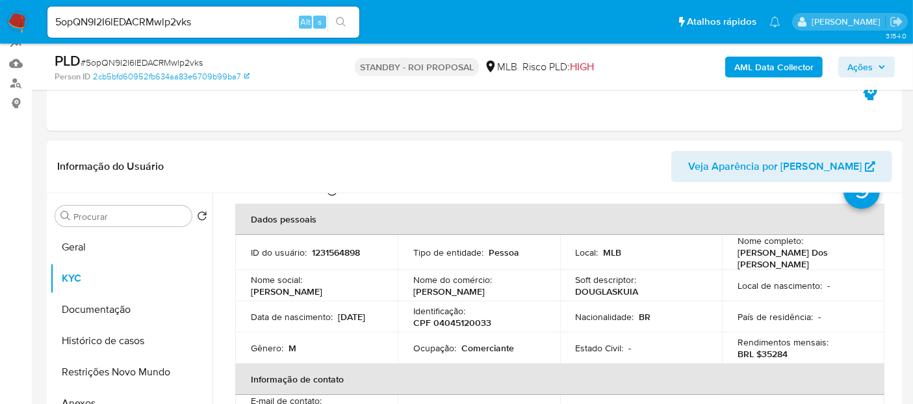
scroll to position [72, 0]
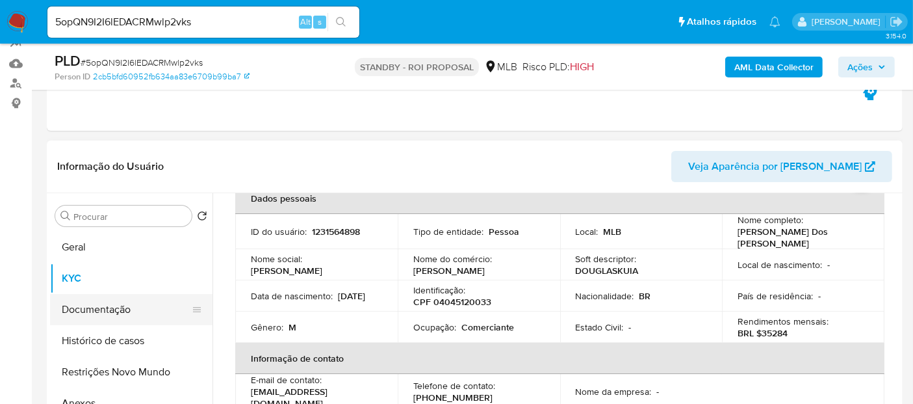
click at [111, 311] on button "Documentação" at bounding box center [126, 309] width 152 height 31
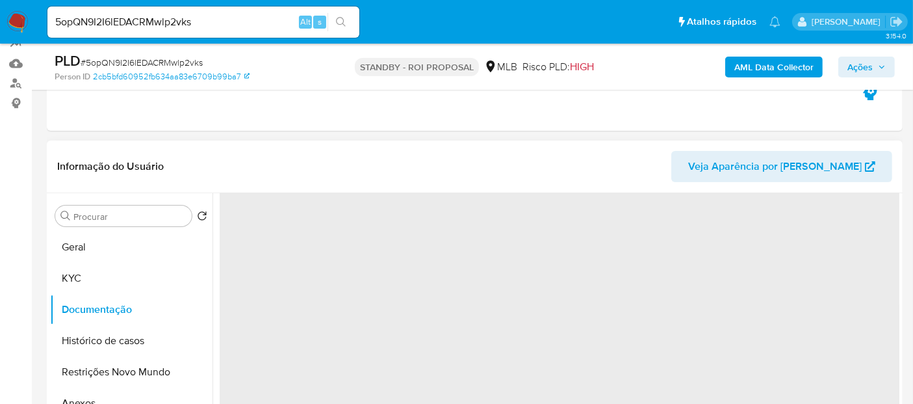
scroll to position [0, 0]
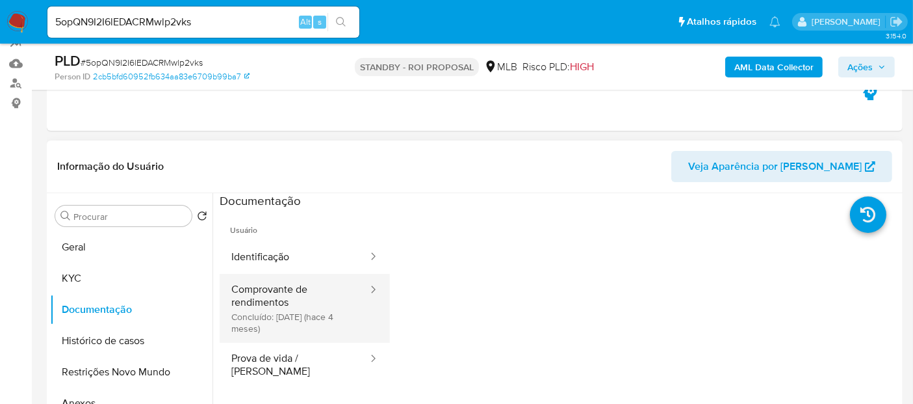
click at [281, 291] on button "Comprovante de rendimentos Concluído: [DATE] (hace 4 meses)" at bounding box center [294, 308] width 149 height 69
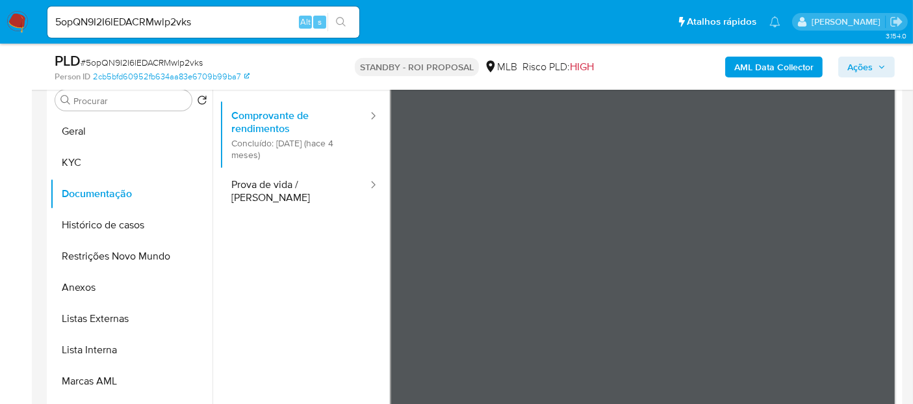
scroll to position [41, 0]
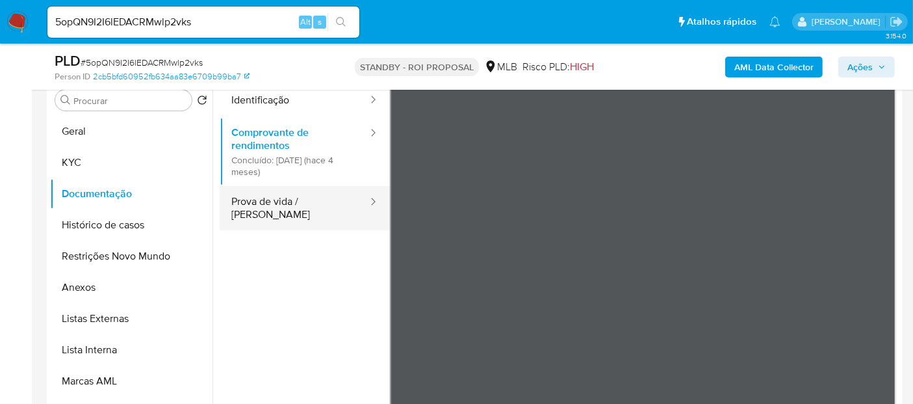
click at [288, 200] on button "Prova de vida / [PERSON_NAME]" at bounding box center [294, 208] width 149 height 44
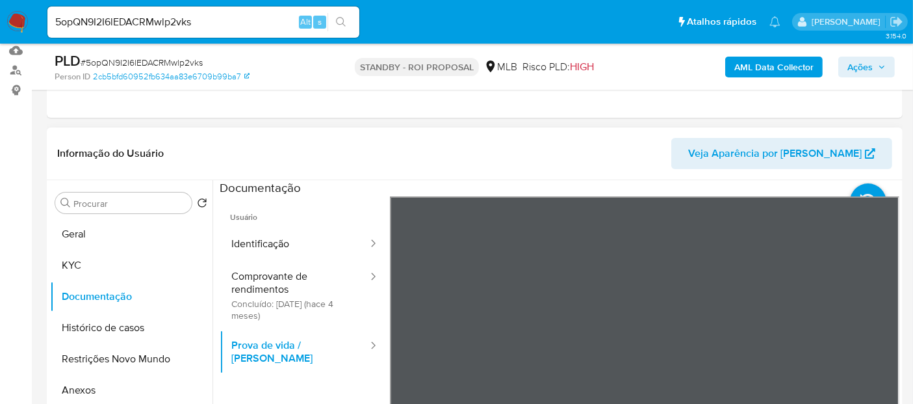
scroll to position [116, 0]
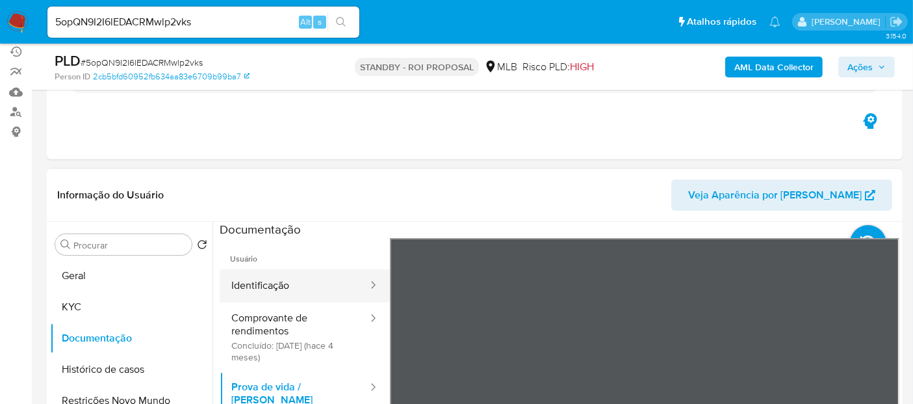
click at [274, 285] on button "Identificação" at bounding box center [294, 285] width 149 height 33
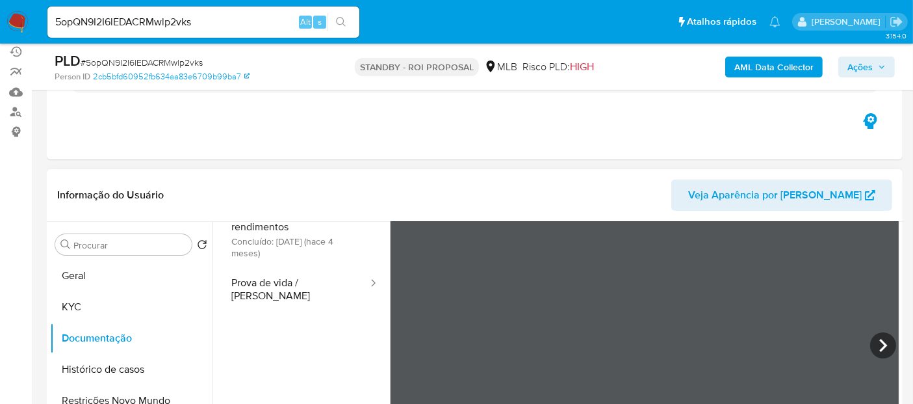
scroll to position [109, 0]
click at [877, 337] on icon at bounding box center [883, 340] width 26 height 26
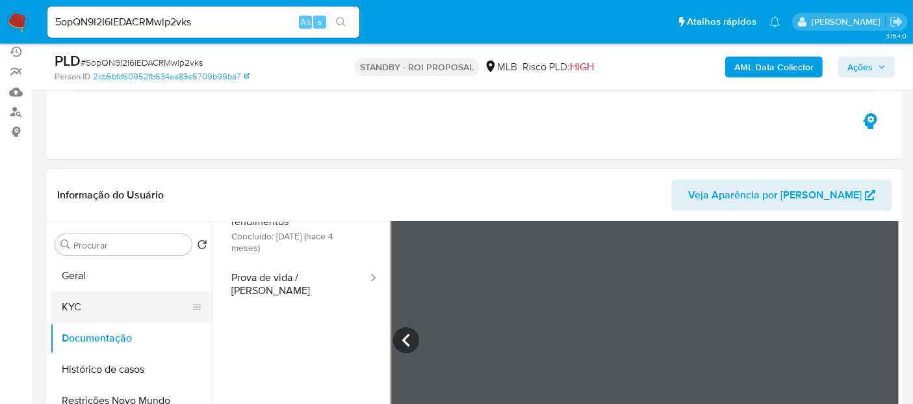
click at [79, 302] on button "KYC" at bounding box center [126, 306] width 152 height 31
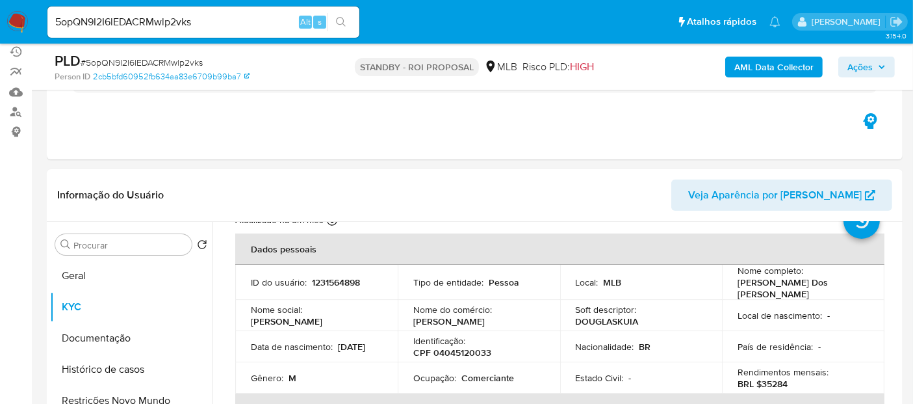
scroll to position [144, 0]
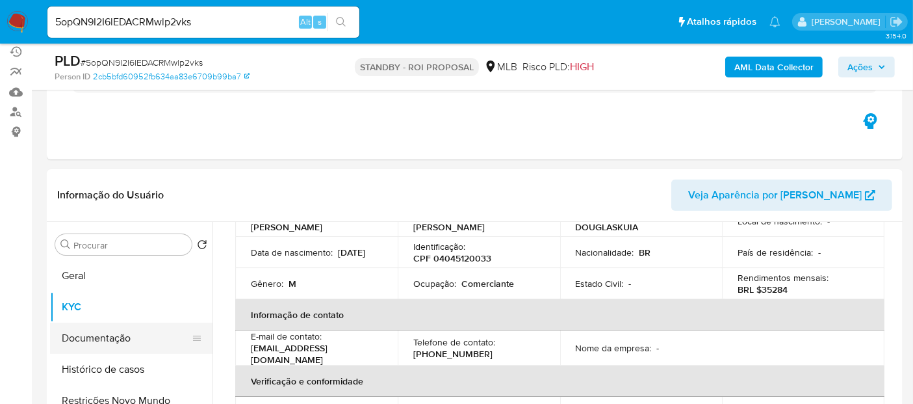
drag, startPoint x: 106, startPoint y: 341, endPoint x: 127, endPoint y: 337, distance: 21.9
click at [107, 341] on button "Documentação" at bounding box center [126, 337] width 152 height 31
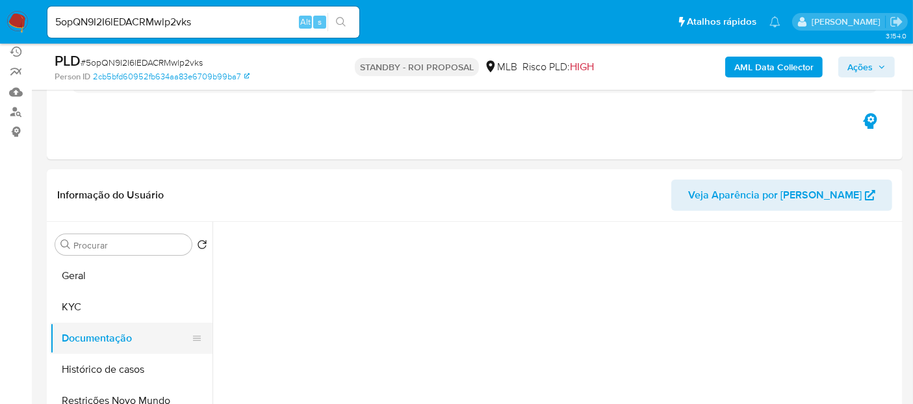
scroll to position [0, 0]
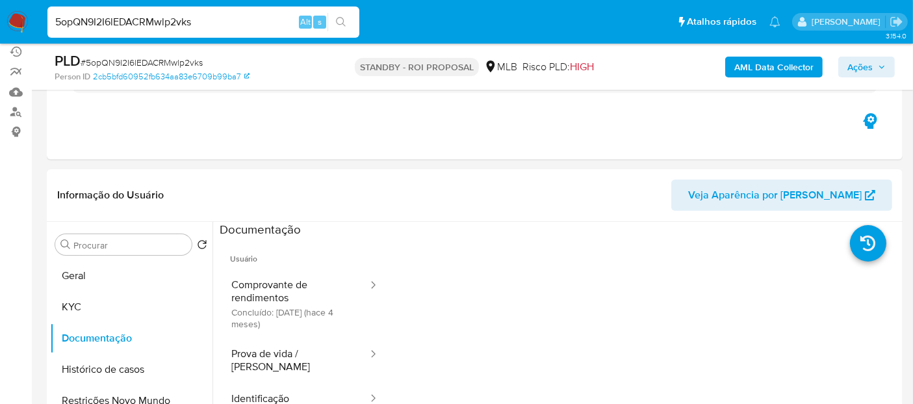
drag, startPoint x: 212, startPoint y: 18, endPoint x: 0, endPoint y: 32, distance: 212.4
click at [0, 32] on nav "Pausado Ver notificaciones 5opQN9I2I6lEDACRMwlp2vks Alt s Atalhos rápidos Presi…" at bounding box center [456, 22] width 913 height 44
paste input "lNomTRtQezVAqaYa5bn3E9zC"
type input "lNomTRtQezVAqaYa5bn3E9zC"
click at [340, 17] on icon "search-icon" at bounding box center [341, 22] width 10 height 10
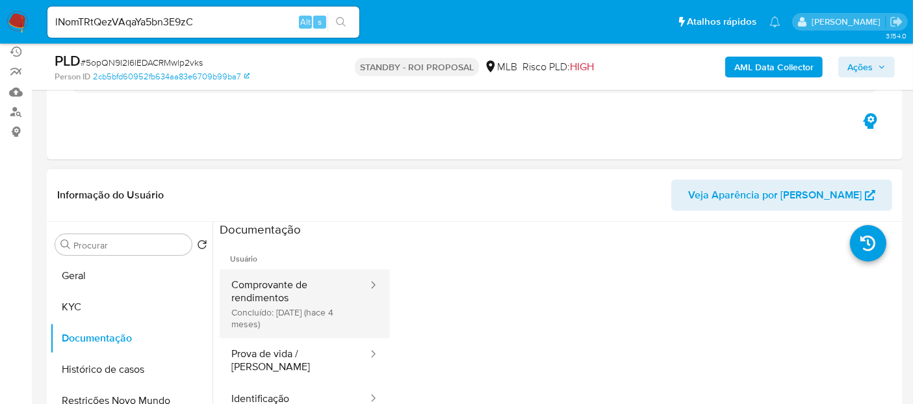
drag, startPoint x: 276, startPoint y: 355, endPoint x: 327, endPoint y: 331, distance: 56.4
click at [282, 353] on button "Prova de vida / [PERSON_NAME]" at bounding box center [294, 360] width 149 height 44
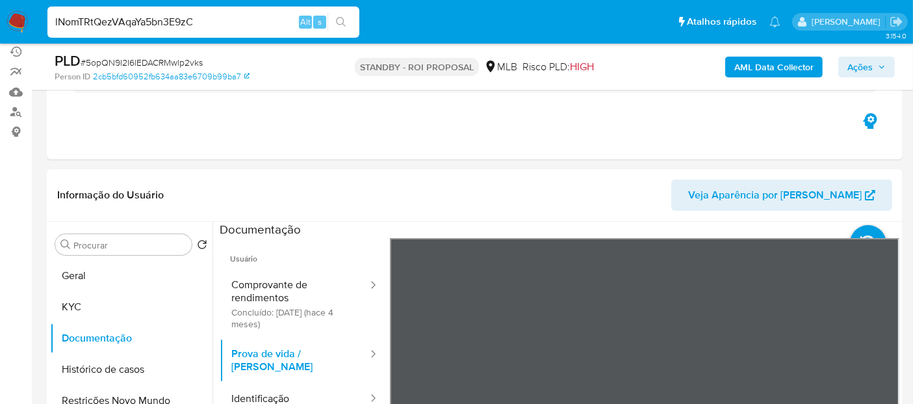
drag, startPoint x: 88, startPoint y: 25, endPoint x: 0, endPoint y: 40, distance: 89.0
click at [0, 40] on nav "Pausado Ver notificaciones lNomTRtQezVAqaYa5bn3E9zC Alt s Atalhos rápidos Presi…" at bounding box center [456, 22] width 913 height 44
click at [339, 18] on icon "search-icon" at bounding box center [341, 22] width 10 height 10
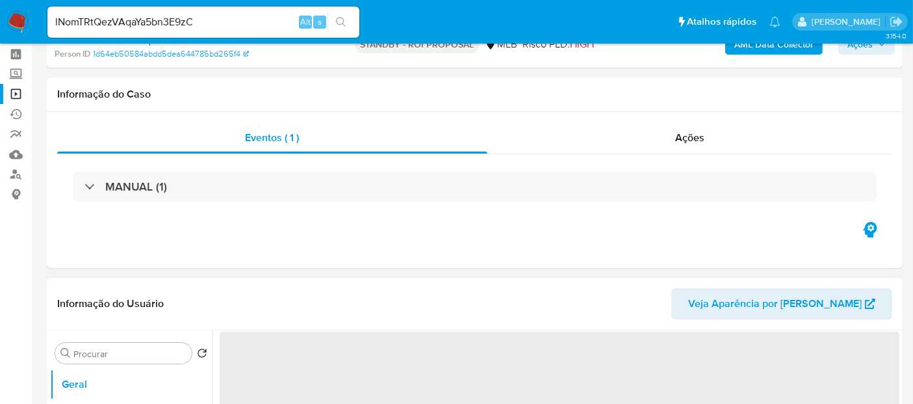
scroll to position [144, 0]
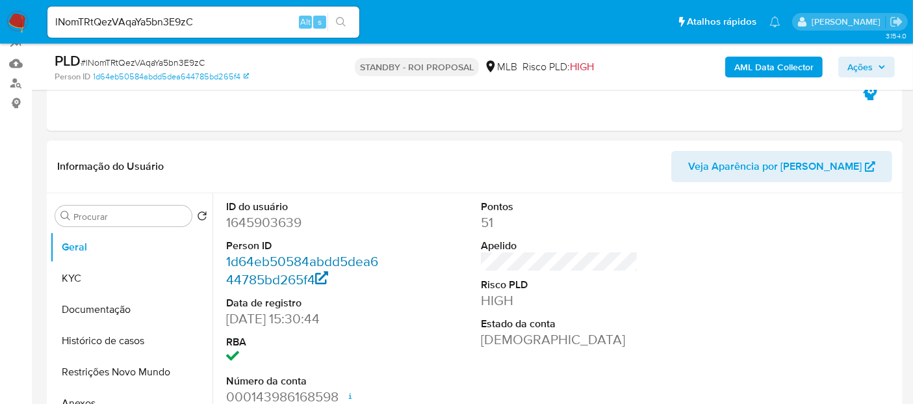
select select "10"
click at [87, 268] on button "KYC" at bounding box center [126, 278] width 152 height 31
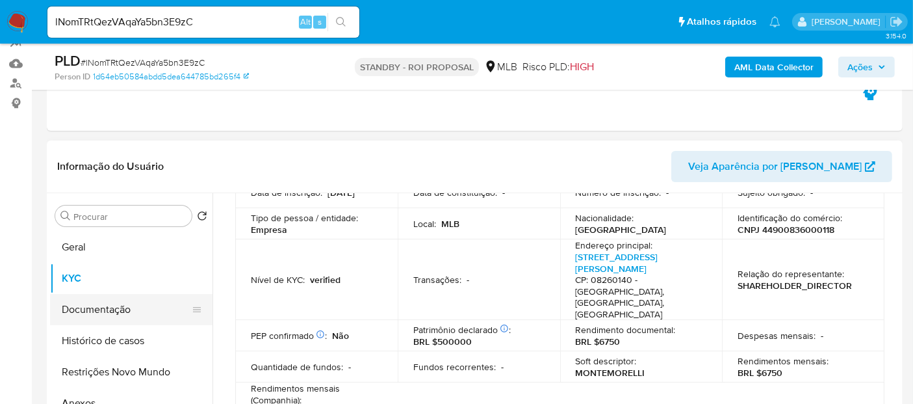
click at [101, 314] on button "Documentação" at bounding box center [126, 309] width 152 height 31
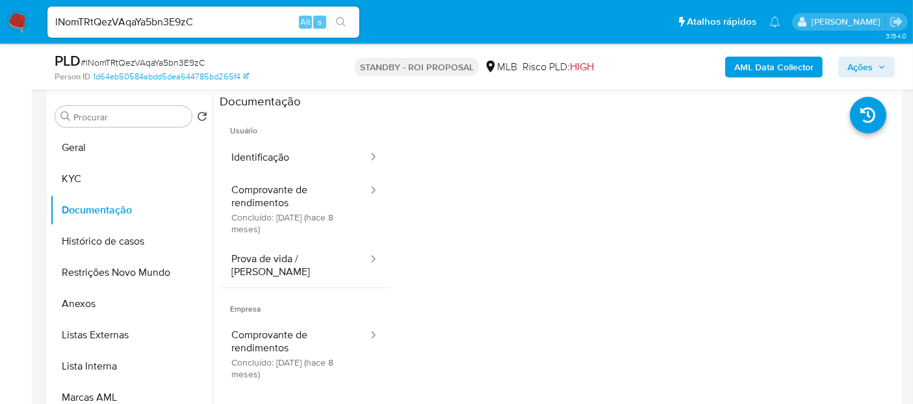
scroll to position [247, 0]
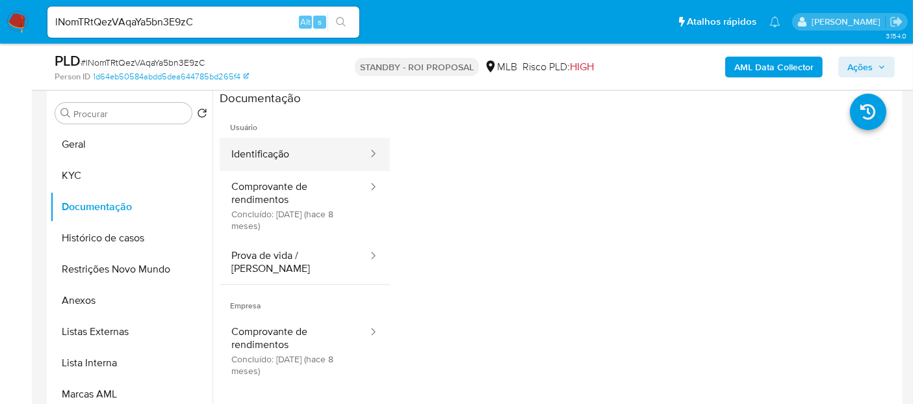
click at [295, 156] on button "Identificação" at bounding box center [294, 154] width 149 height 33
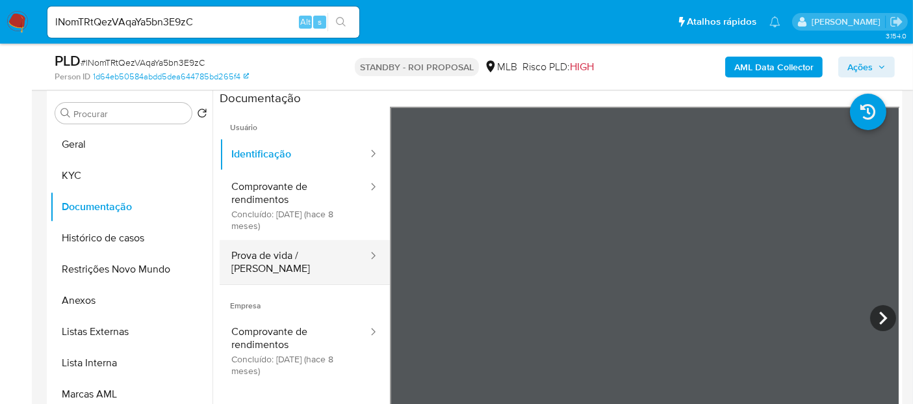
drag, startPoint x: 263, startPoint y: 263, endPoint x: 312, endPoint y: 259, distance: 49.6
click at [265, 262] on button "Prova de vida / [PERSON_NAME]" at bounding box center [294, 262] width 149 height 44
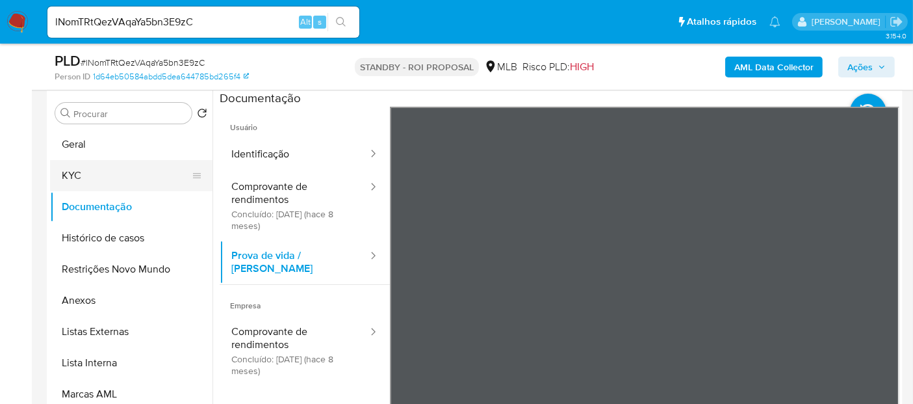
drag, startPoint x: 63, startPoint y: 174, endPoint x: 175, endPoint y: 200, distance: 114.8
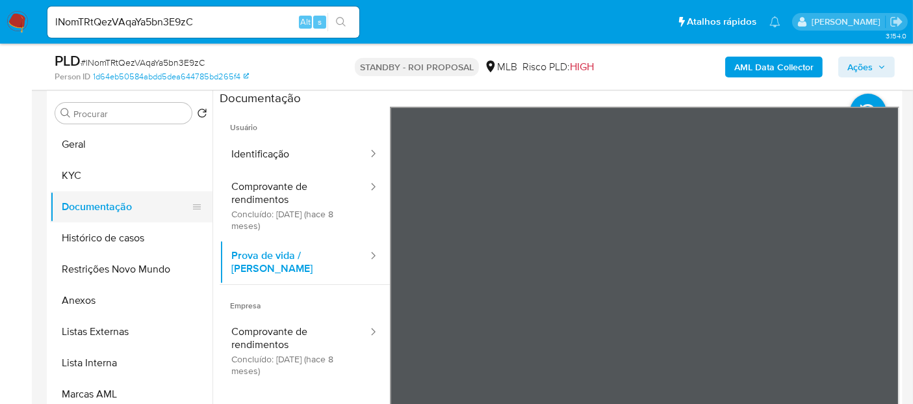
click at [63, 174] on button "KYC" at bounding box center [131, 175] width 162 height 31
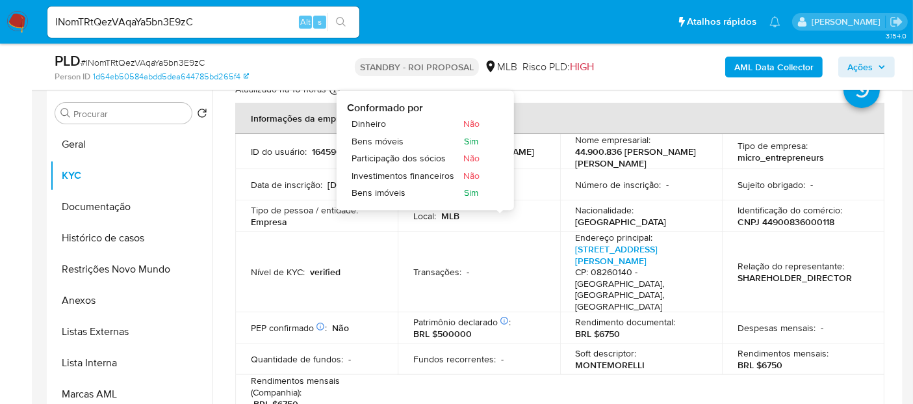
scroll to position [144, 0]
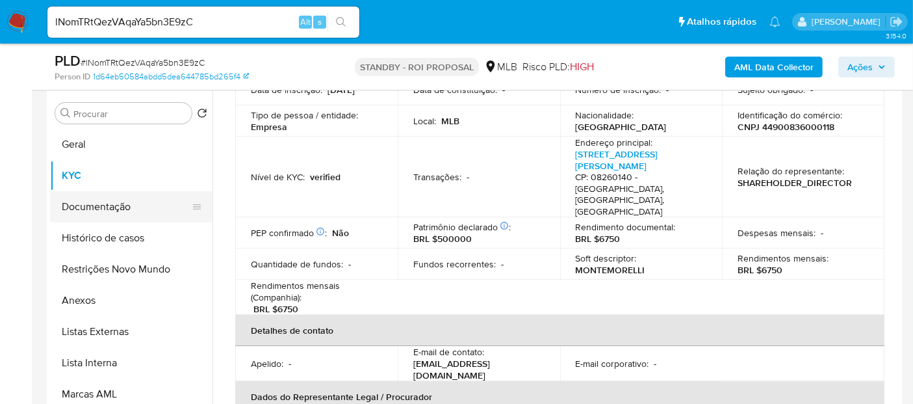
click at [83, 206] on button "Documentação" at bounding box center [126, 206] width 152 height 31
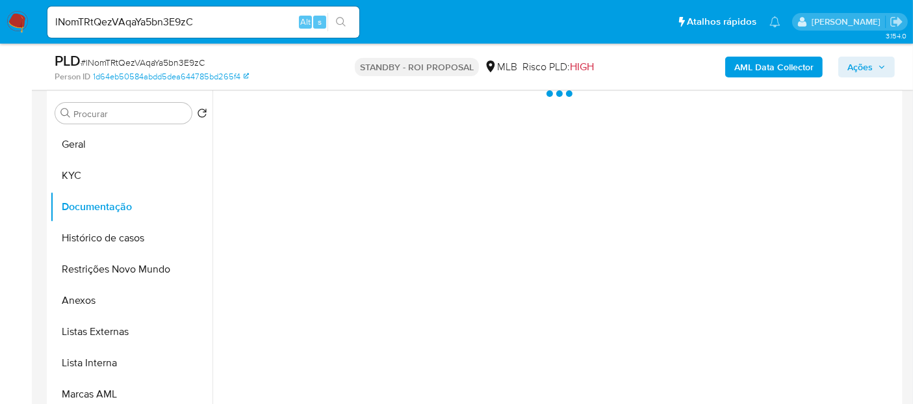
scroll to position [0, 0]
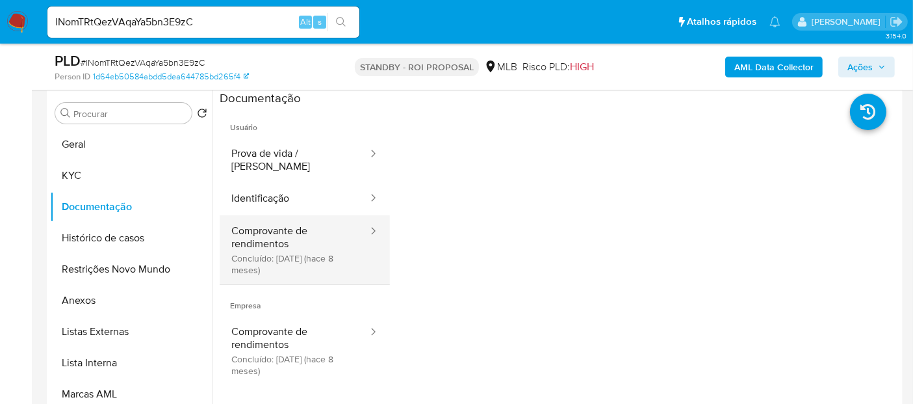
click at [278, 226] on button "Comprovante de rendimentos Concluído: [DATE] (hace 8 meses)" at bounding box center [294, 249] width 149 height 69
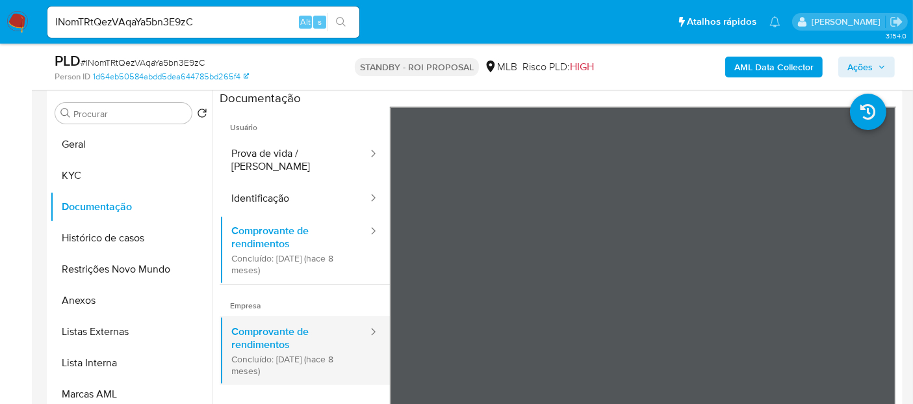
click at [289, 337] on button "Comprovante de rendimentos Concluído: [DATE] (hace 8 meses)" at bounding box center [294, 350] width 149 height 69
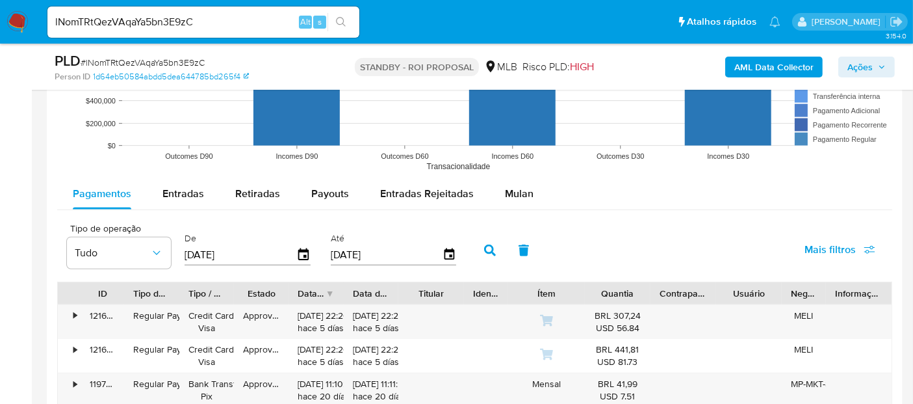
scroll to position [1402, 0]
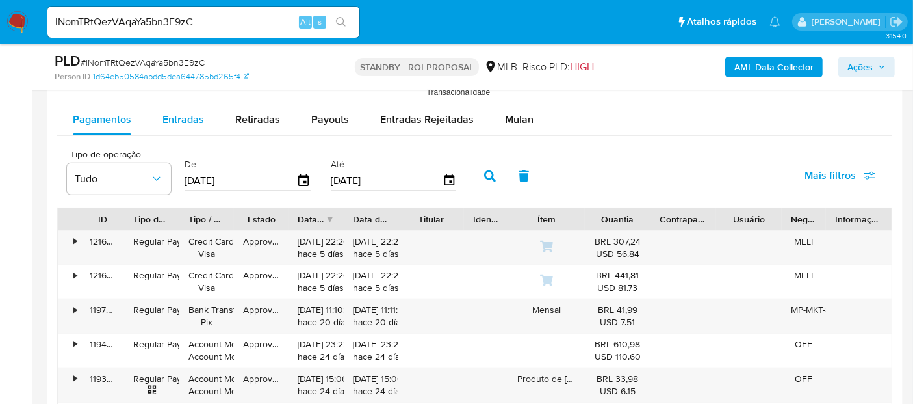
click at [190, 112] on span "Entradas" at bounding box center [183, 119] width 42 height 15
select select "10"
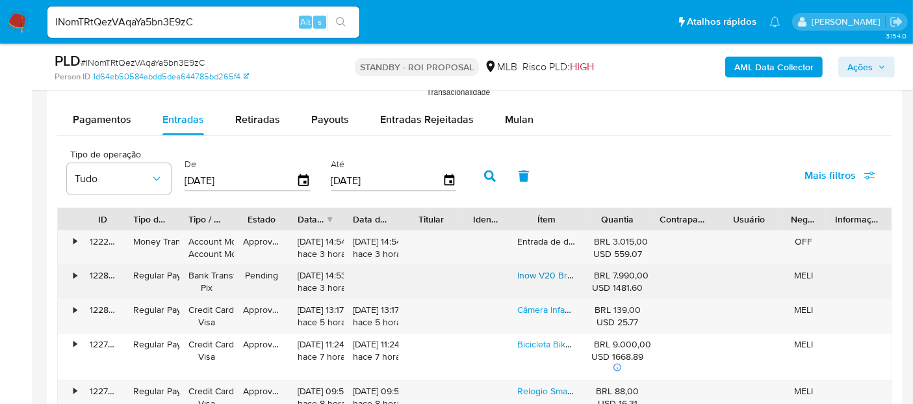
click at [556, 273] on link "Inow V20 Brake Bicicleta Elétrica Scooter 750w Freios Hidráulicos Alarme Fat Ba…" at bounding box center [749, 274] width 464 height 13
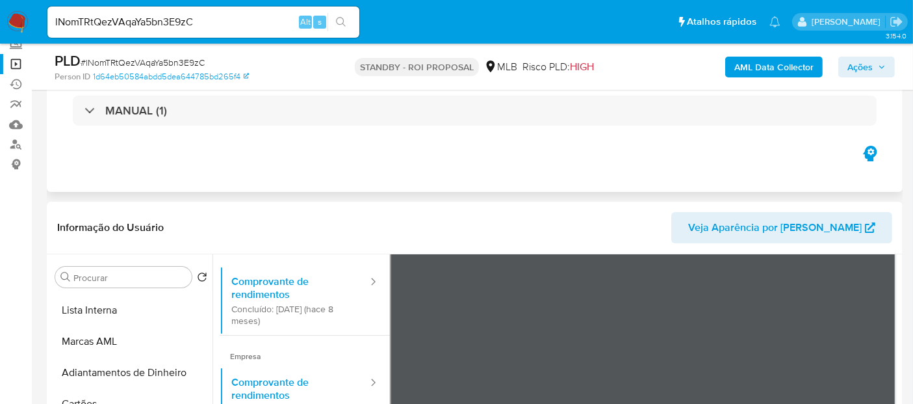
scroll to position [0, 0]
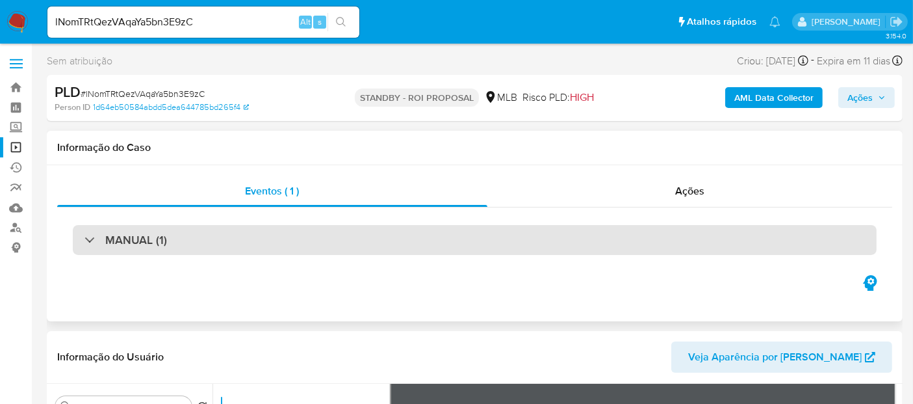
click at [158, 250] on div "MANUAL (1)" at bounding box center [475, 240] width 804 height 30
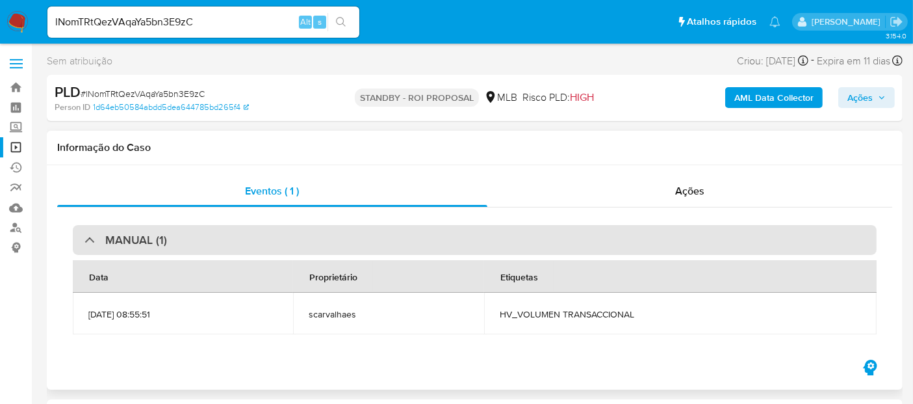
click at [174, 244] on div "MANUAL (1)" at bounding box center [475, 240] width 804 height 30
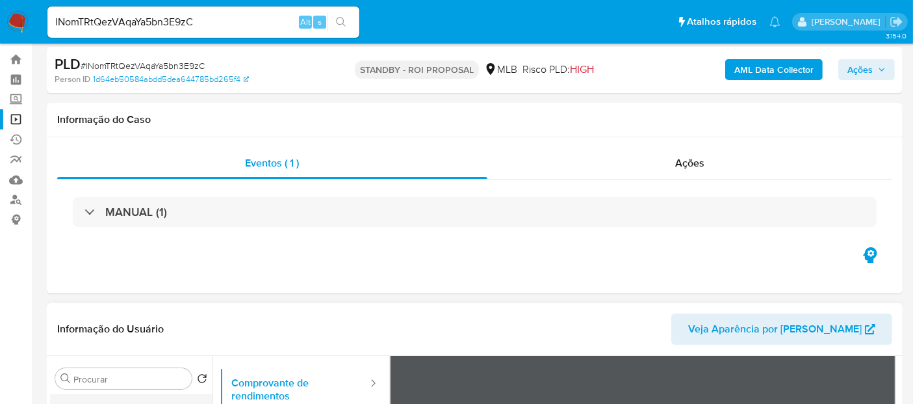
scroll to position [72, 0]
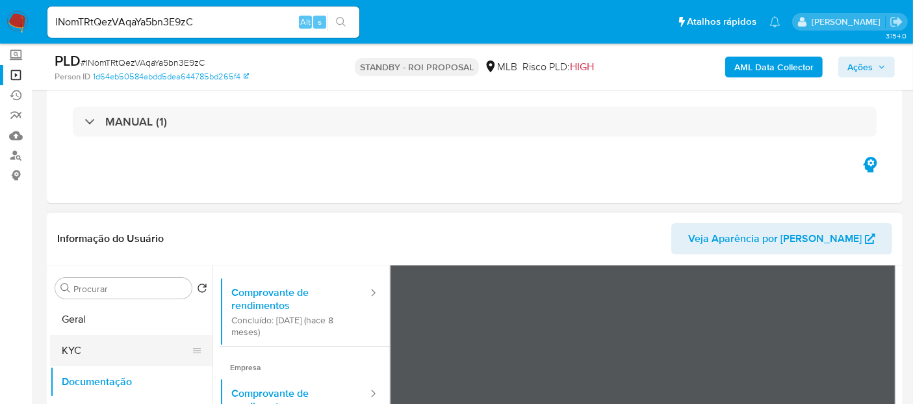
click at [73, 354] on button "KYC" at bounding box center [126, 350] width 152 height 31
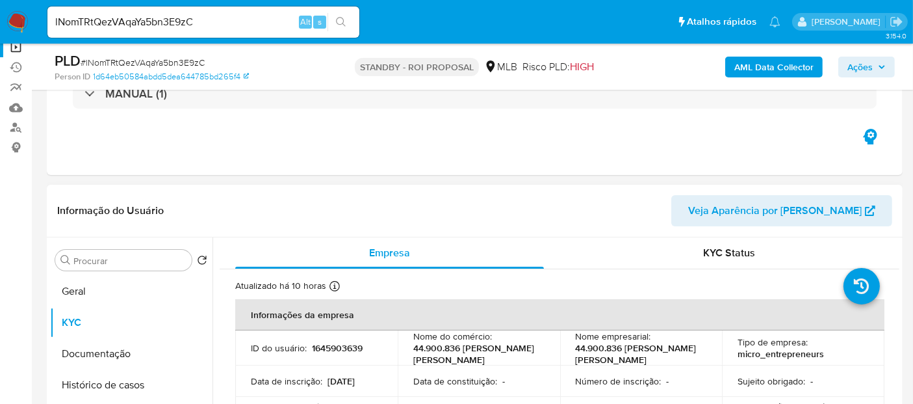
scroll to position [144, 0]
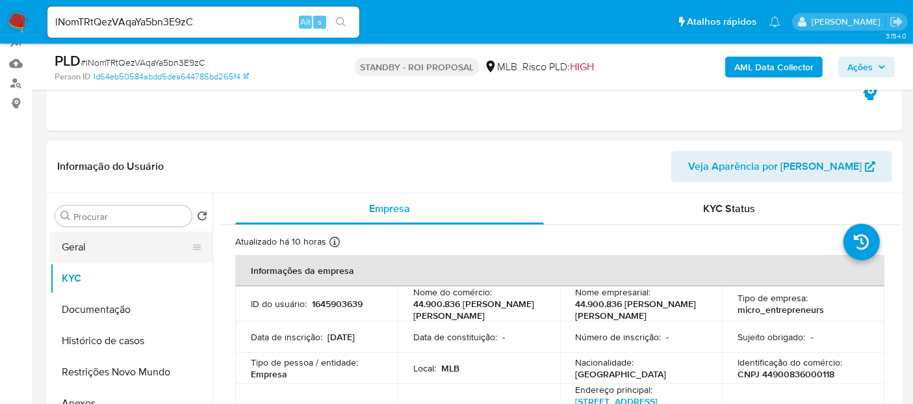
click at [76, 253] on button "Geral" at bounding box center [126, 246] width 152 height 31
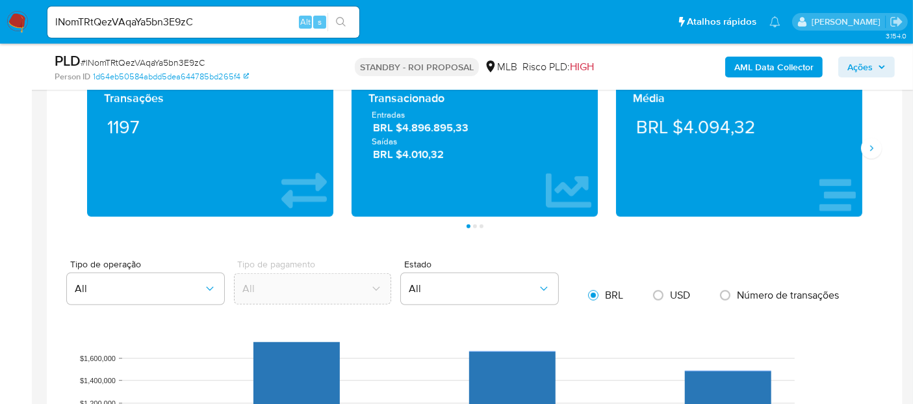
scroll to position [939, 0]
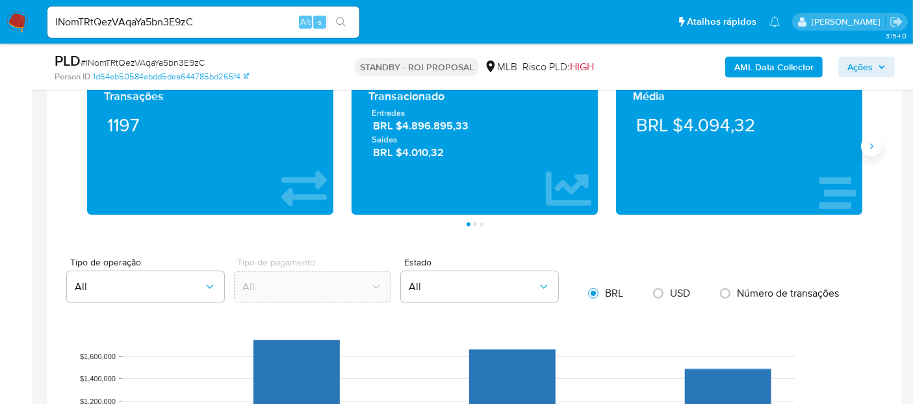
click at [871, 153] on button "Siguiente" at bounding box center [871, 146] width 21 height 21
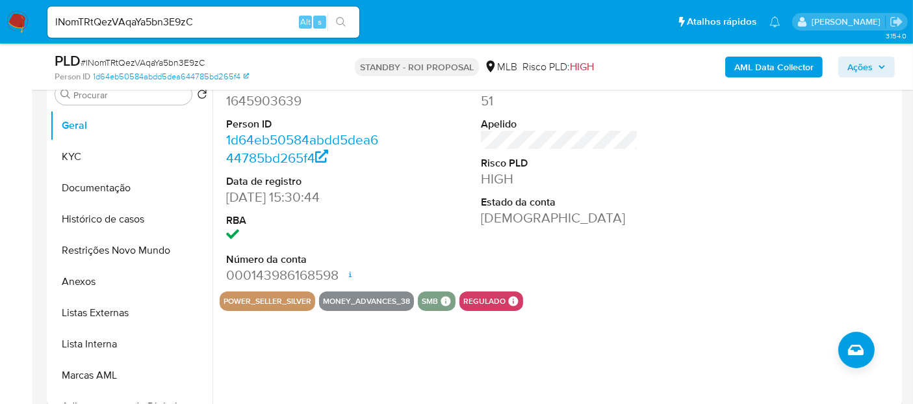
scroll to position [289, 0]
